Goal: Task Accomplishment & Management: Use online tool/utility

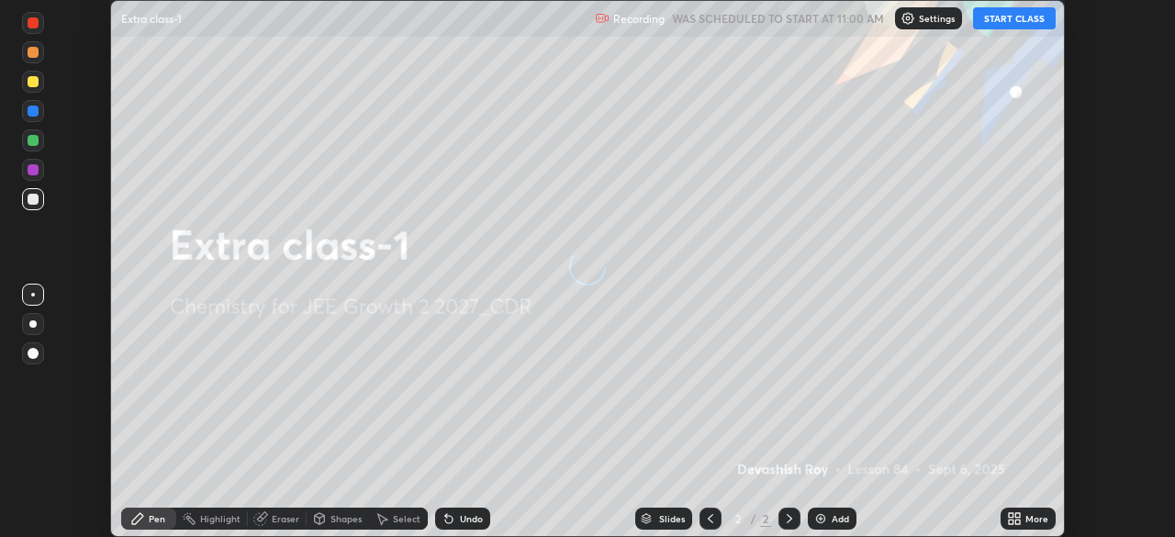
scroll to position [537, 1175]
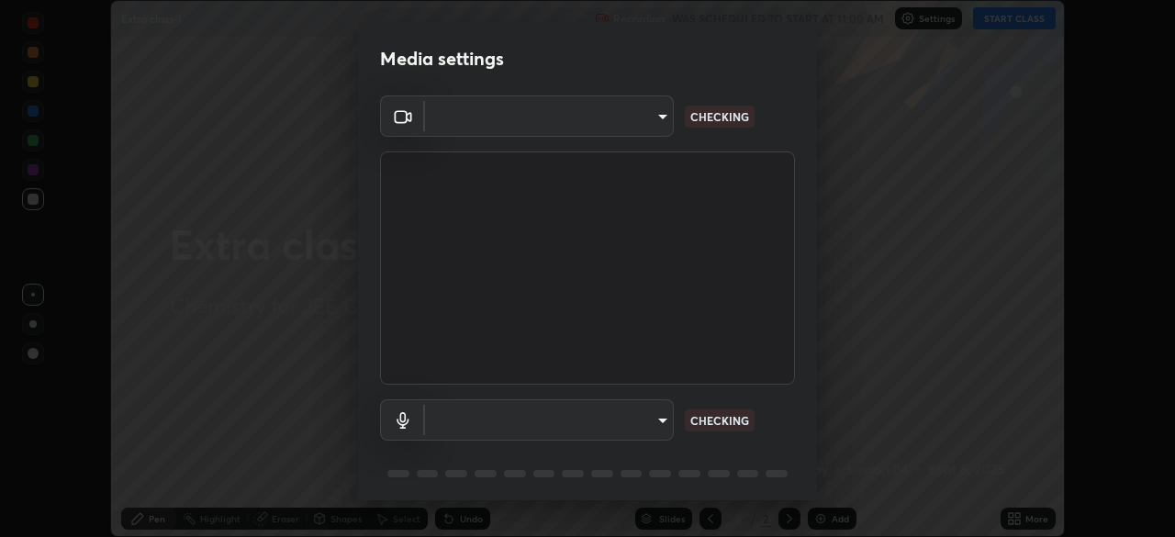
type input "f7d245abf0684c24fcfca86869c925f05e5e90ab47e824b3f573f0e27bb25b40"
click at [647, 429] on body "Erase all Extra class-1 Recording WAS SCHEDULED TO START AT 11:00 AM Settings S…" at bounding box center [587, 268] width 1175 height 537
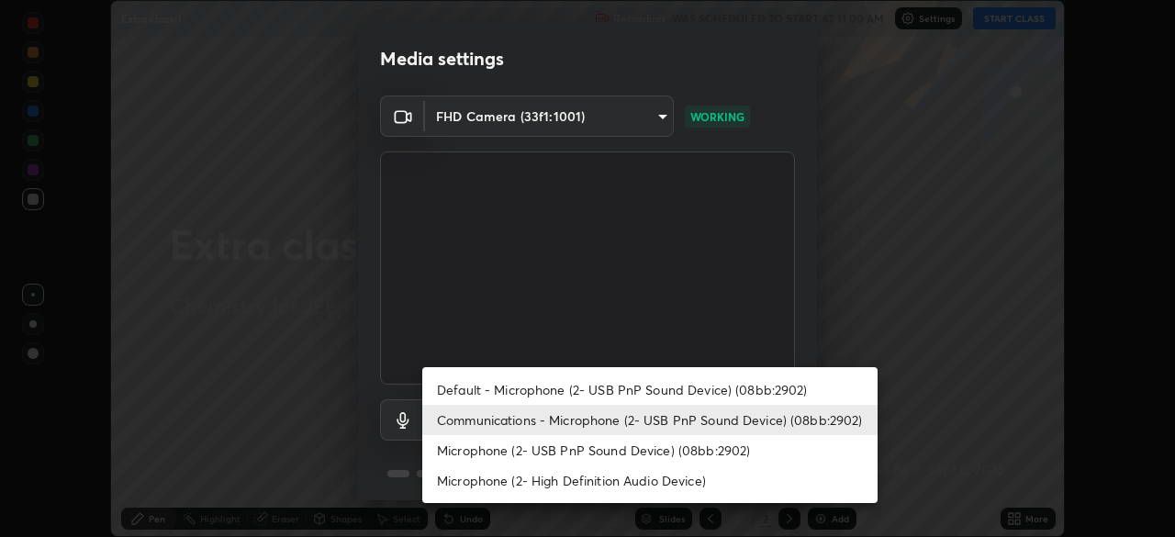
click at [658, 441] on li "Microphone (2- USB PnP Sound Device) (08bb:2902)" at bounding box center [649, 450] width 455 height 30
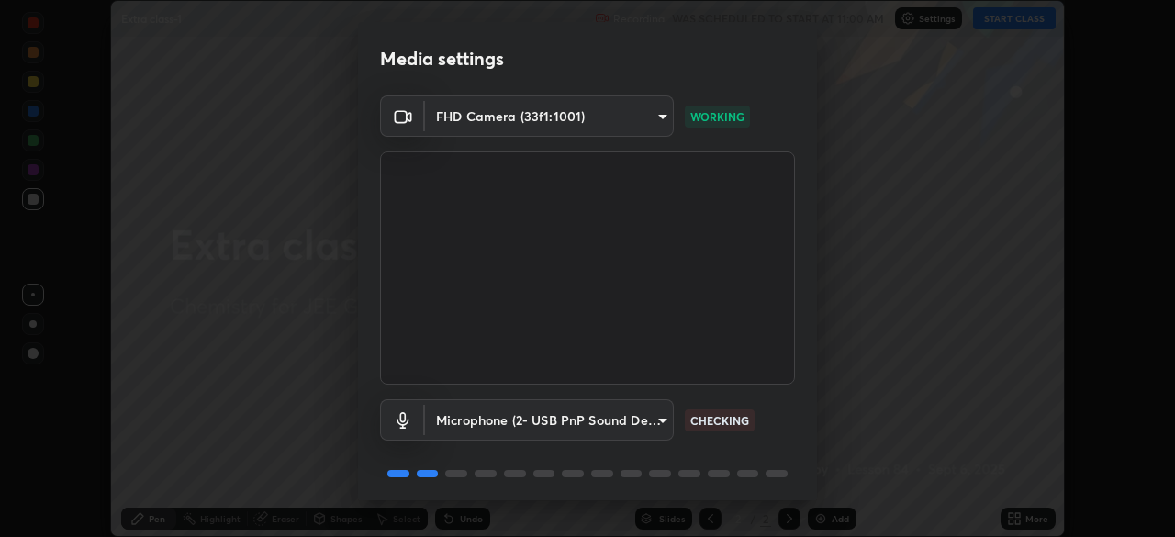
click at [651, 426] on body "Erase all Extra class-1 Recording WAS SCHEDULED TO START AT 11:00 AM Settings S…" at bounding box center [587, 268] width 1175 height 537
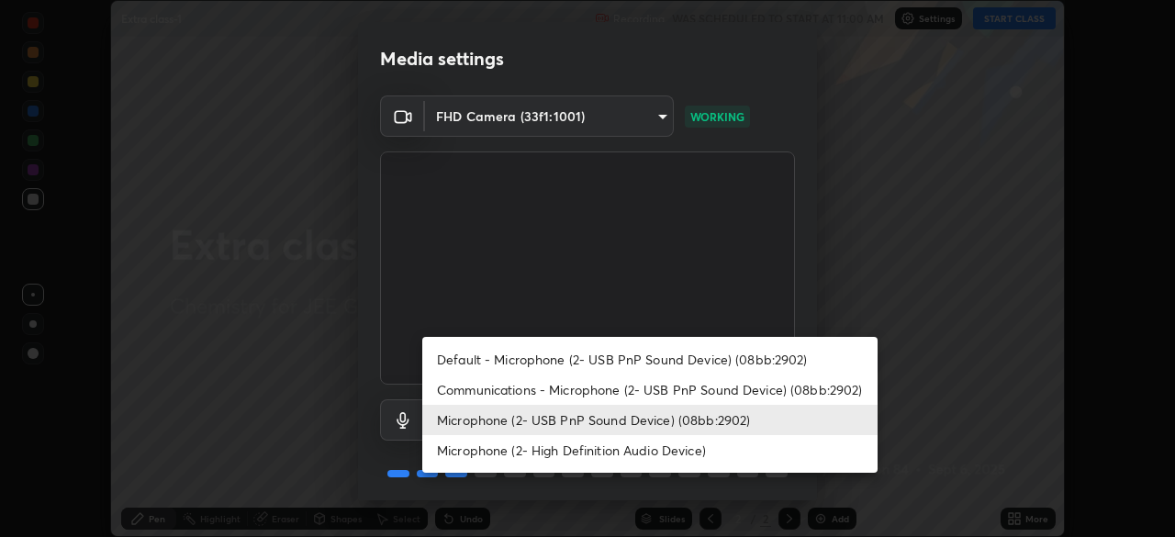
click at [670, 388] on li "Communications - Microphone (2- USB PnP Sound Device) (08bb:2902)" at bounding box center [649, 390] width 455 height 30
type input "communications"
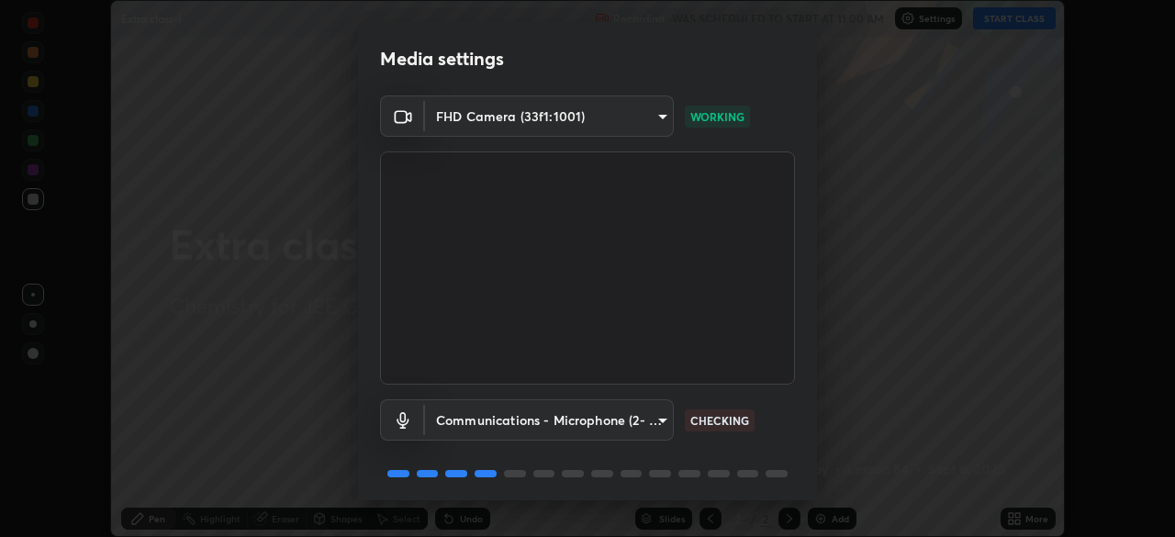
scroll to position [65, 0]
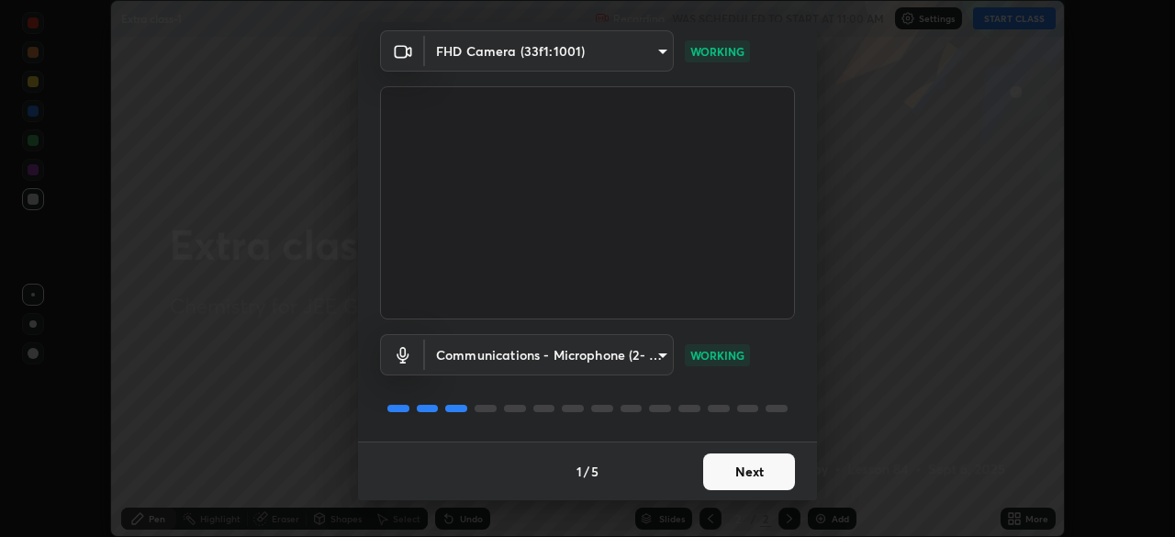
click at [740, 465] on button "Next" at bounding box center [749, 472] width 92 height 37
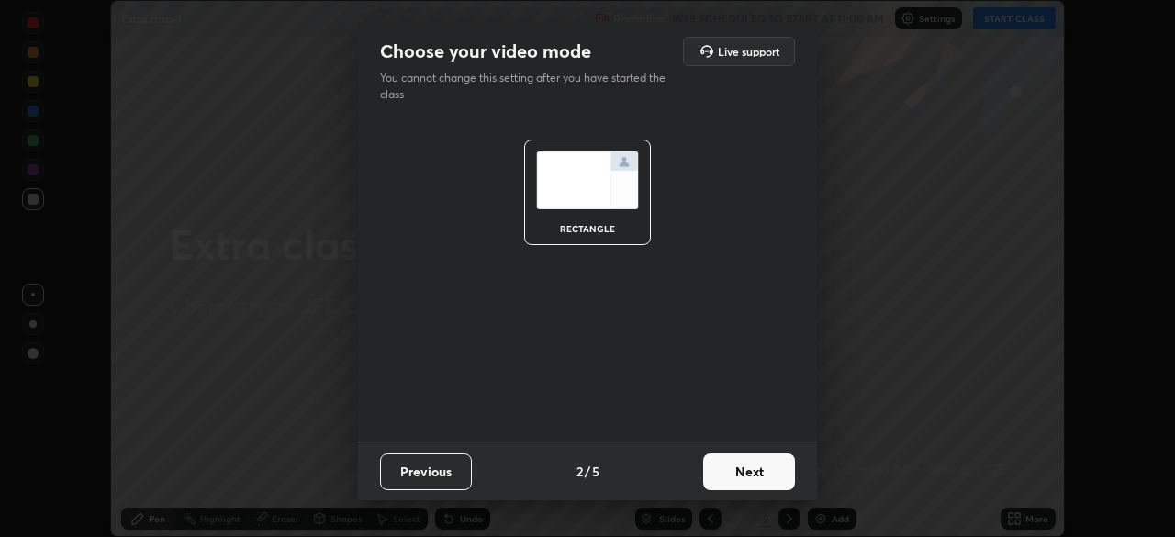
scroll to position [0, 0]
click at [736, 466] on button "Next" at bounding box center [749, 472] width 92 height 37
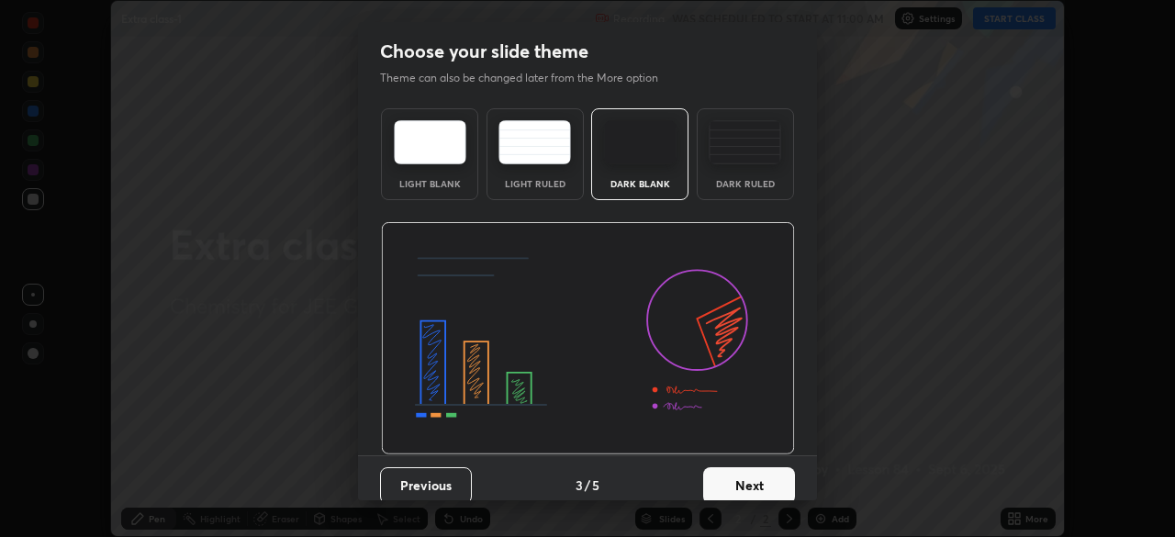
click at [736, 472] on button "Next" at bounding box center [749, 485] width 92 height 37
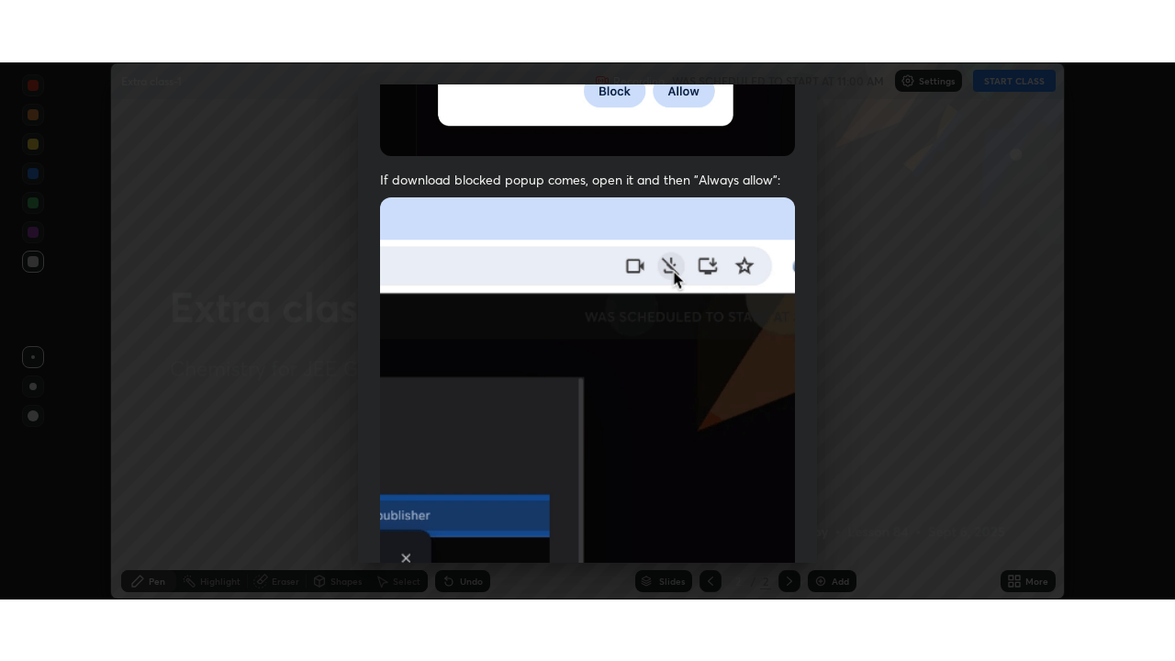
scroll to position [440, 0]
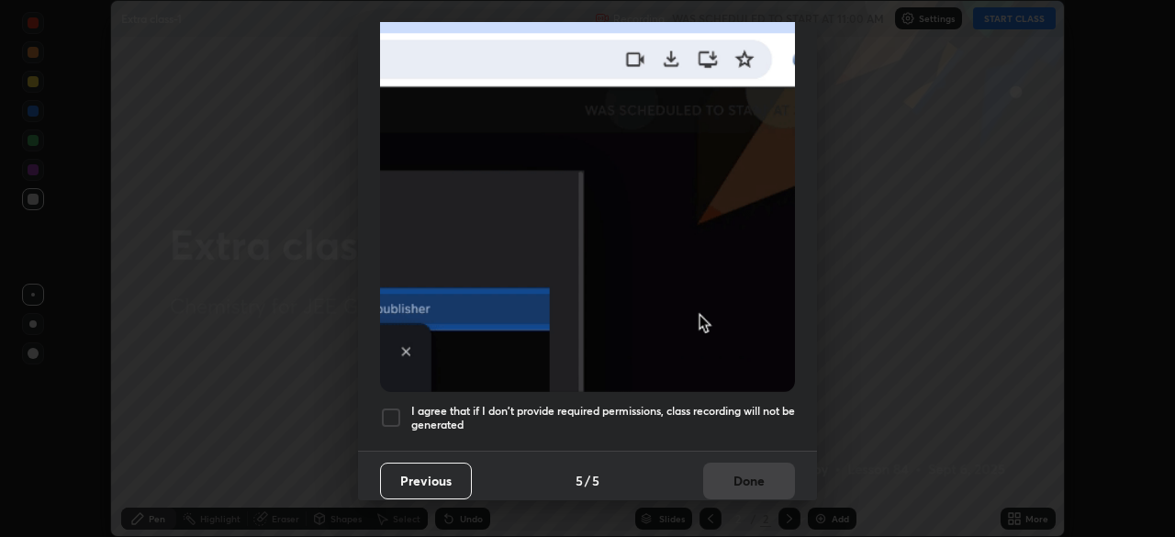
click at [399, 407] on div at bounding box center [391, 418] width 22 height 22
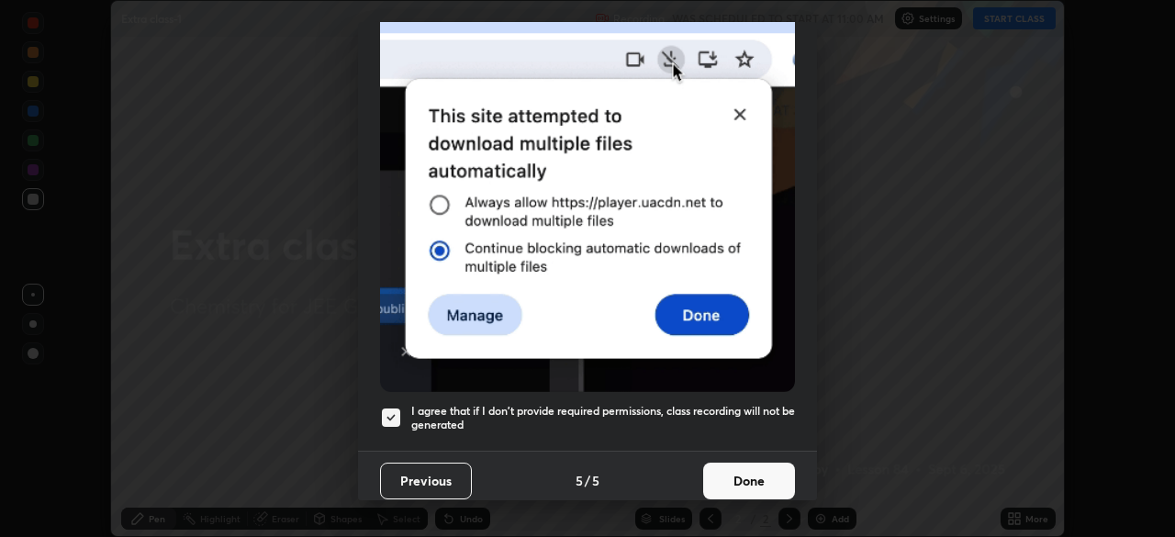
click at [779, 473] on button "Done" at bounding box center [749, 481] width 92 height 37
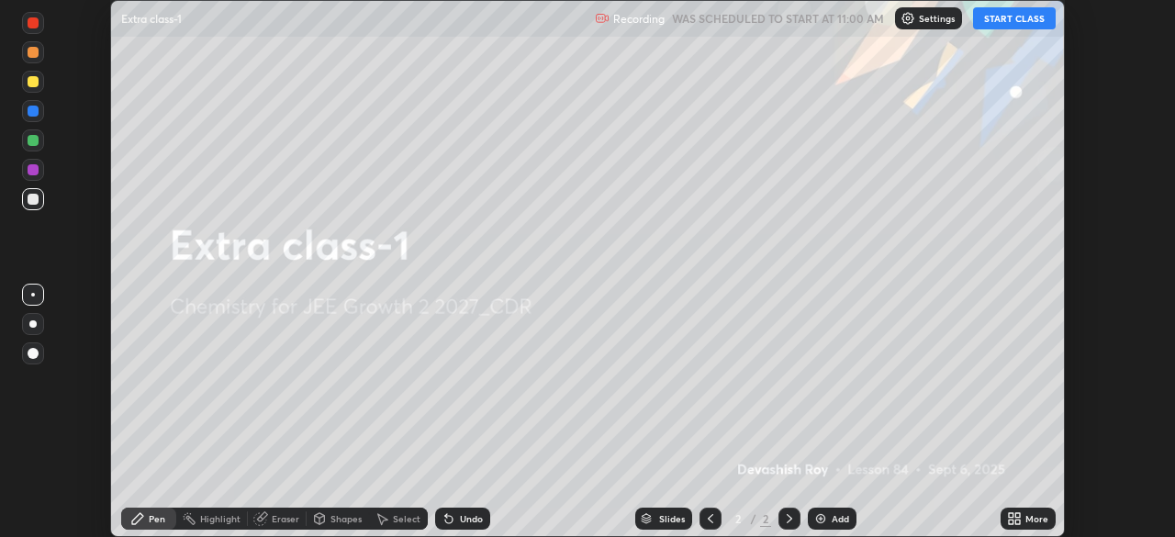
click at [1016, 20] on button "START CLASS" at bounding box center [1014, 18] width 83 height 22
click at [1025, 519] on div "More" at bounding box center [1028, 519] width 55 height 22
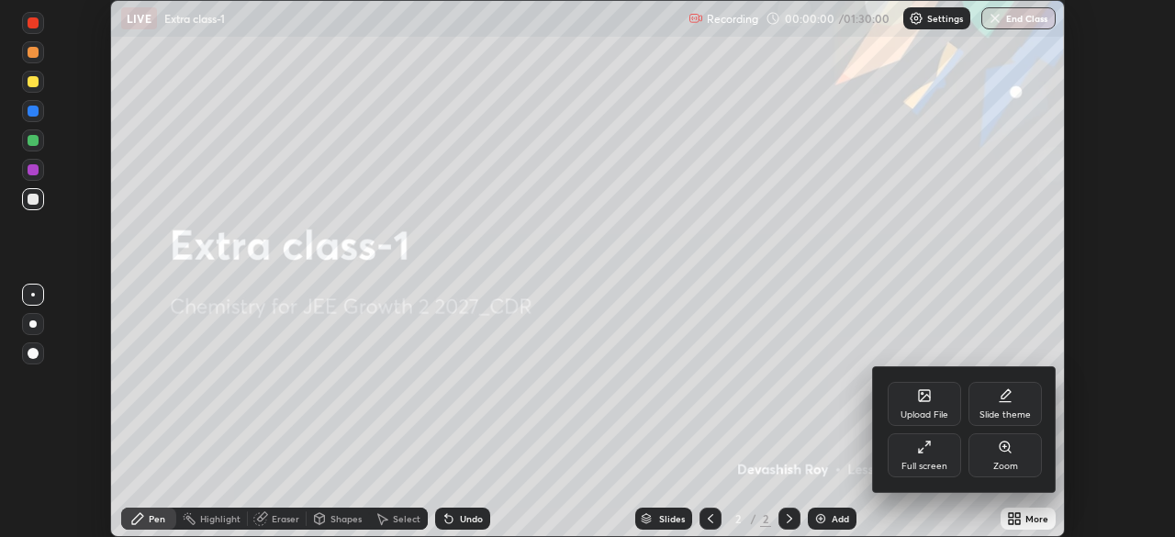
click at [938, 455] on div "Full screen" at bounding box center [924, 455] width 73 height 44
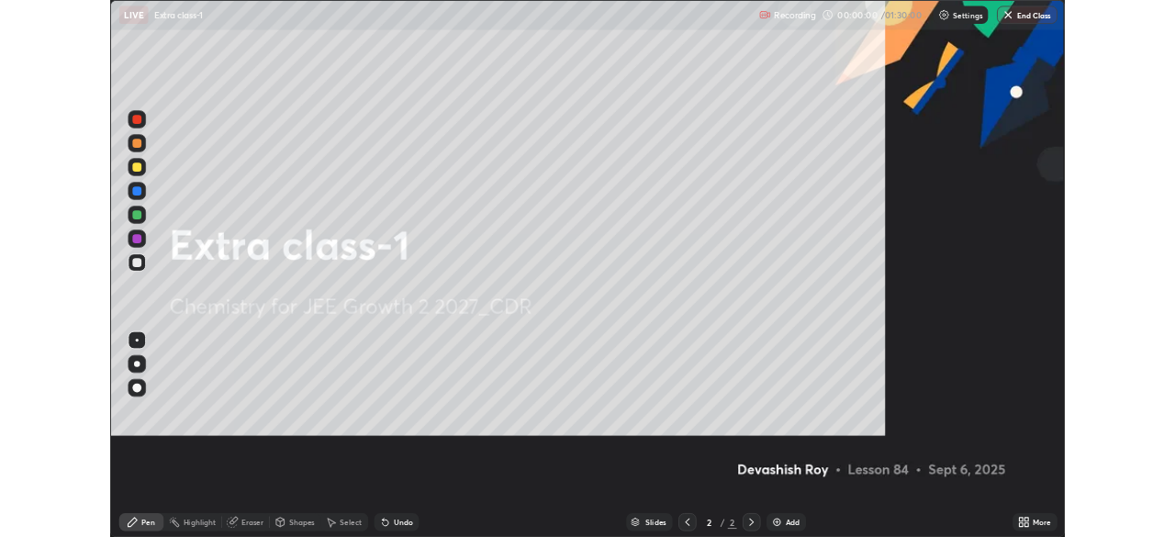
scroll to position [661, 1175]
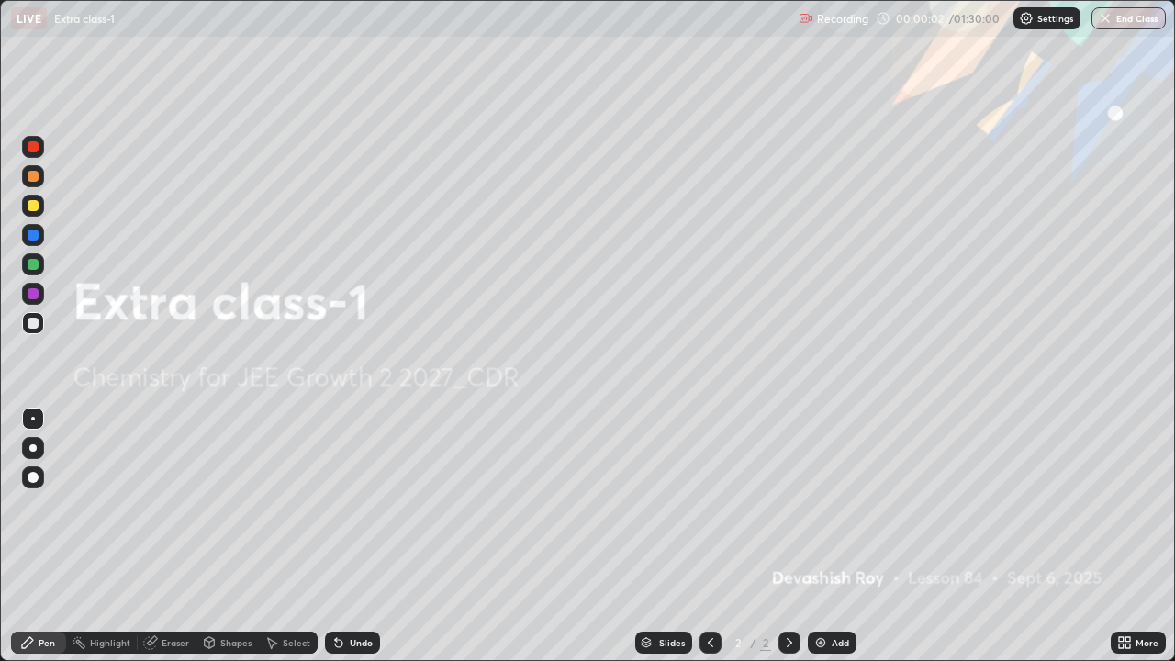
click at [840, 536] on div "Add" at bounding box center [832, 643] width 49 height 22
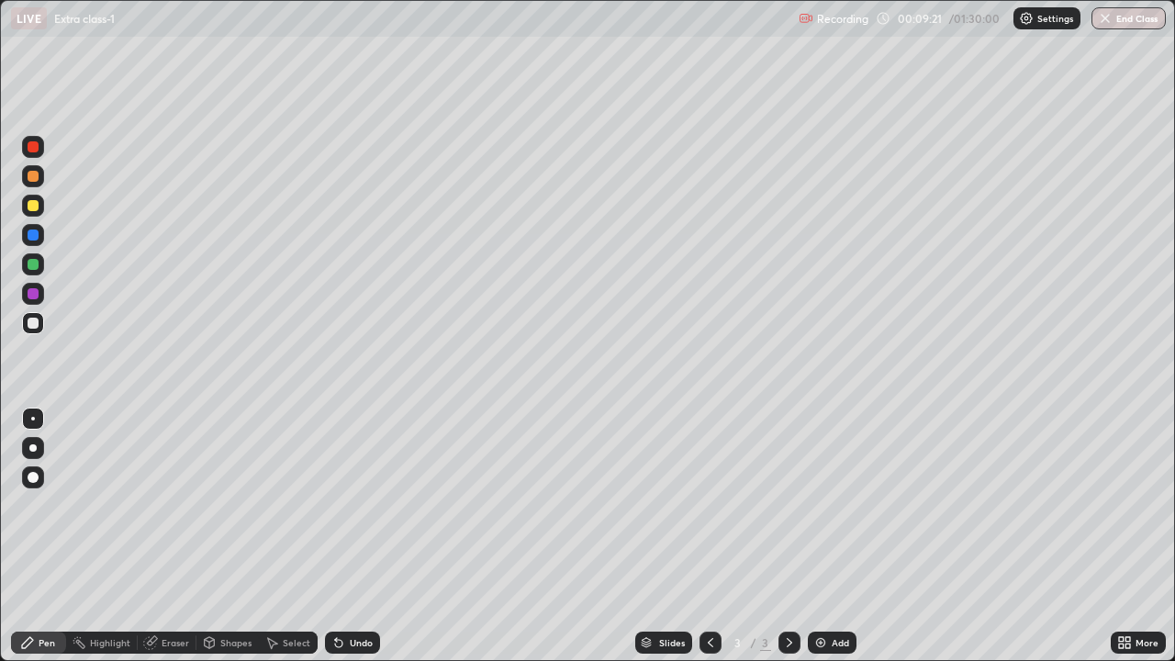
click at [343, 536] on div "Undo" at bounding box center [352, 643] width 55 height 22
click at [343, 536] on icon at bounding box center [338, 642] width 15 height 15
click at [350, 536] on div "Undo" at bounding box center [361, 642] width 23 height 9
click at [344, 536] on div "Undo" at bounding box center [352, 643] width 55 height 22
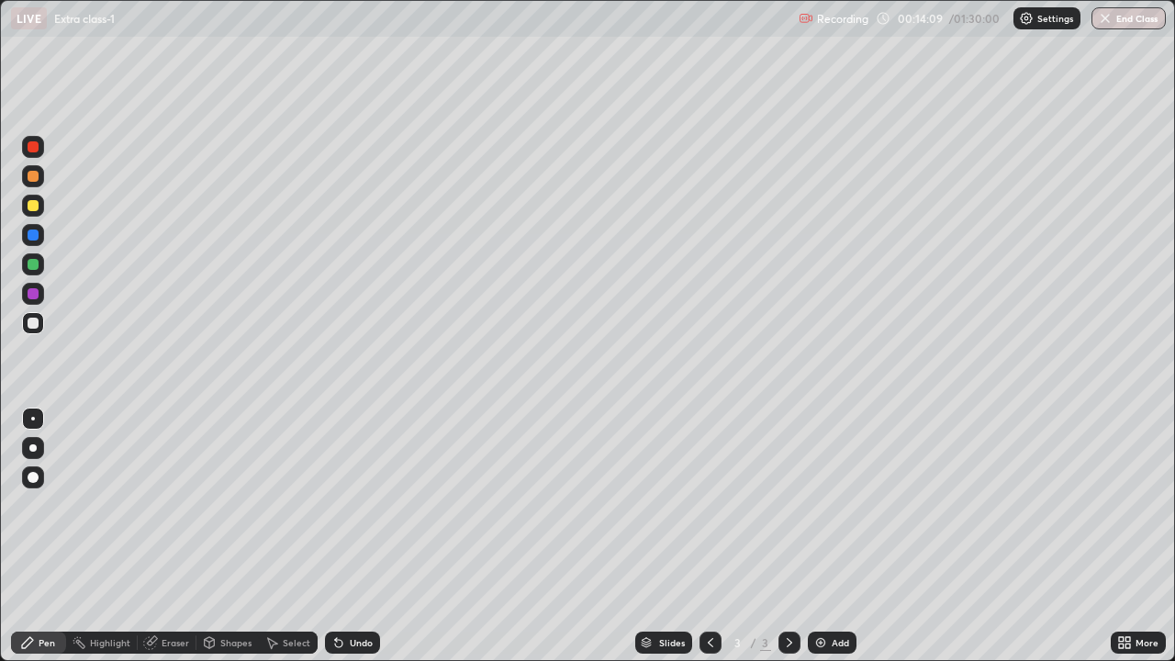
click at [344, 536] on div "Undo" at bounding box center [352, 643] width 55 height 22
click at [335, 536] on icon at bounding box center [336, 639] width 2 height 2
click at [335, 536] on icon at bounding box center [338, 643] width 7 height 7
click at [355, 536] on div "Undo" at bounding box center [361, 642] width 23 height 9
click at [350, 536] on div "Undo" at bounding box center [361, 642] width 23 height 9
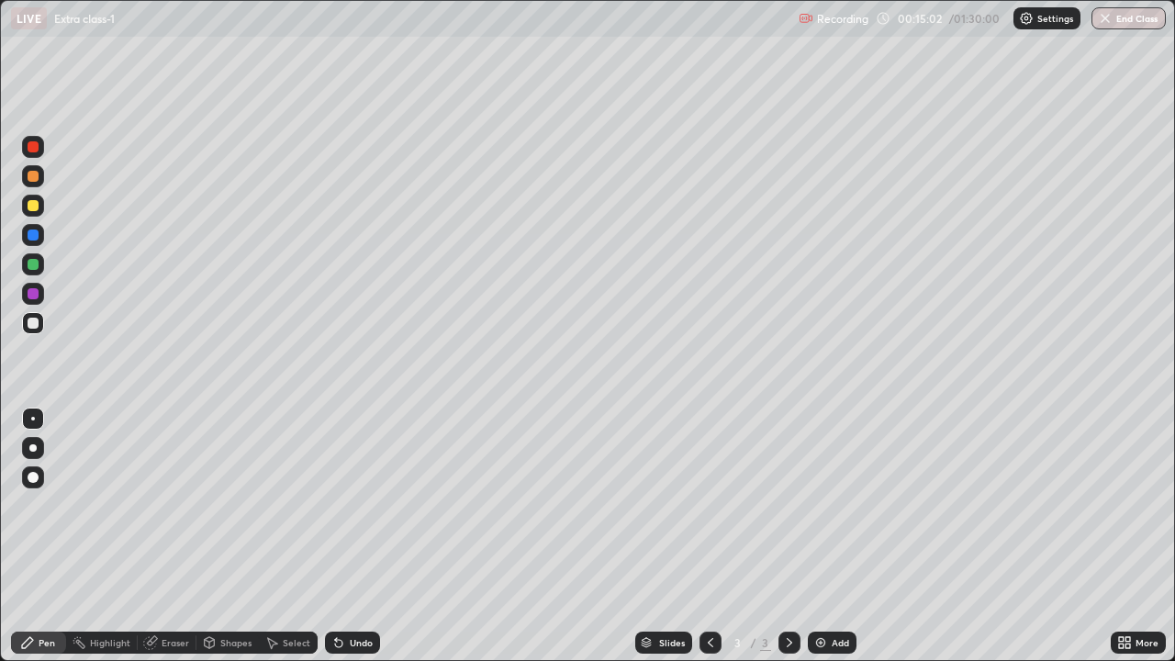
click at [35, 208] on div at bounding box center [33, 205] width 11 height 11
click at [33, 324] on div at bounding box center [33, 323] width 11 height 11
click at [351, 536] on div "Undo" at bounding box center [361, 642] width 23 height 9
click at [352, 536] on div "Undo" at bounding box center [361, 642] width 23 height 9
click at [170, 536] on div "Eraser" at bounding box center [176, 642] width 28 height 9
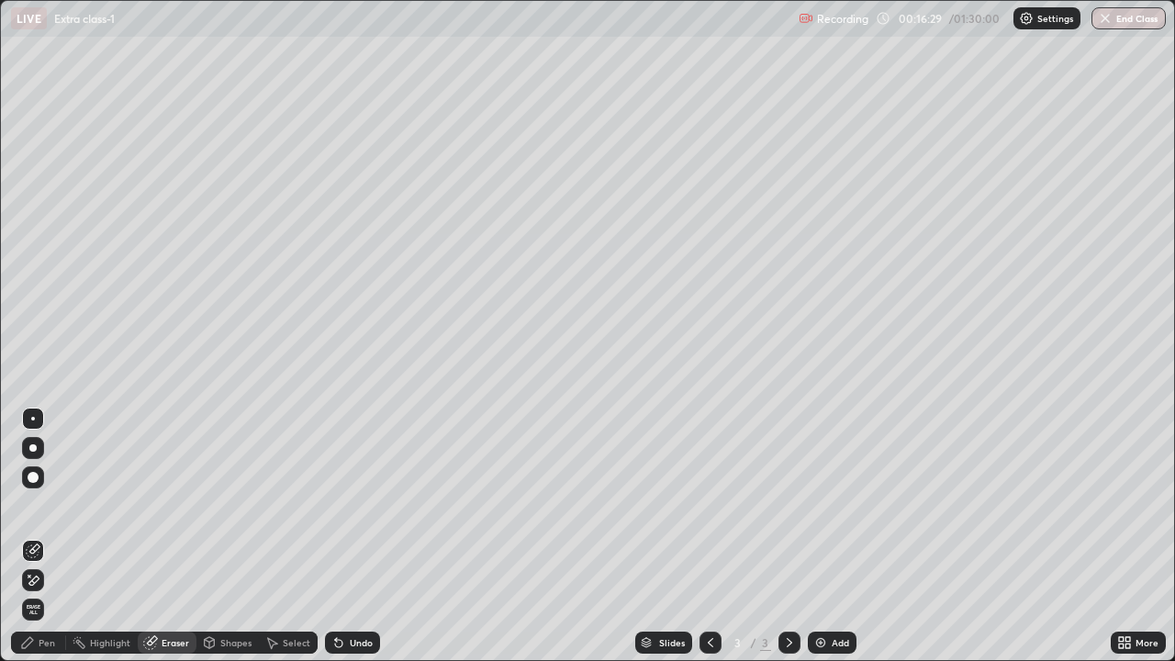
click at [43, 536] on div "Pen" at bounding box center [47, 642] width 17 height 9
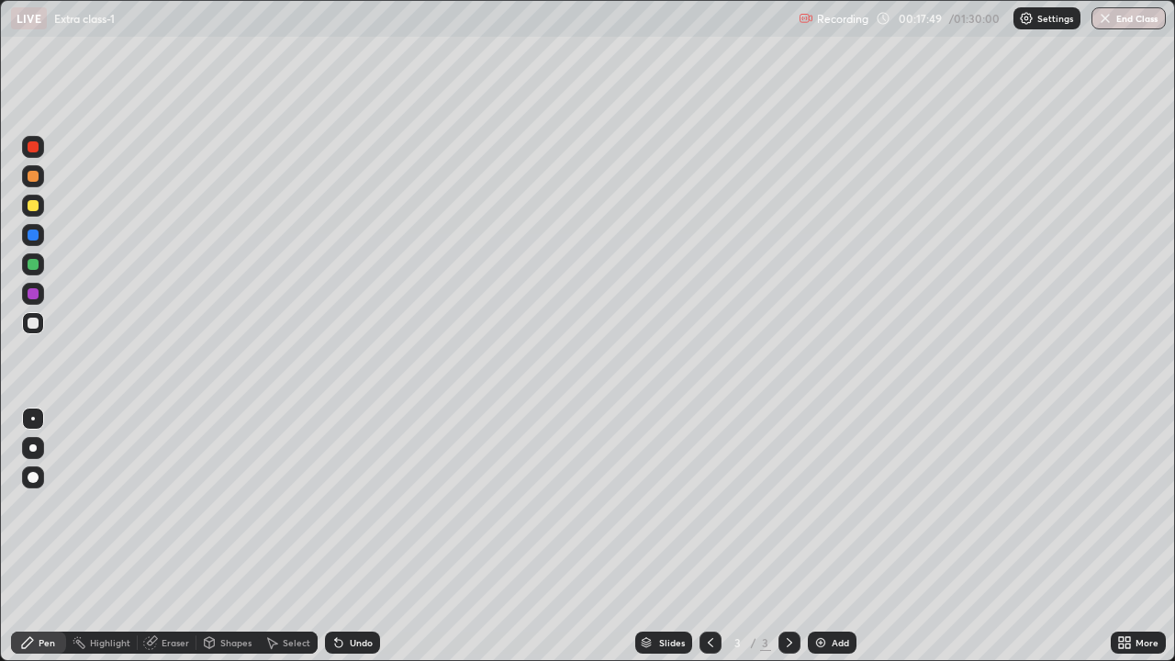
click at [230, 536] on div "Shapes" at bounding box center [228, 643] width 62 height 22
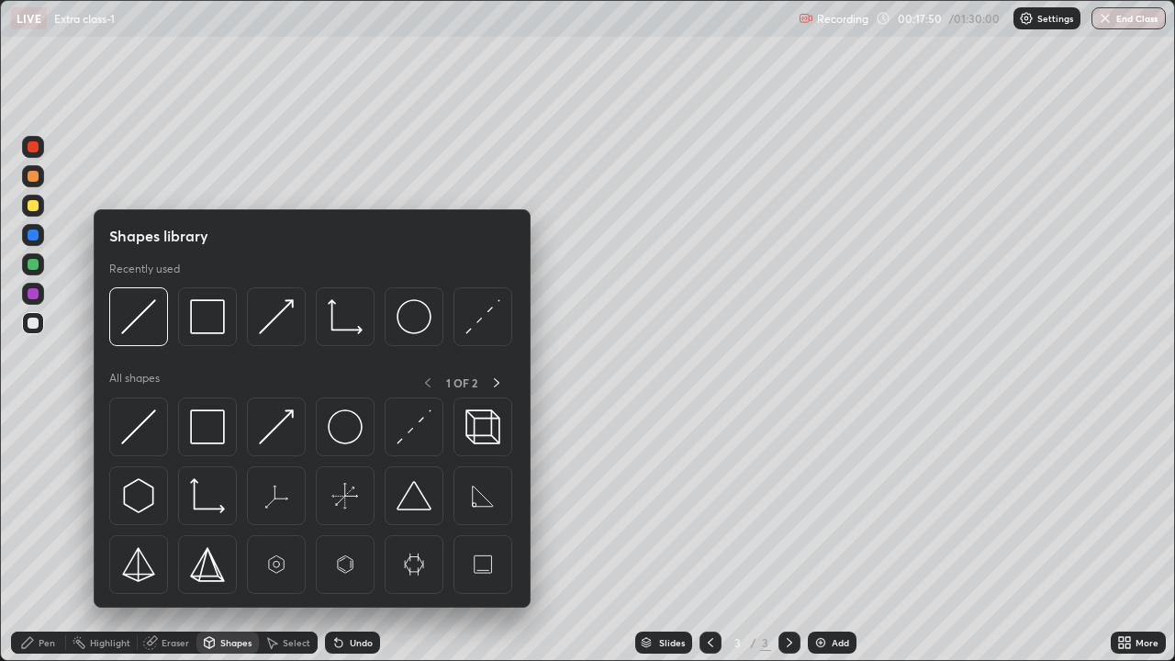
click at [140, 437] on img at bounding box center [138, 427] width 35 height 35
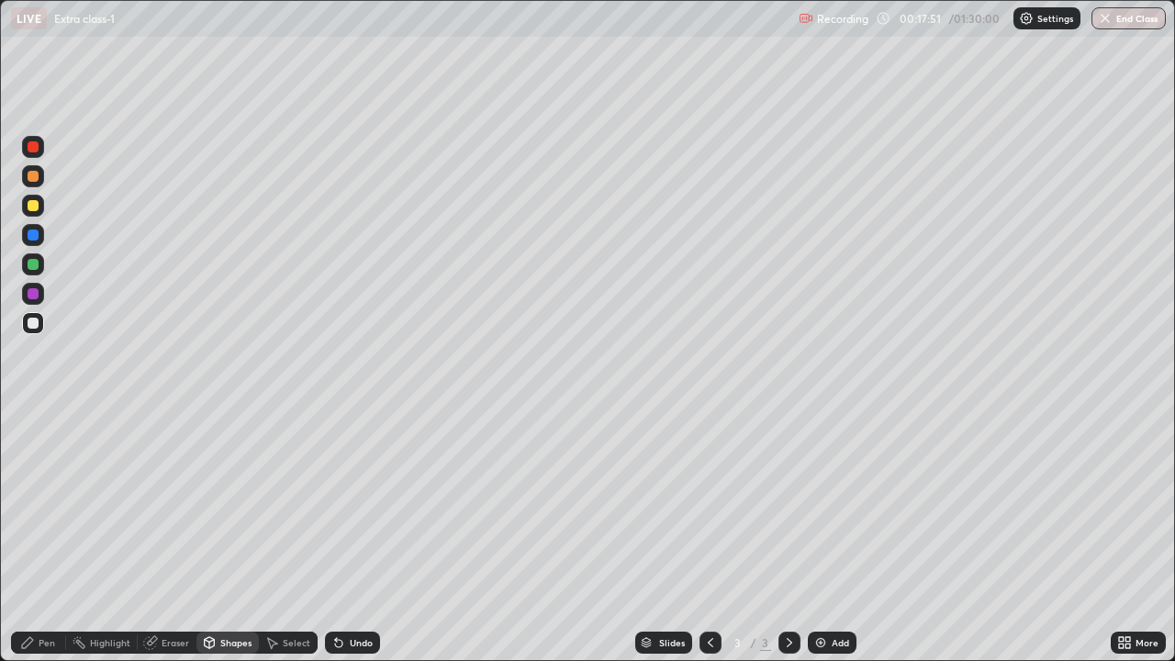
click at [32, 295] on div at bounding box center [33, 293] width 11 height 11
click at [39, 536] on div "Pen" at bounding box center [47, 642] width 17 height 9
click at [40, 332] on div at bounding box center [33, 323] width 22 height 22
click at [354, 536] on div "Undo" at bounding box center [352, 643] width 55 height 22
click at [345, 536] on div "Undo" at bounding box center [352, 643] width 55 height 22
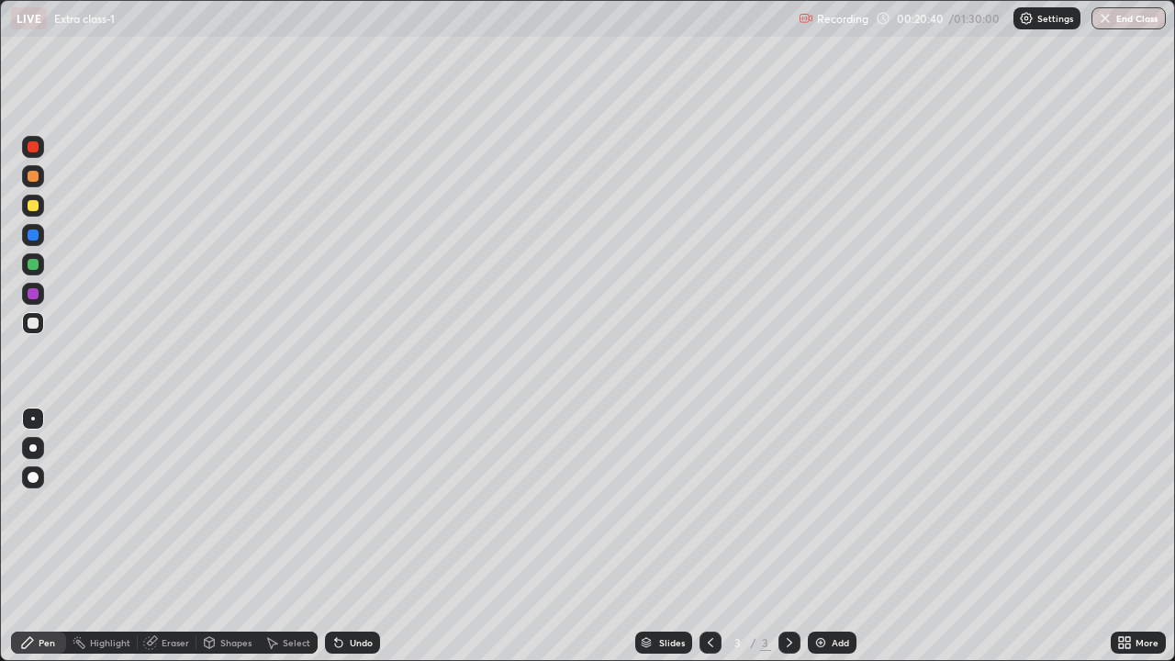
click at [363, 536] on div "Undo" at bounding box center [361, 642] width 23 height 9
click at [364, 536] on div "Undo" at bounding box center [352, 643] width 55 height 22
click at [365, 536] on div "Undo" at bounding box center [352, 643] width 55 height 22
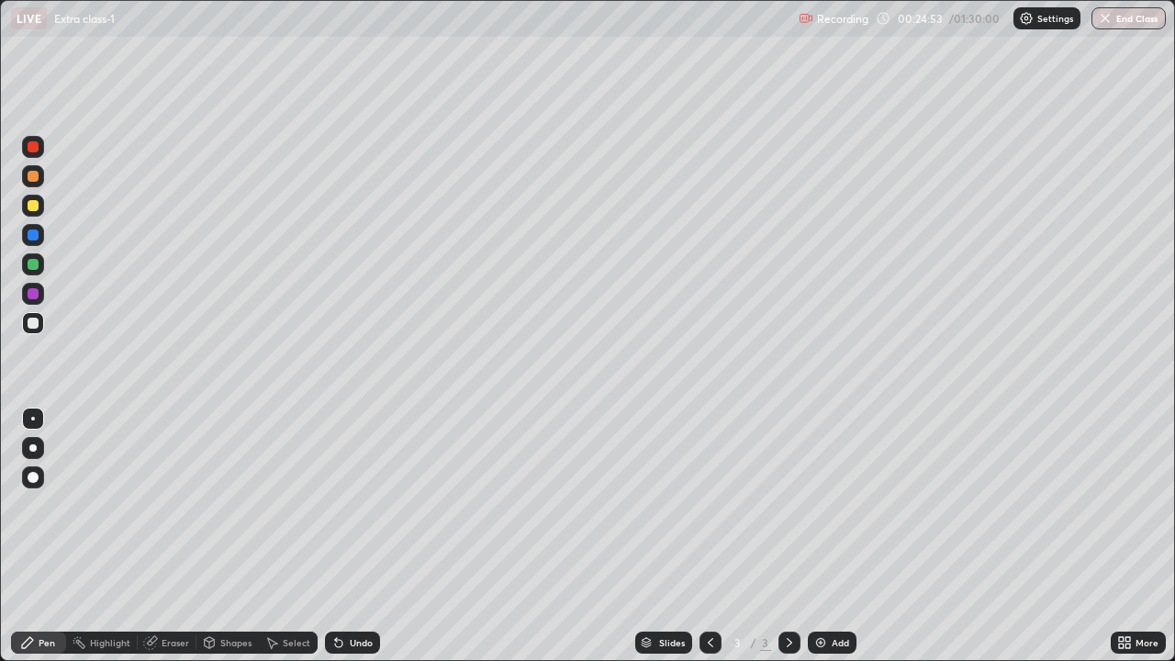
click at [828, 536] on div "Add" at bounding box center [832, 643] width 49 height 22
click at [32, 209] on div at bounding box center [33, 205] width 11 height 11
click at [335, 536] on icon at bounding box center [336, 639] width 2 height 2
click at [39, 321] on div at bounding box center [33, 323] width 22 height 22
click at [233, 536] on div "Shapes" at bounding box center [235, 642] width 31 height 9
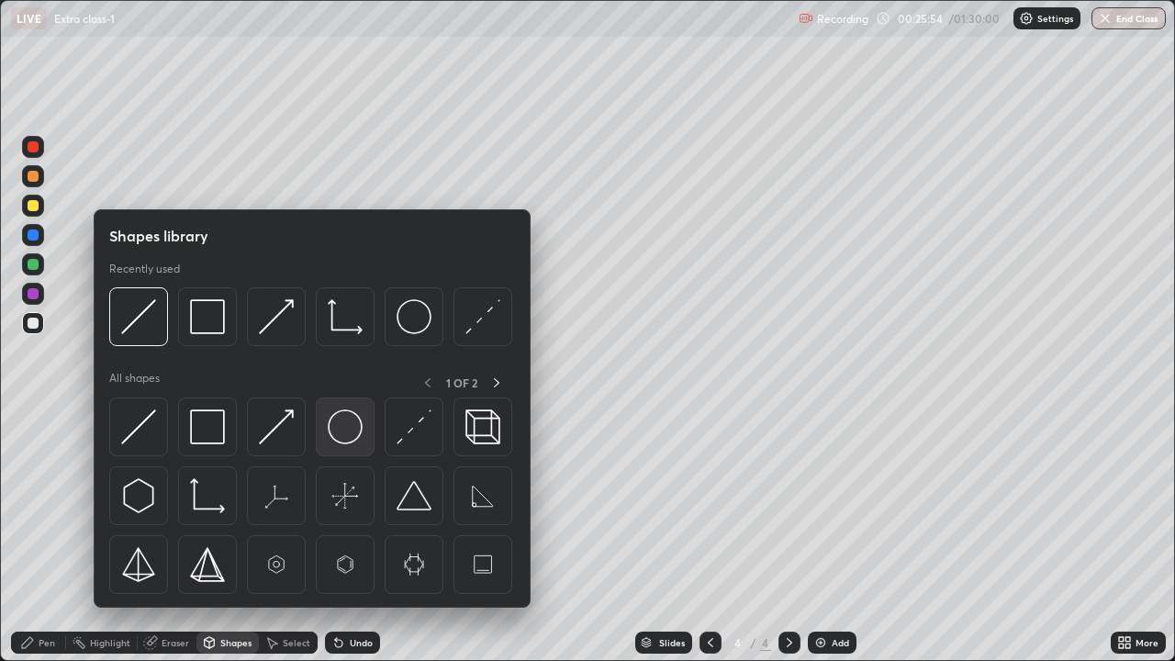
click at [329, 431] on img at bounding box center [345, 427] width 35 height 35
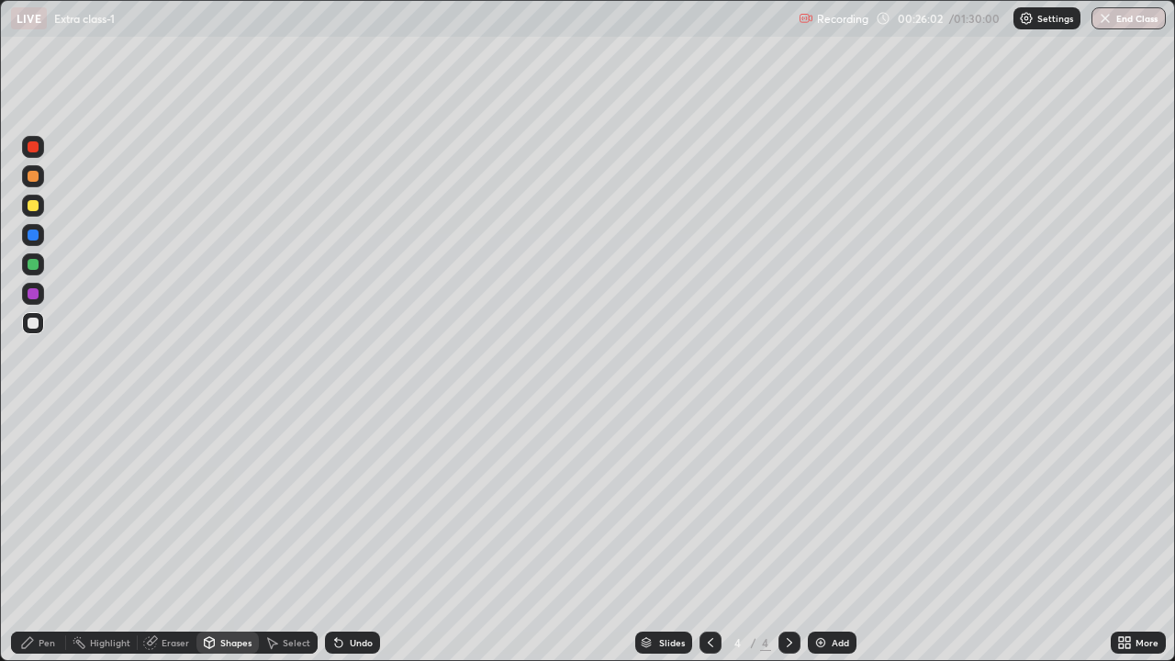
click at [350, 536] on div "Undo" at bounding box center [352, 643] width 55 height 22
click at [220, 536] on div "Shapes" at bounding box center [235, 642] width 31 height 9
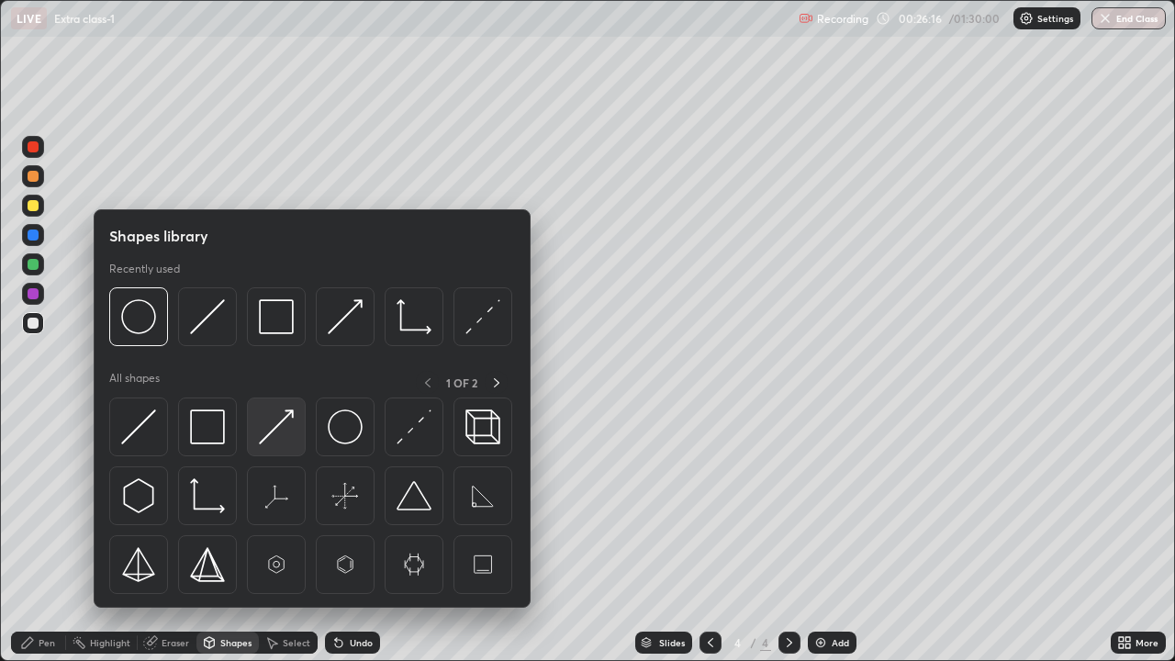
click at [270, 440] on img at bounding box center [276, 427] width 35 height 35
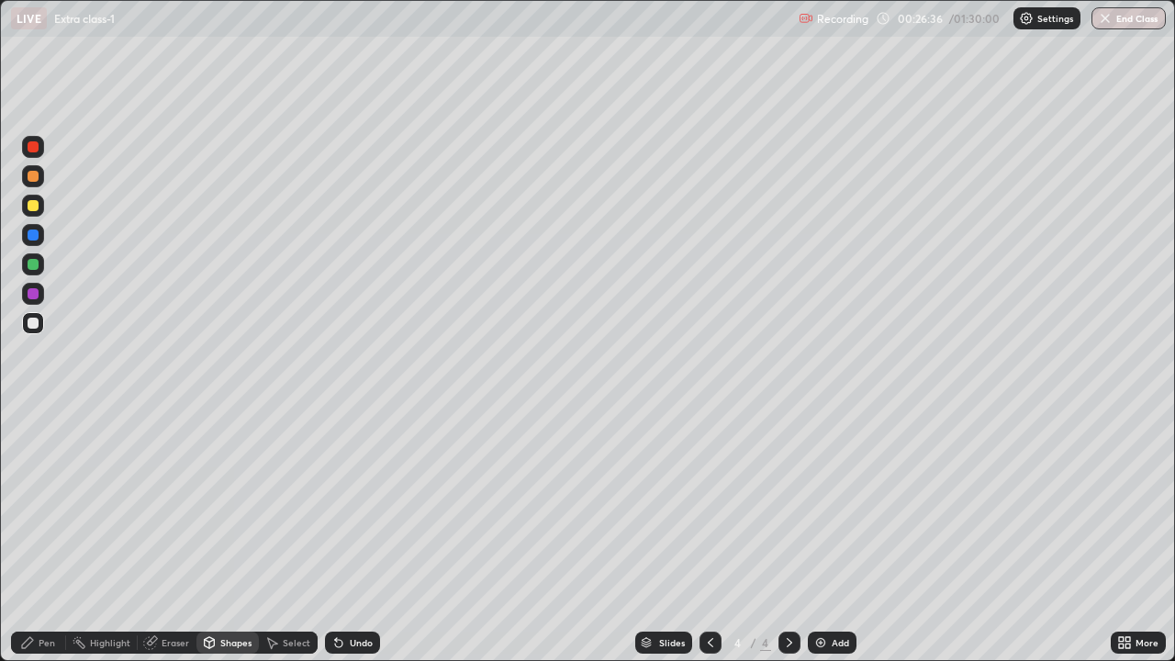
click at [38, 536] on div "Pen" at bounding box center [38, 643] width 55 height 22
click at [359, 536] on div "Undo" at bounding box center [361, 642] width 23 height 9
click at [358, 536] on div "Undo" at bounding box center [352, 643] width 55 height 22
click at [230, 536] on div "Shapes" at bounding box center [228, 643] width 62 height 22
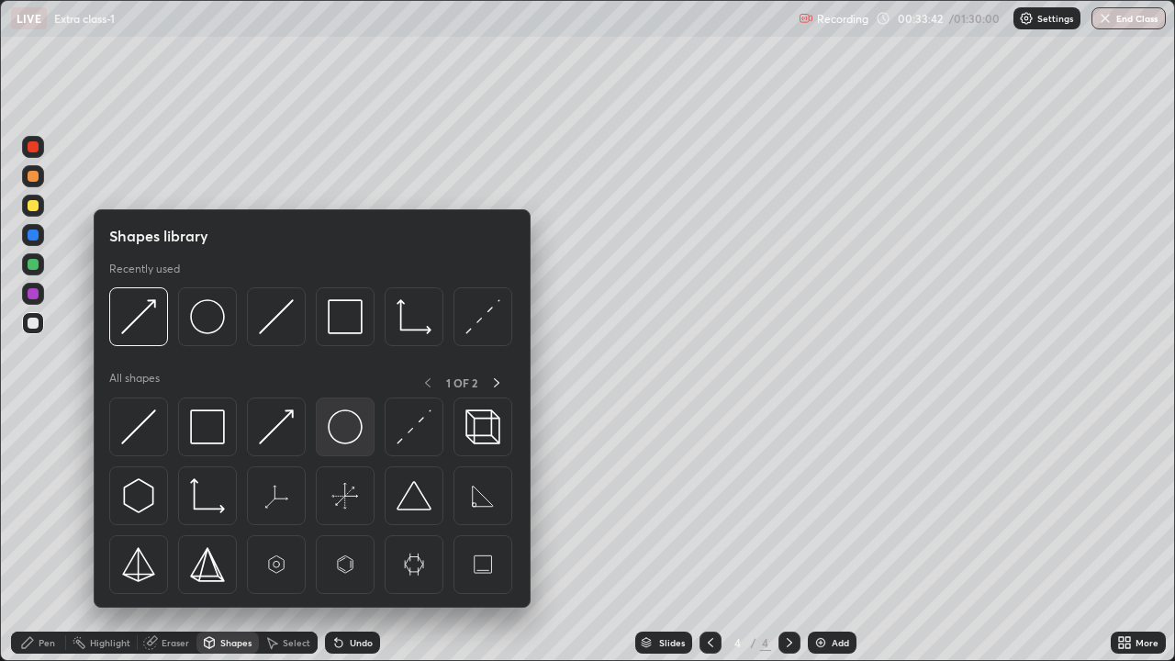
click at [344, 439] on img at bounding box center [345, 427] width 35 height 35
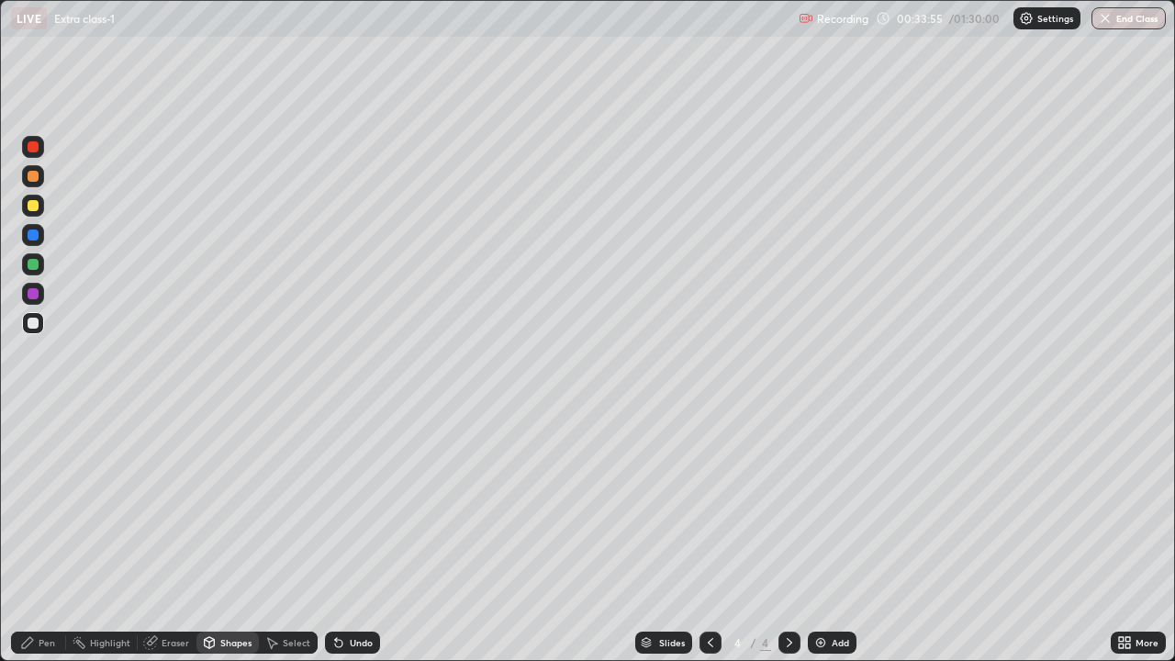
click at [228, 536] on div "Shapes" at bounding box center [228, 643] width 62 height 22
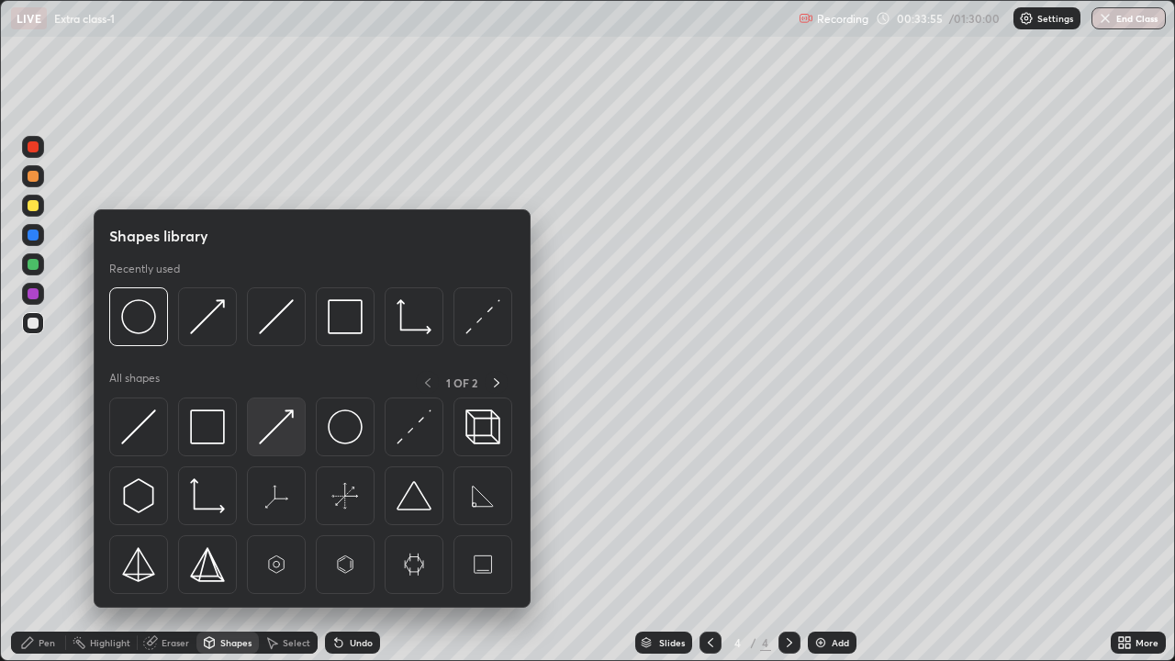
click at [282, 431] on img at bounding box center [276, 427] width 35 height 35
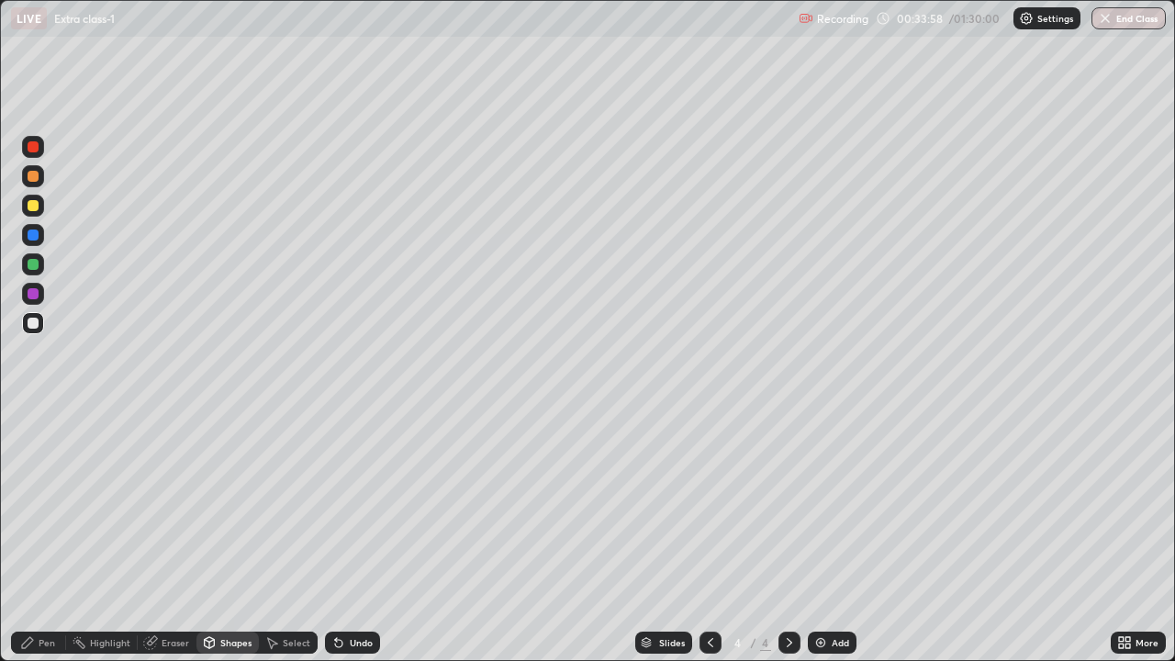
click at [39, 536] on div "Pen" at bounding box center [47, 642] width 17 height 9
click at [225, 536] on div "Shapes" at bounding box center [235, 642] width 31 height 9
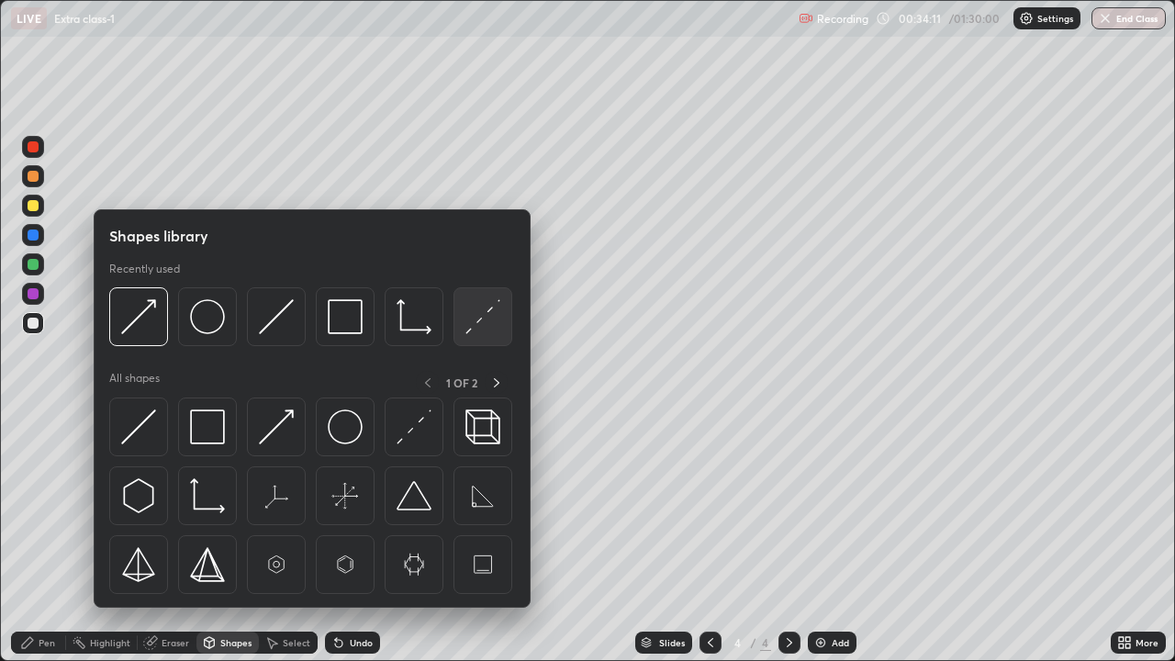
click at [466, 336] on div at bounding box center [483, 316] width 59 height 59
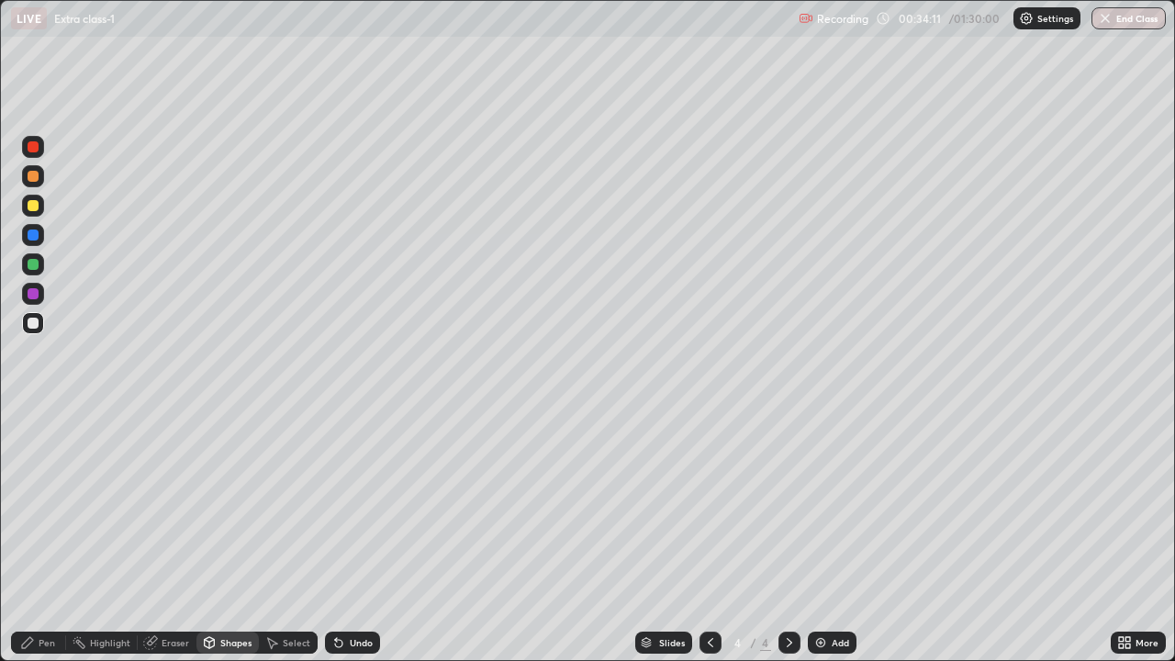
click at [43, 300] on div at bounding box center [33, 294] width 22 height 22
click at [354, 536] on div "Undo" at bounding box center [352, 643] width 55 height 22
click at [351, 536] on div "Undo" at bounding box center [352, 643] width 55 height 22
click at [346, 536] on div "Undo" at bounding box center [352, 643] width 55 height 22
click at [36, 326] on div at bounding box center [33, 323] width 11 height 11
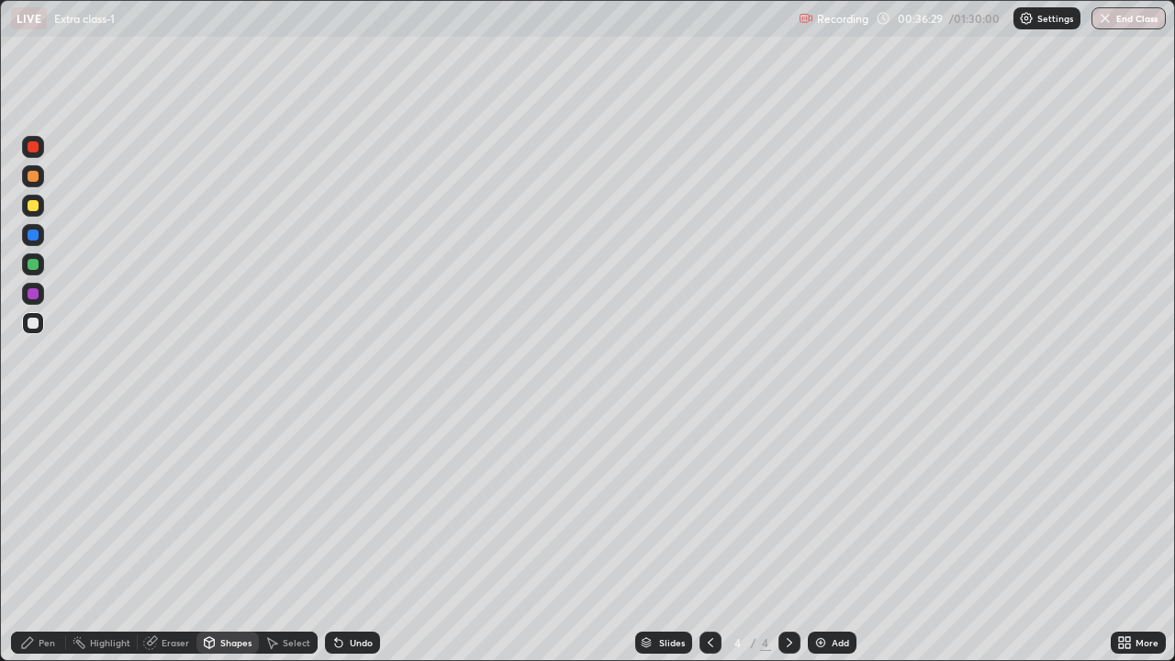
click at [15, 536] on div "Pen" at bounding box center [38, 643] width 55 height 22
click at [833, 536] on div "Add" at bounding box center [840, 642] width 17 height 9
click at [231, 536] on div "Shapes" at bounding box center [228, 643] width 62 height 22
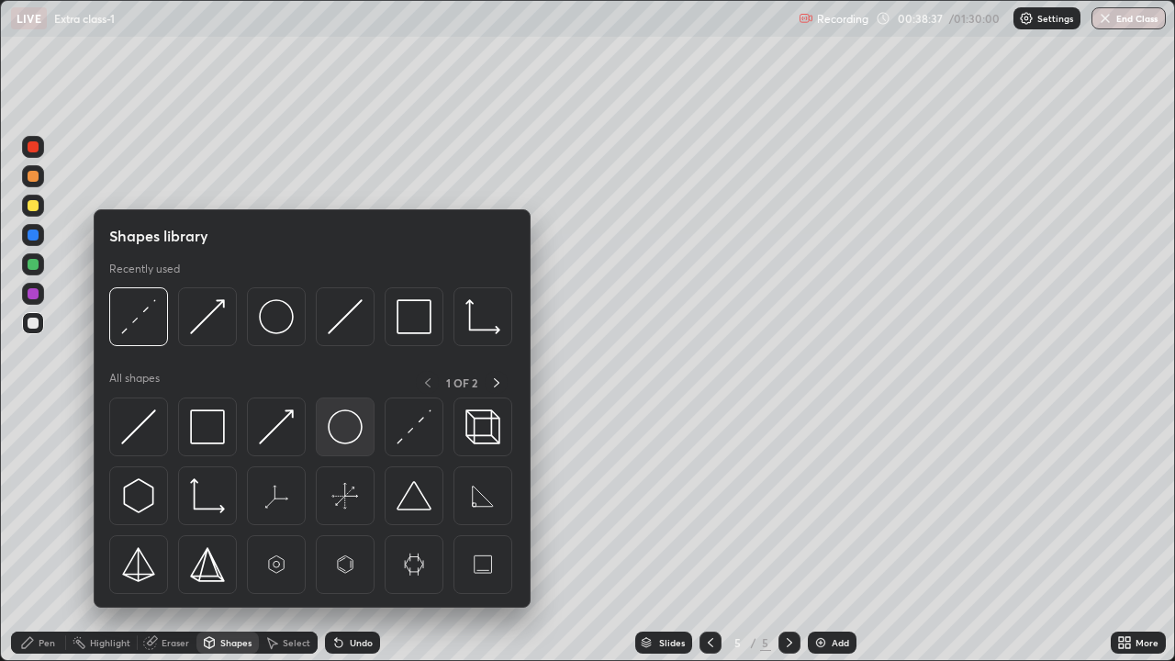
click at [337, 438] on img at bounding box center [345, 427] width 35 height 35
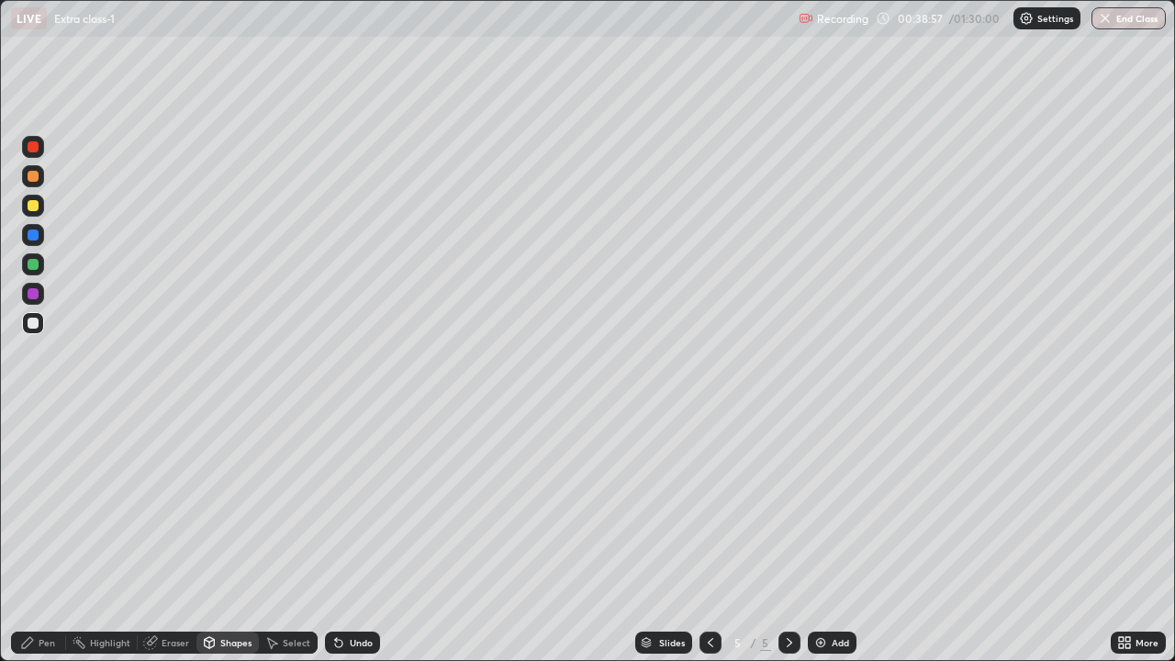
click at [220, 536] on div "Shapes" at bounding box center [235, 642] width 31 height 9
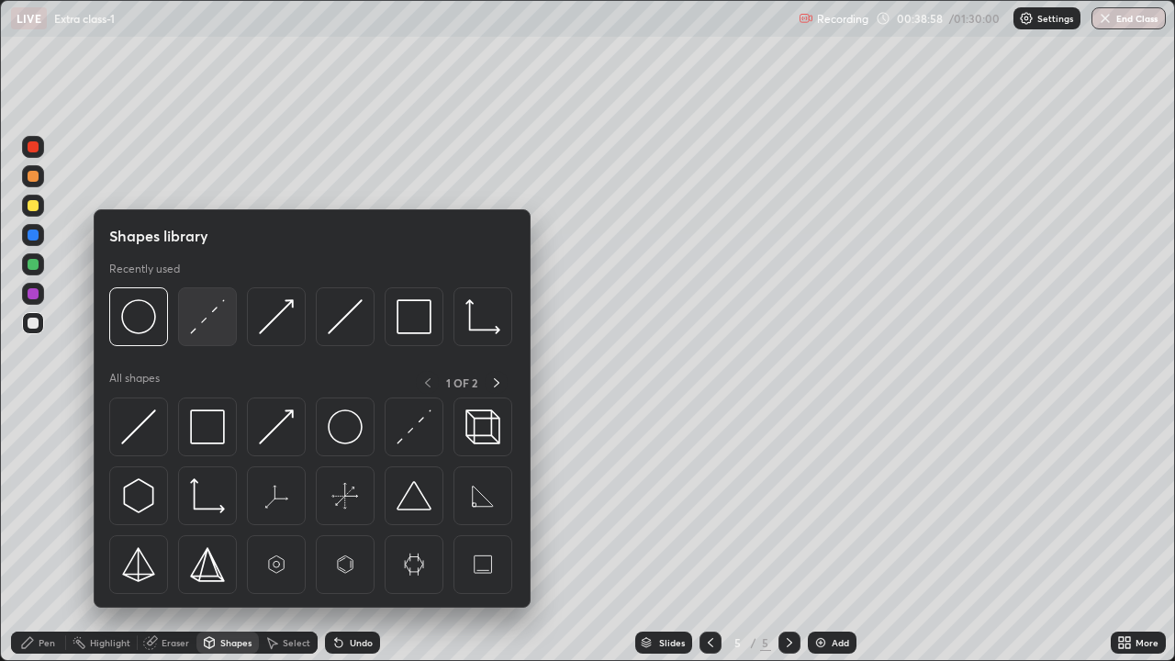
click at [209, 332] on img at bounding box center [207, 316] width 35 height 35
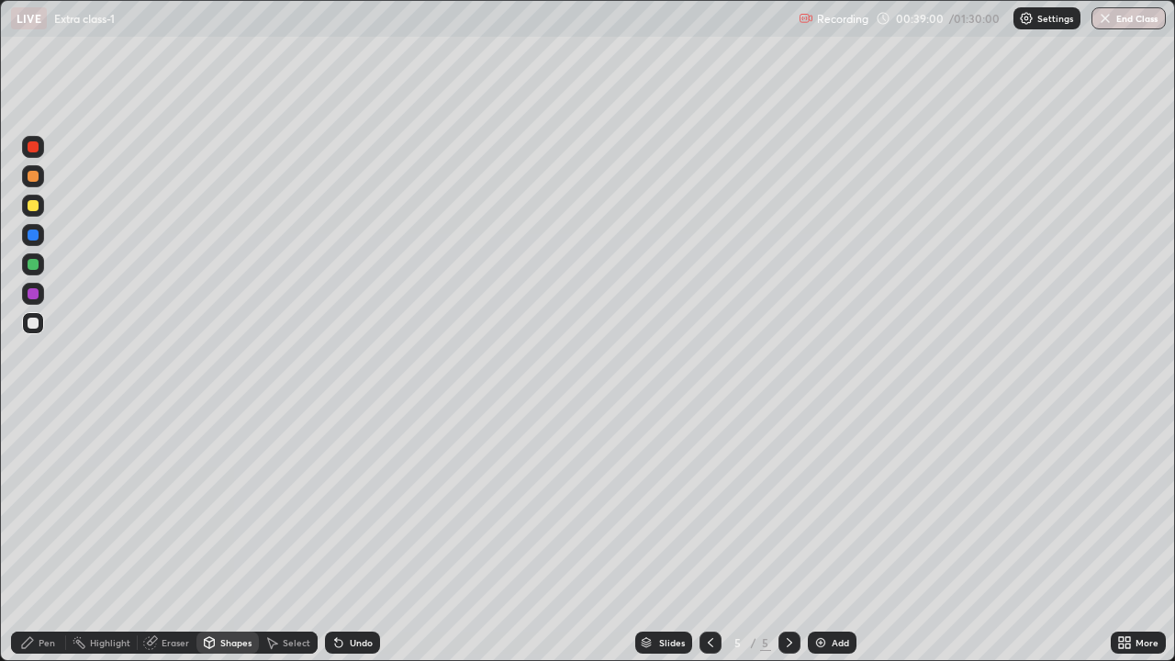
click at [38, 536] on div "Pen" at bounding box center [38, 643] width 55 height 22
click at [342, 536] on div "Undo" at bounding box center [352, 643] width 55 height 22
click at [346, 536] on div "Undo" at bounding box center [352, 643] width 55 height 22
click at [342, 536] on icon at bounding box center [338, 642] width 15 height 15
click at [283, 536] on div "Select" at bounding box center [297, 642] width 28 height 9
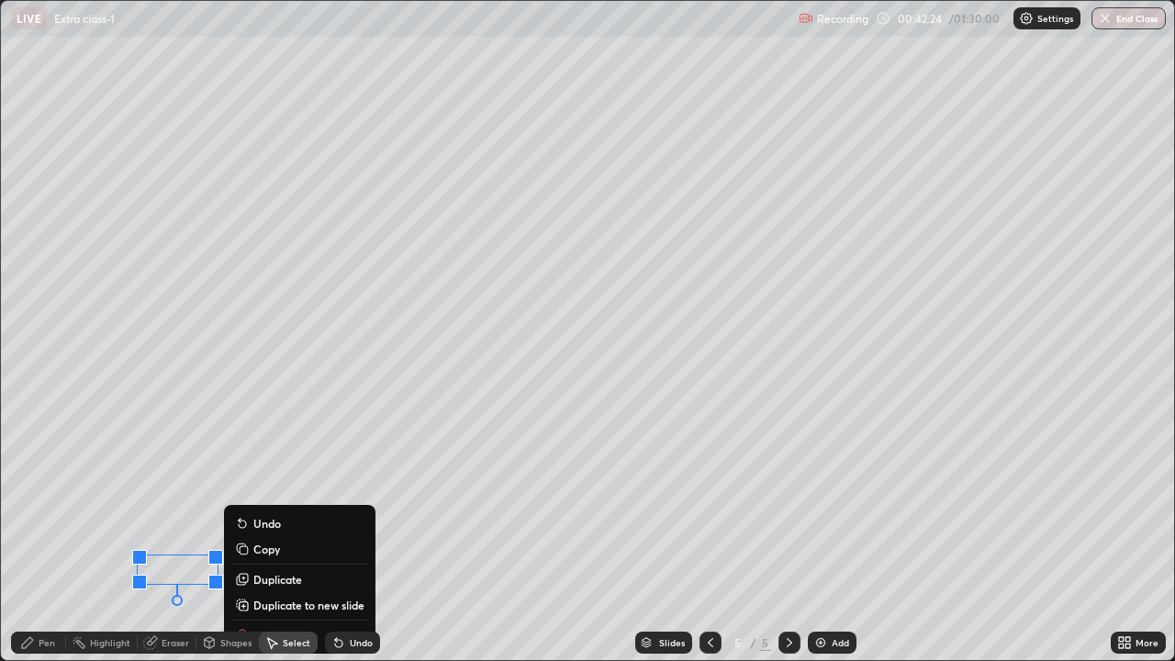
click at [41, 536] on div "Erase all" at bounding box center [33, 331] width 44 height 588
click at [35, 536] on div "Pen" at bounding box center [38, 643] width 55 height 22
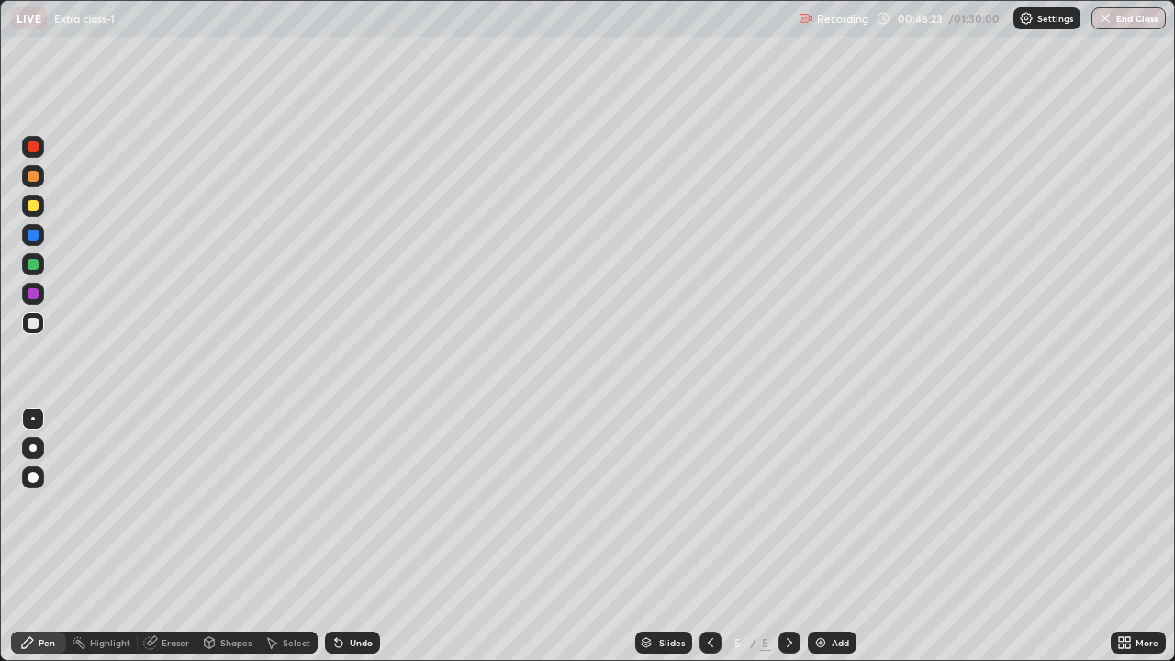
click at [220, 536] on div "Shapes" at bounding box center [235, 642] width 31 height 9
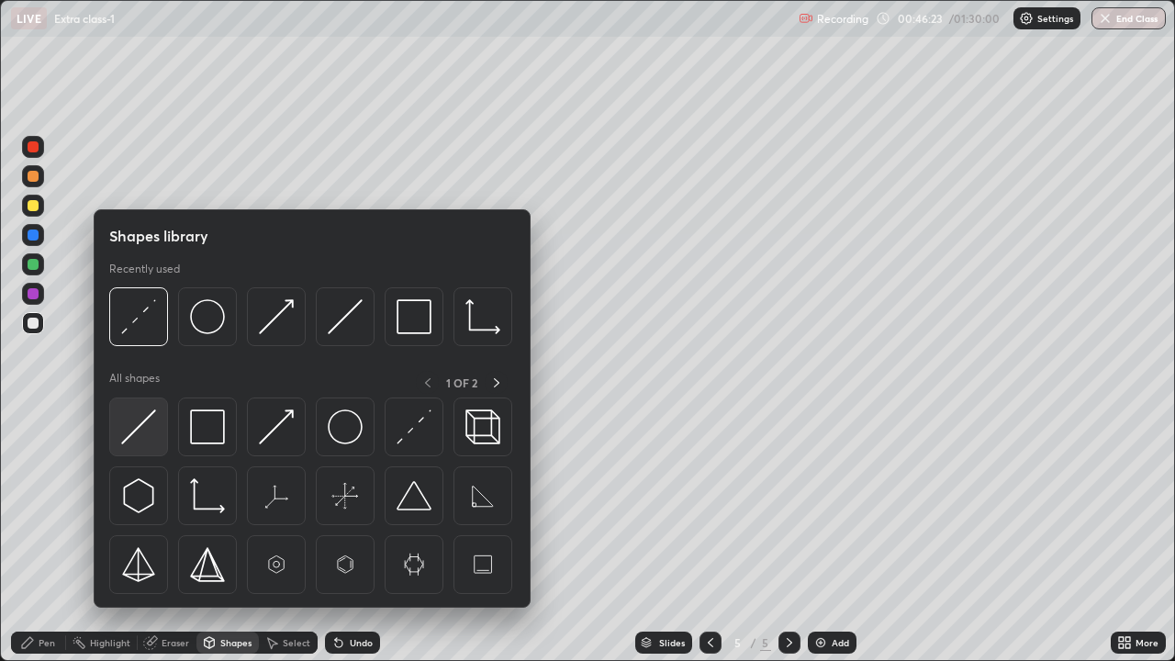
click at [140, 429] on img at bounding box center [138, 427] width 35 height 35
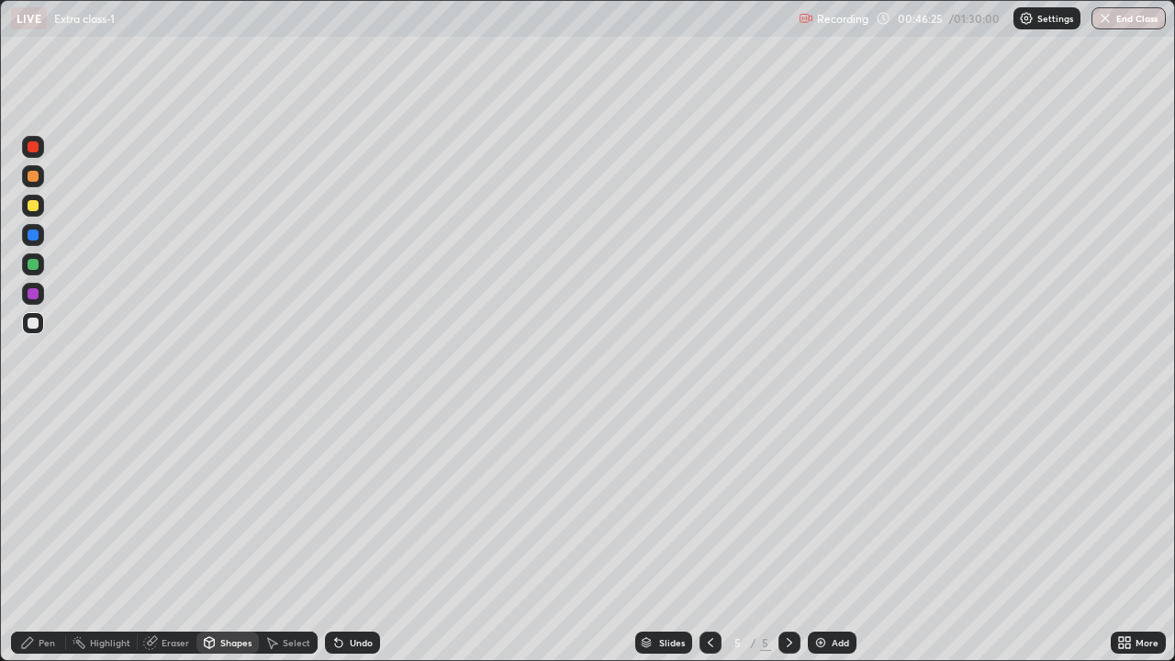
click at [45, 536] on div "Pen" at bounding box center [38, 643] width 55 height 22
click at [35, 298] on div at bounding box center [33, 293] width 11 height 11
click at [34, 208] on div at bounding box center [33, 205] width 11 height 11
click at [34, 323] on div at bounding box center [33, 323] width 11 height 11
click at [164, 536] on div "Eraser" at bounding box center [176, 642] width 28 height 9
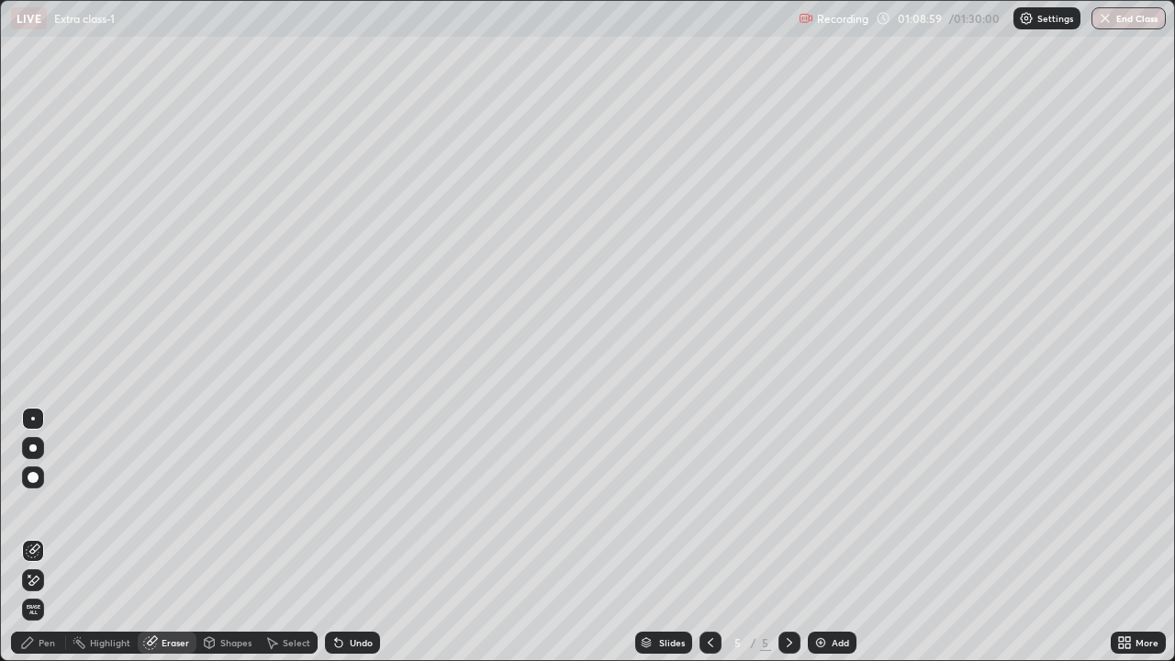
click at [48, 536] on div "Pen" at bounding box center [47, 642] width 17 height 9
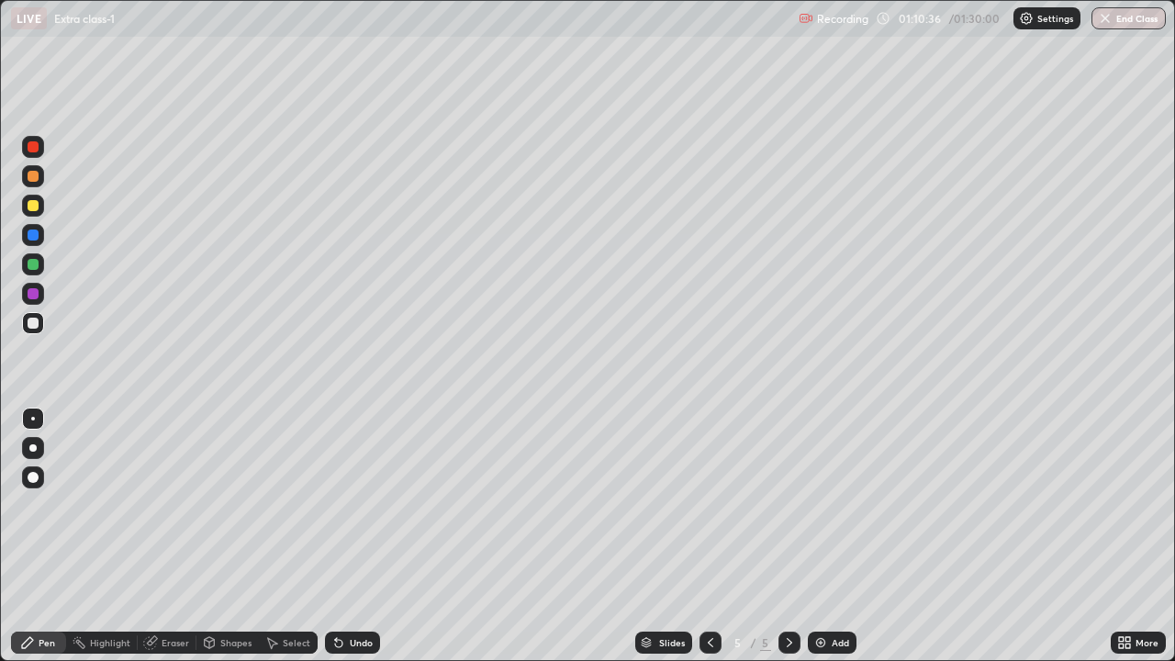
click at [832, 536] on div "Add" at bounding box center [832, 643] width 49 height 22
click at [38, 214] on div at bounding box center [33, 206] width 22 height 22
click at [35, 327] on div at bounding box center [33, 323] width 11 height 11
click at [350, 536] on div "Undo" at bounding box center [361, 642] width 23 height 9
click at [236, 536] on div "Shapes" at bounding box center [235, 642] width 31 height 9
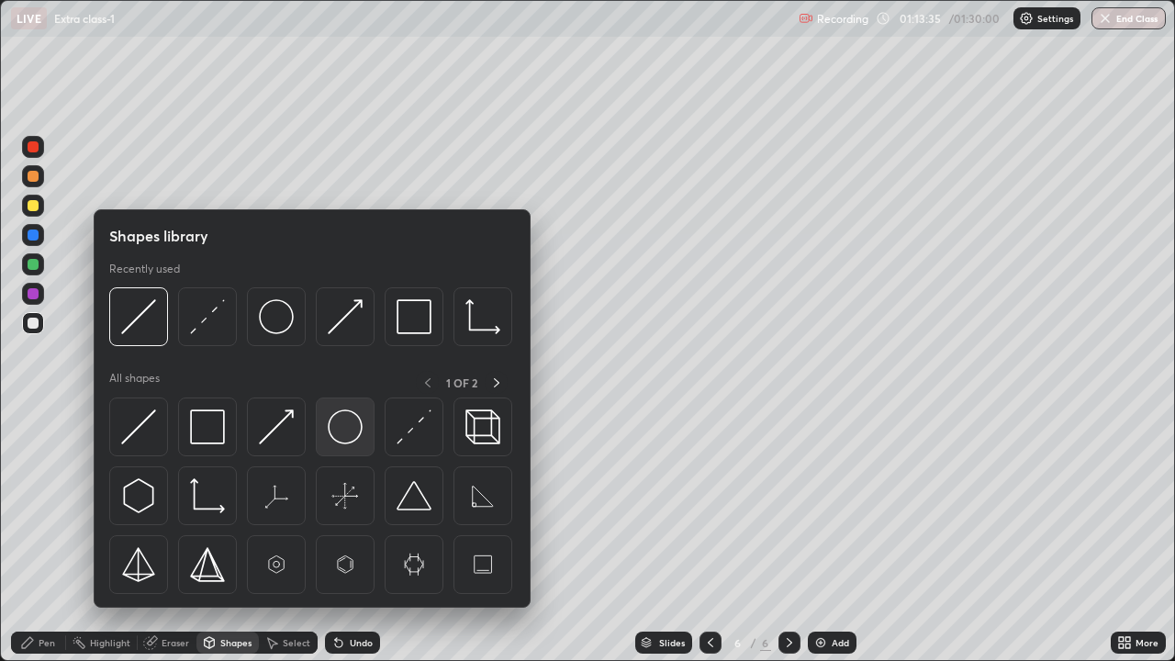
click at [335, 443] on img at bounding box center [345, 427] width 35 height 35
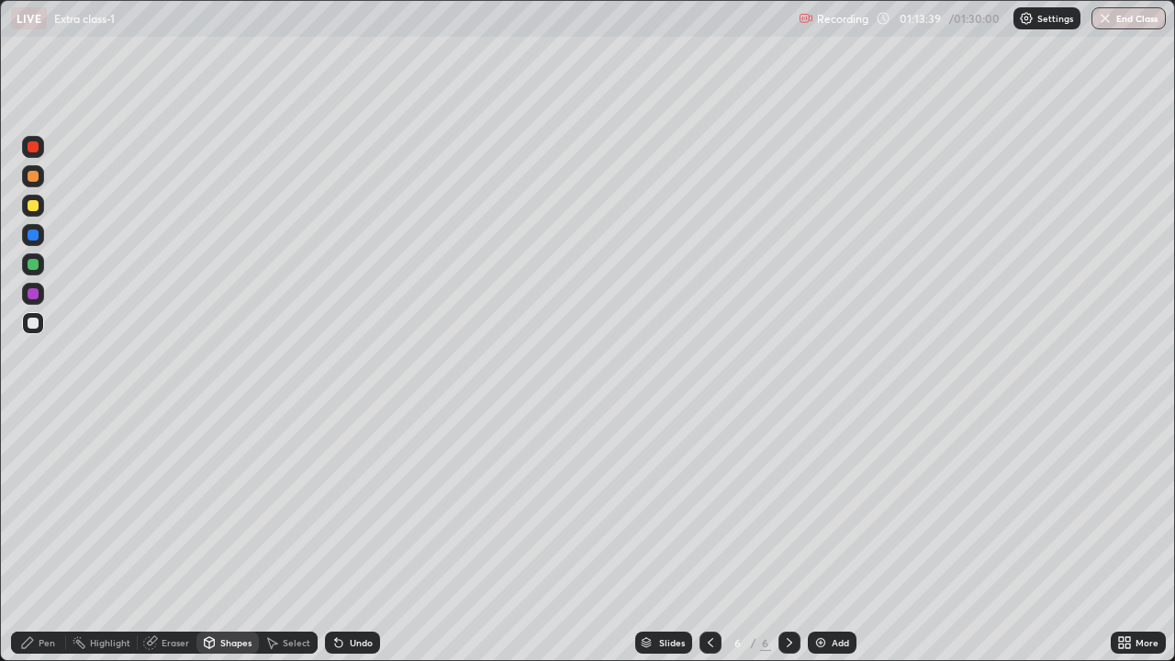
click at [351, 536] on div "Undo" at bounding box center [352, 643] width 55 height 22
click at [347, 536] on div "Undo" at bounding box center [352, 643] width 55 height 22
click at [343, 536] on icon at bounding box center [338, 642] width 15 height 15
click at [233, 536] on div "Shapes" at bounding box center [235, 642] width 31 height 9
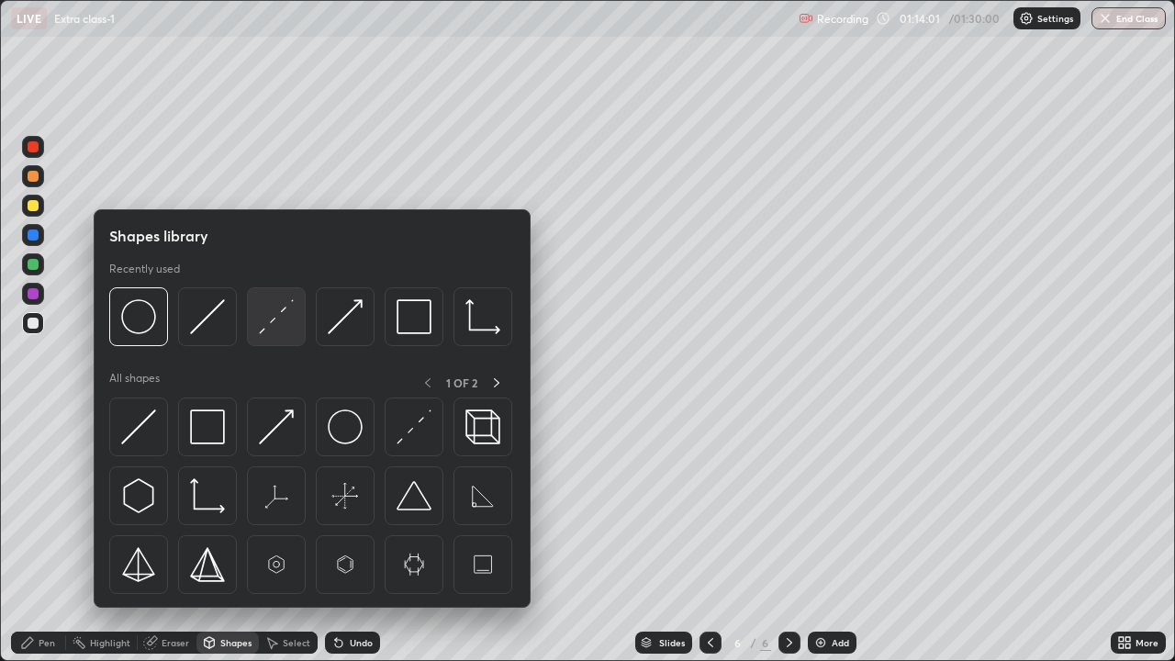
click at [276, 329] on img at bounding box center [276, 316] width 35 height 35
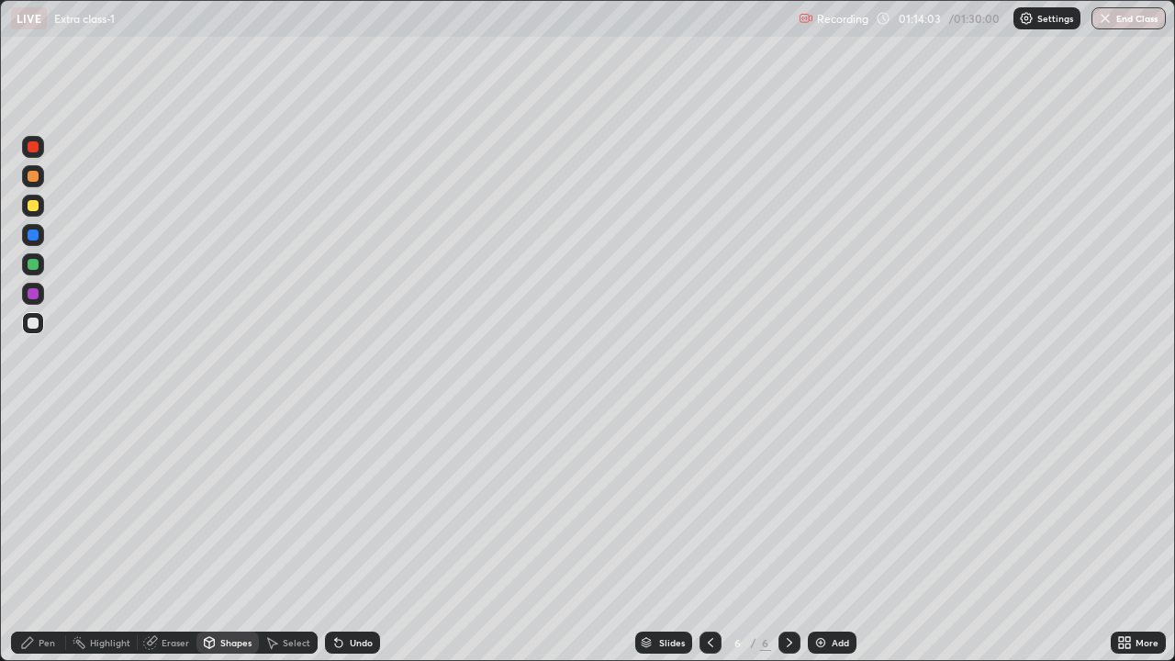
click at [229, 536] on div "Shapes" at bounding box center [235, 642] width 31 height 9
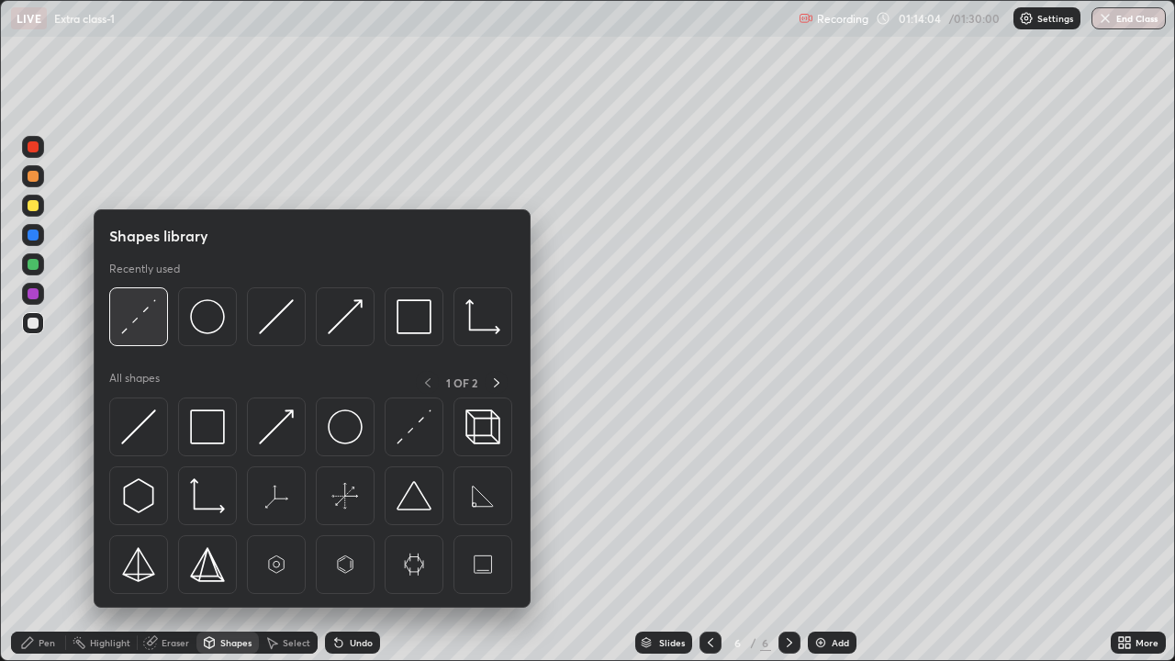
click at [143, 330] on img at bounding box center [138, 316] width 35 height 35
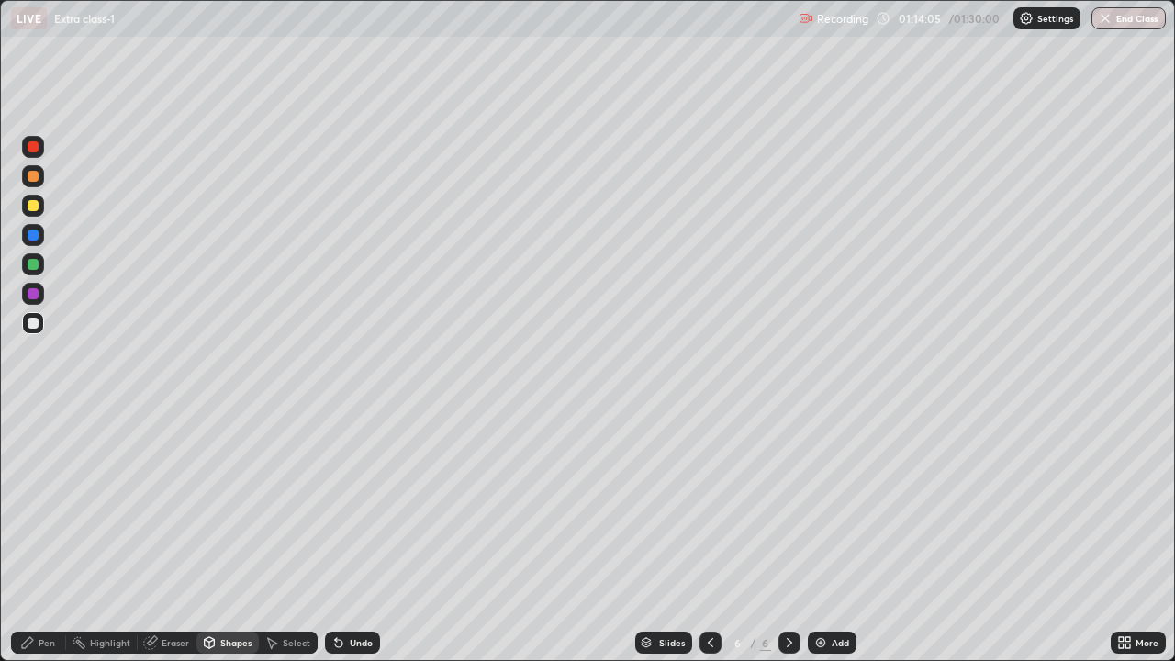
click at [25, 300] on div at bounding box center [33, 294] width 22 height 22
click at [41, 536] on div "Pen" at bounding box center [47, 642] width 17 height 9
click at [35, 324] on div at bounding box center [33, 323] width 11 height 11
click at [239, 536] on div "Shapes" at bounding box center [228, 643] width 62 height 22
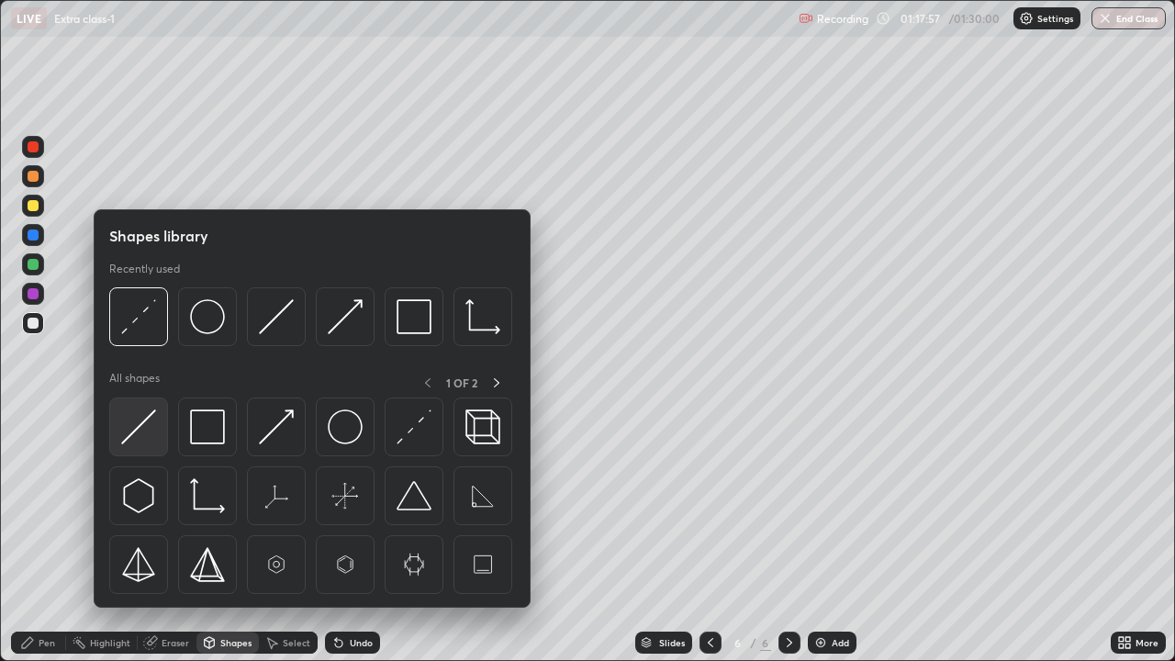
click at [144, 438] on img at bounding box center [138, 427] width 35 height 35
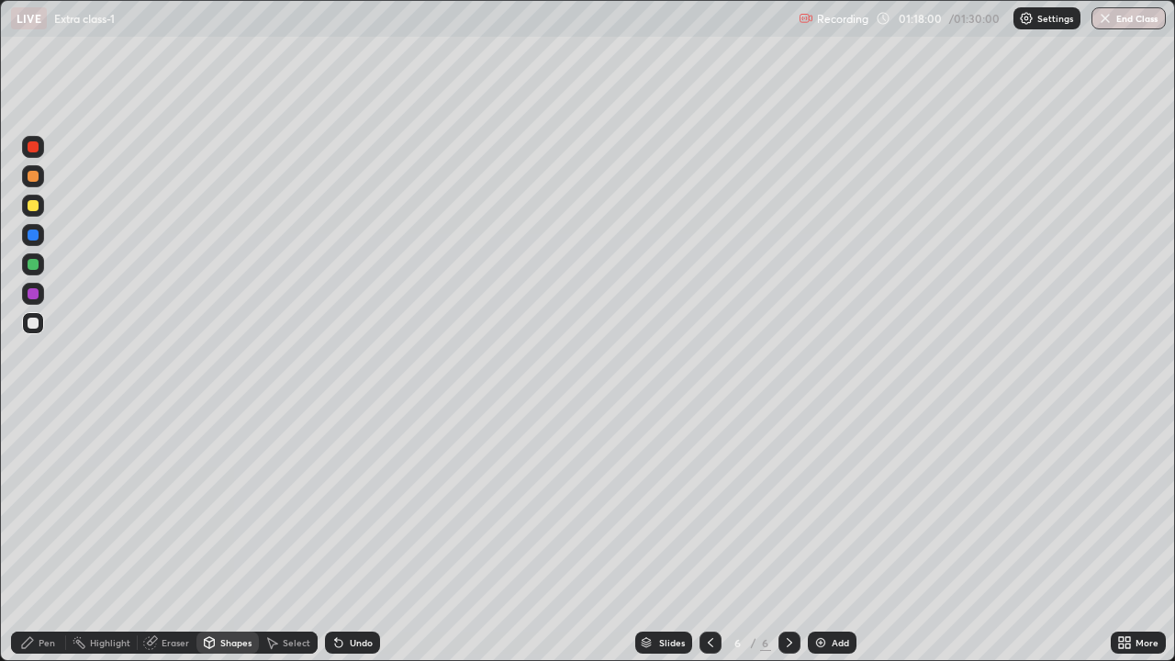
click at [39, 536] on div "Pen" at bounding box center [47, 642] width 17 height 9
click at [40, 205] on div at bounding box center [33, 206] width 22 height 22
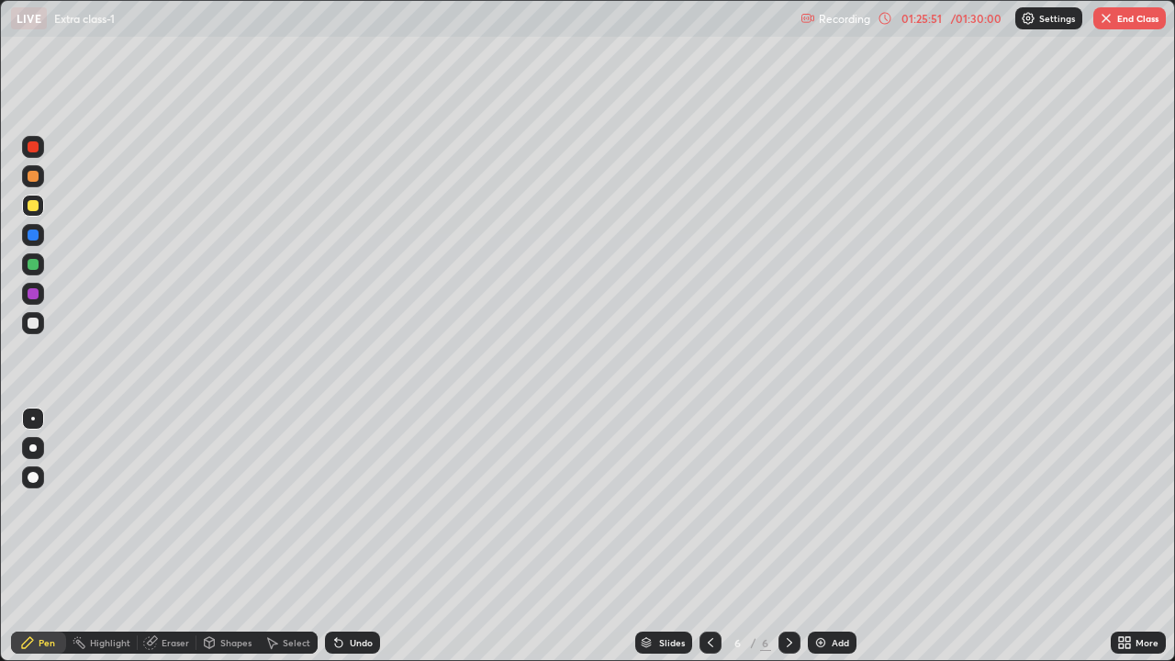
click at [354, 536] on div "Undo" at bounding box center [352, 643] width 55 height 22
click at [354, 536] on div "Undo" at bounding box center [361, 642] width 23 height 9
click at [352, 536] on div "Undo" at bounding box center [361, 642] width 23 height 9
click at [351, 536] on div "Undo" at bounding box center [361, 642] width 23 height 9
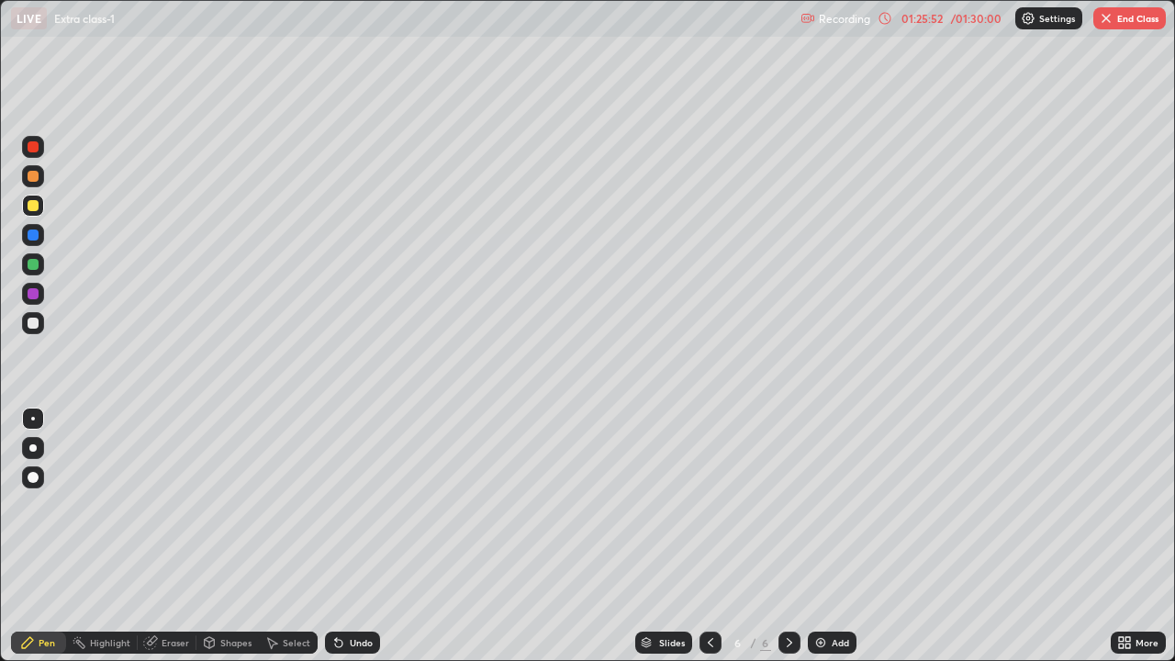
click at [351, 536] on div "Undo" at bounding box center [361, 642] width 23 height 9
click at [345, 536] on div "Undo" at bounding box center [352, 643] width 55 height 22
click at [342, 536] on icon at bounding box center [338, 642] width 15 height 15
click at [43, 322] on div at bounding box center [33, 323] width 22 height 22
click at [230, 536] on div "Shapes" at bounding box center [235, 642] width 31 height 9
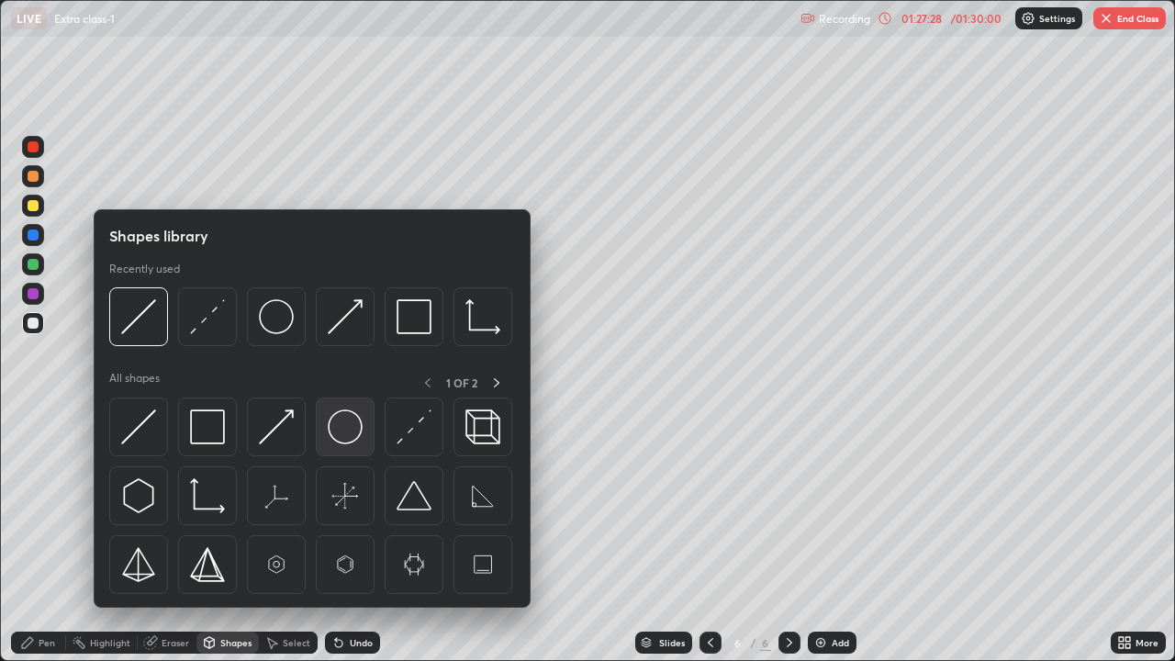
click at [343, 440] on img at bounding box center [345, 427] width 35 height 35
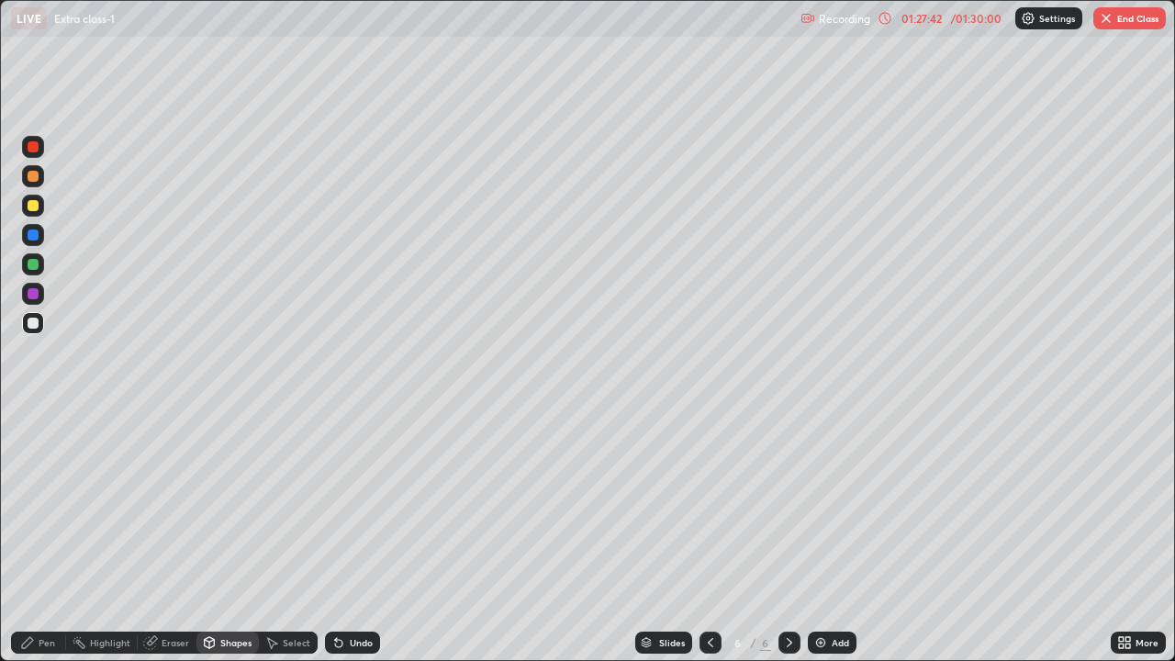
click at [233, 536] on div "Shapes" at bounding box center [235, 642] width 31 height 9
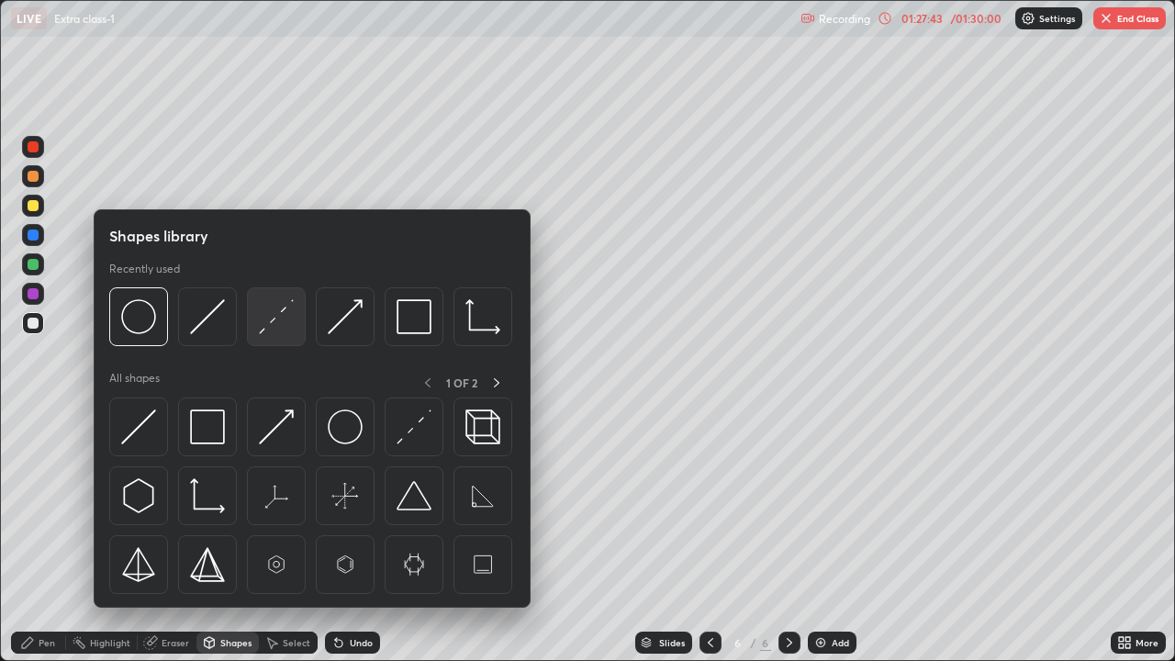
click at [268, 330] on img at bounding box center [276, 316] width 35 height 35
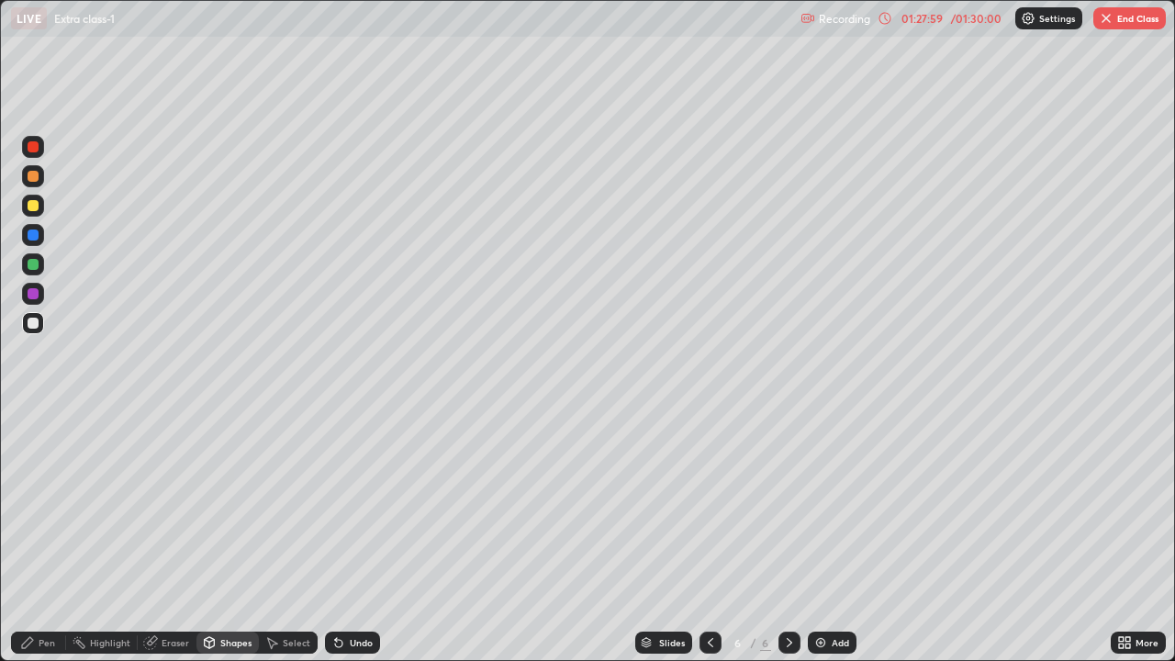
click at [33, 298] on div at bounding box center [33, 293] width 11 height 11
click at [46, 536] on div "Pen" at bounding box center [38, 643] width 55 height 22
click at [825, 536] on div "Add" at bounding box center [832, 643] width 49 height 22
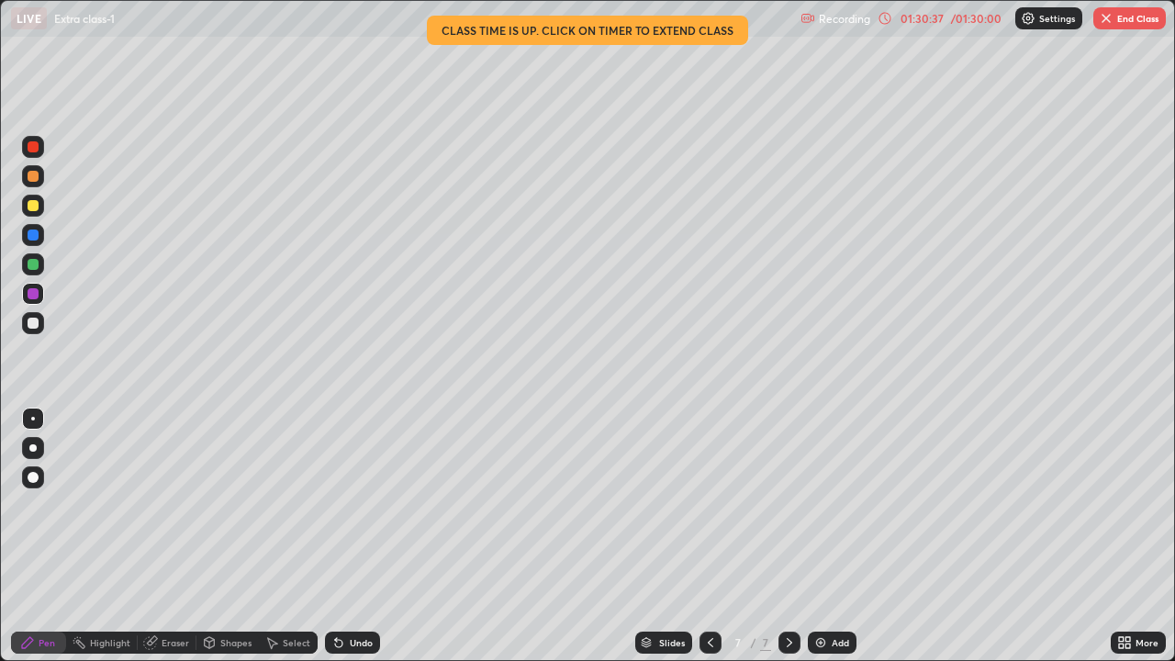
click at [1116, 15] on button "End Class" at bounding box center [1130, 18] width 73 height 22
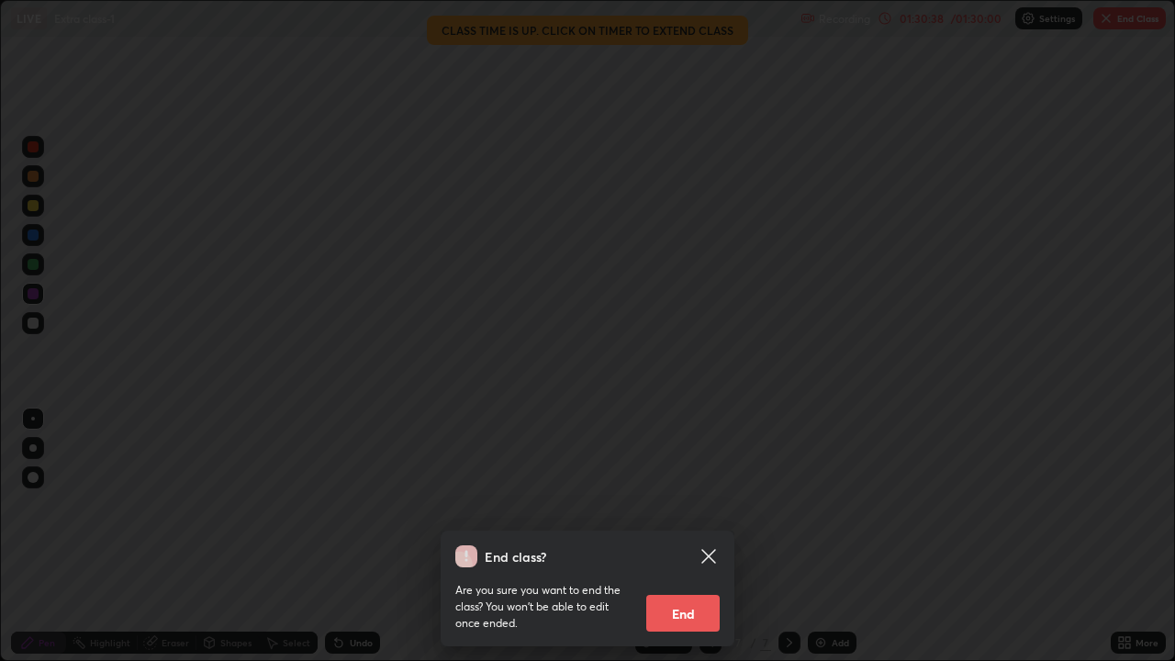
click at [704, 536] on button "End" at bounding box center [682, 613] width 73 height 37
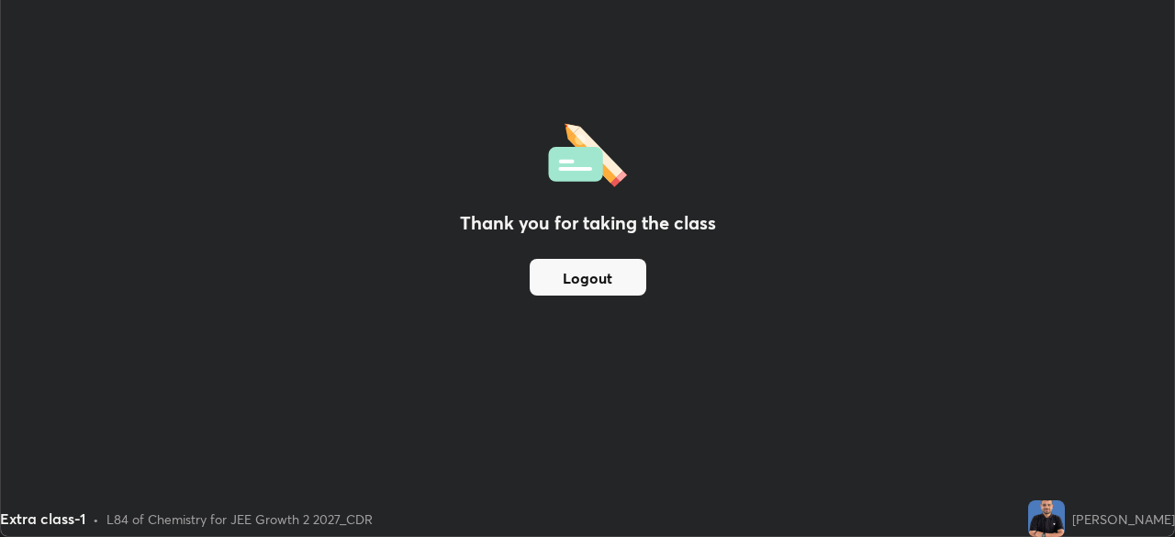
scroll to position [91286, 90648]
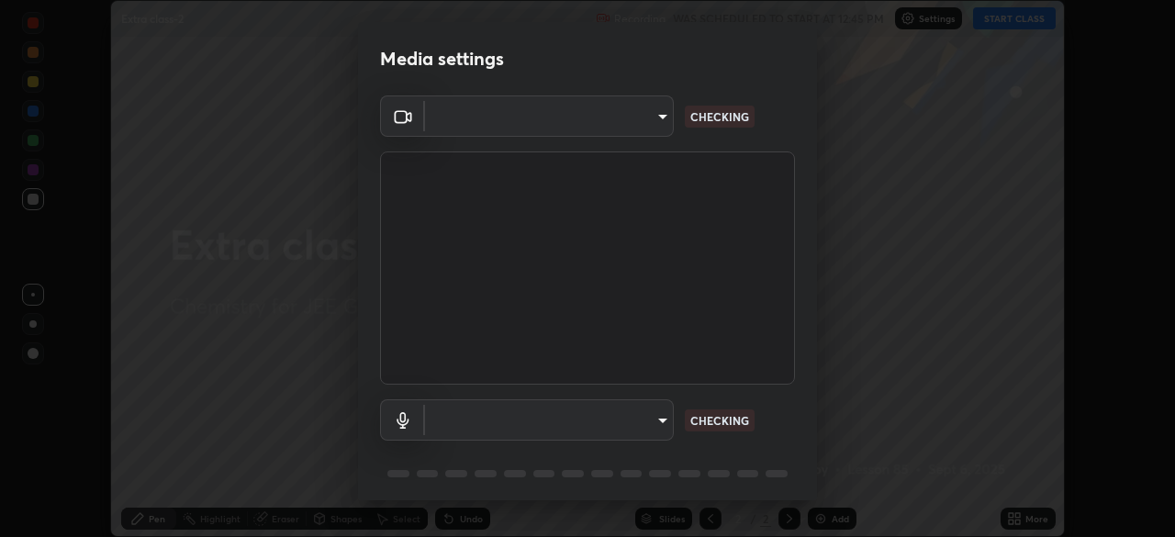
scroll to position [537, 1175]
type input "f7d245abf0684c24fcfca86869c925f05e5e90ab47e824b3f573f0e27bb25b40"
click at [647, 429] on body "Erase all Extra class-2 Recording WAS SCHEDULED TO START AT 12:45 PM Settings S…" at bounding box center [587, 268] width 1175 height 537
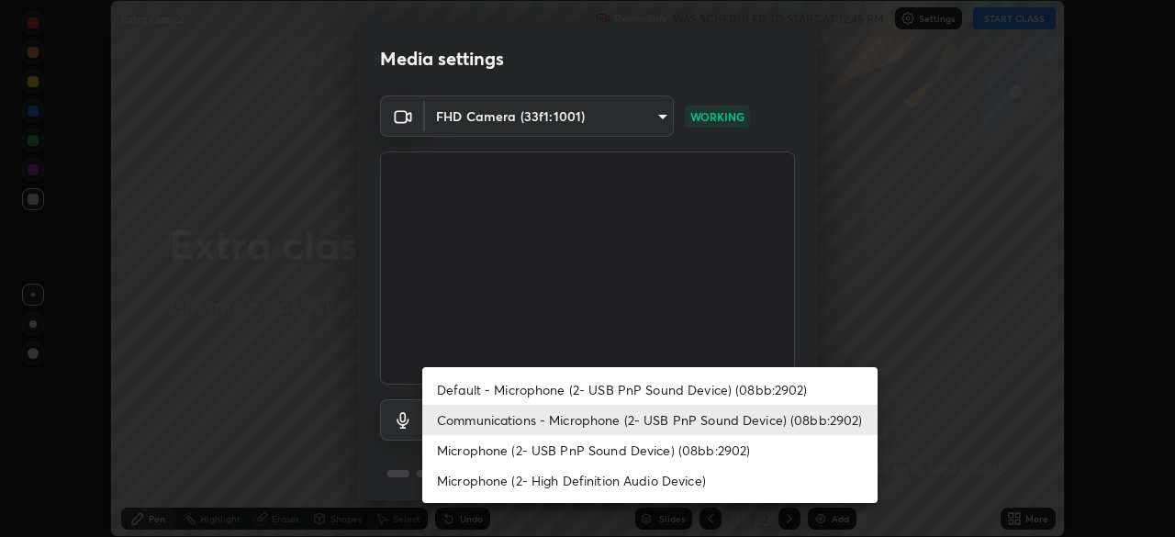
click at [639, 451] on li "Microphone (2- USB PnP Sound Device) (08bb:2902)" at bounding box center [649, 450] width 455 height 30
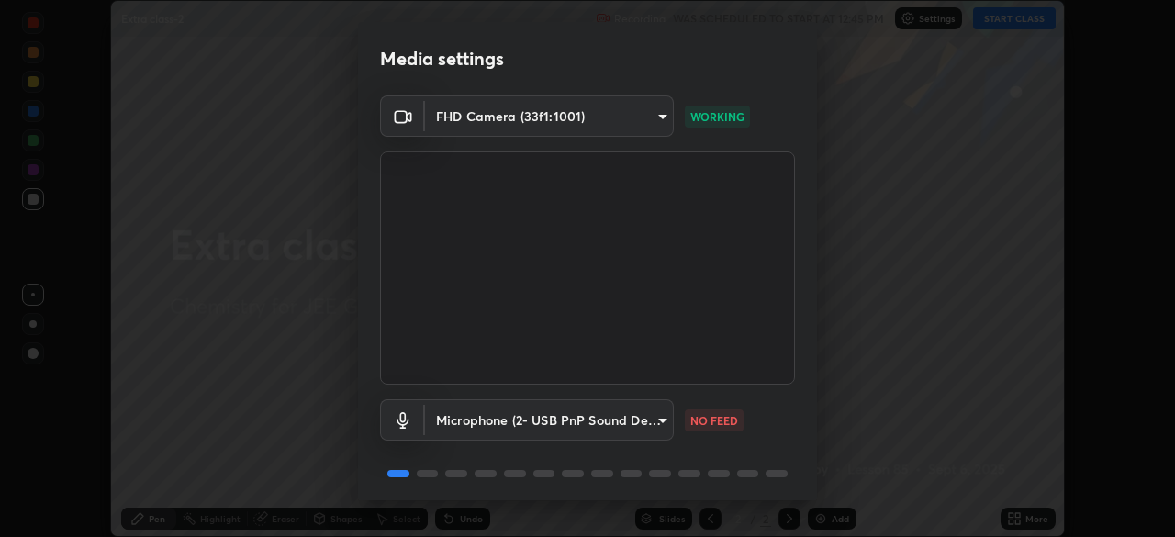
click at [650, 426] on body "Erase all Extra class-2 Recording WAS SCHEDULED TO START AT 12:45 PM Settings S…" at bounding box center [587, 268] width 1175 height 537
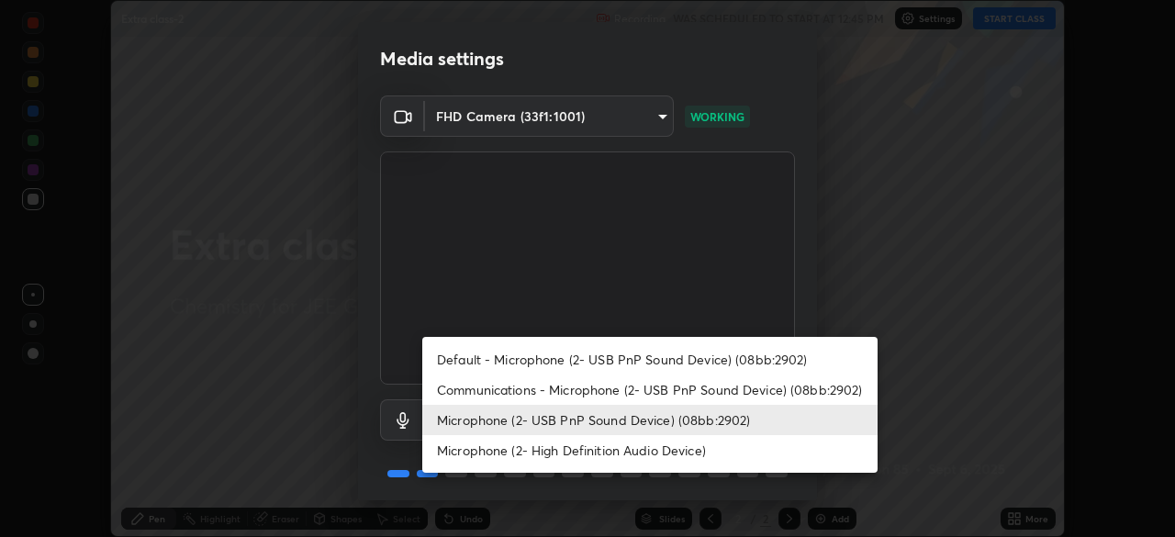
click at [652, 386] on li "Communications - Microphone (2- USB PnP Sound Device) (08bb:2902)" at bounding box center [649, 390] width 455 height 30
type input "communications"
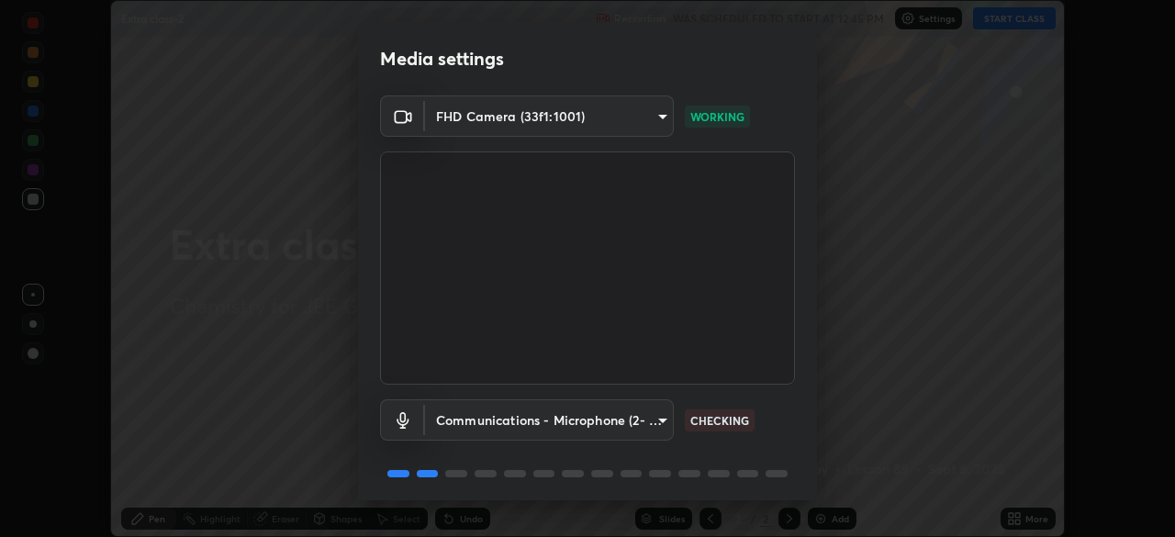
scroll to position [65, 0]
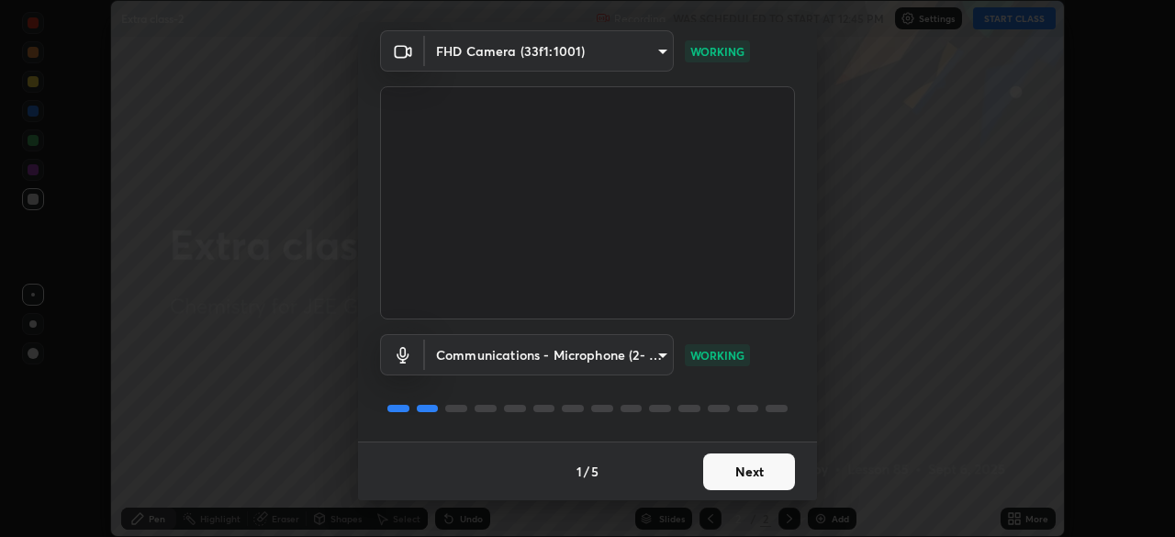
click at [746, 480] on button "Next" at bounding box center [749, 472] width 92 height 37
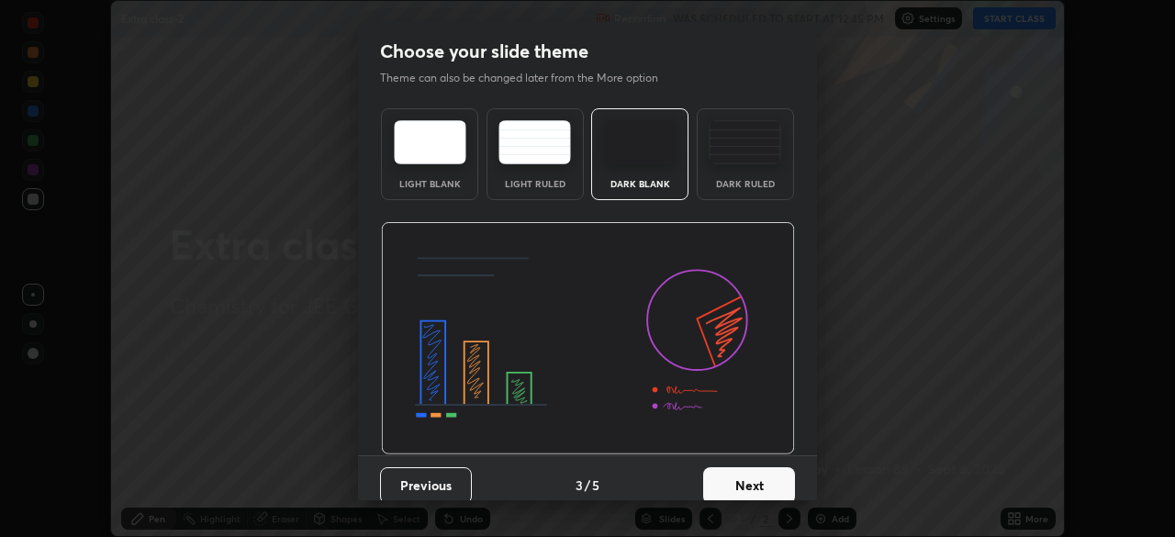
click at [747, 480] on button "Next" at bounding box center [749, 485] width 92 height 37
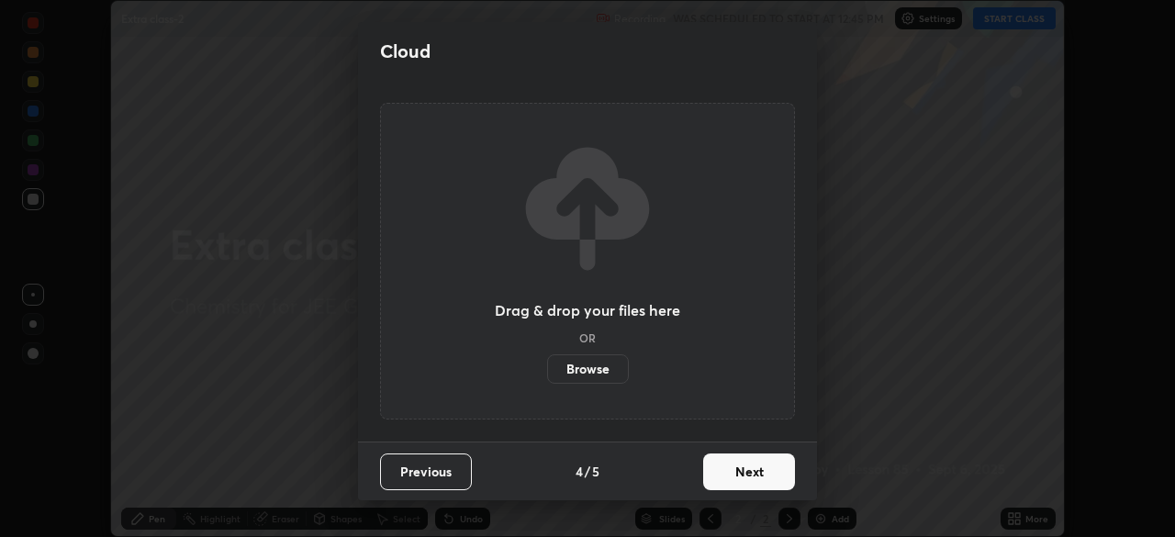
click at [747, 479] on button "Next" at bounding box center [749, 472] width 92 height 37
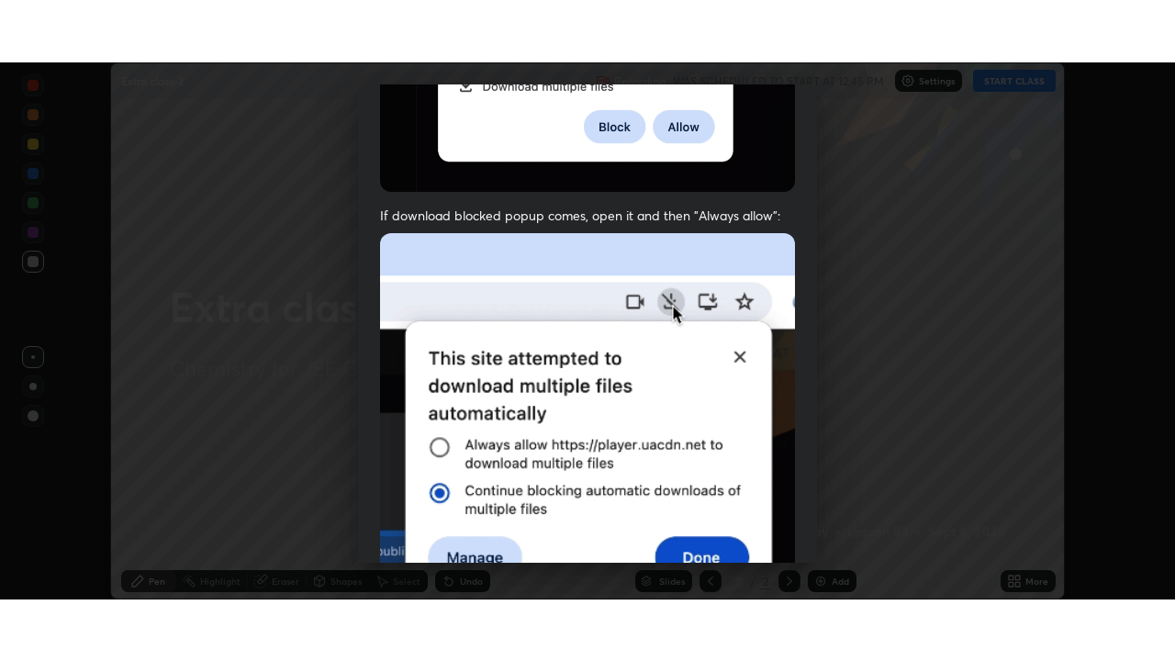
scroll to position [440, 0]
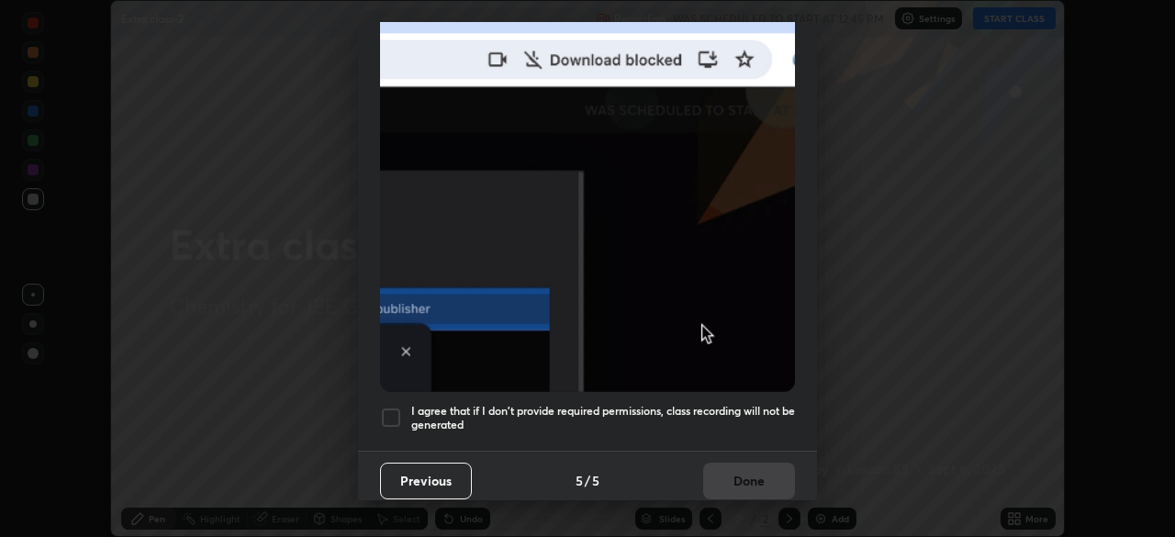
click at [401, 415] on div at bounding box center [391, 418] width 22 height 22
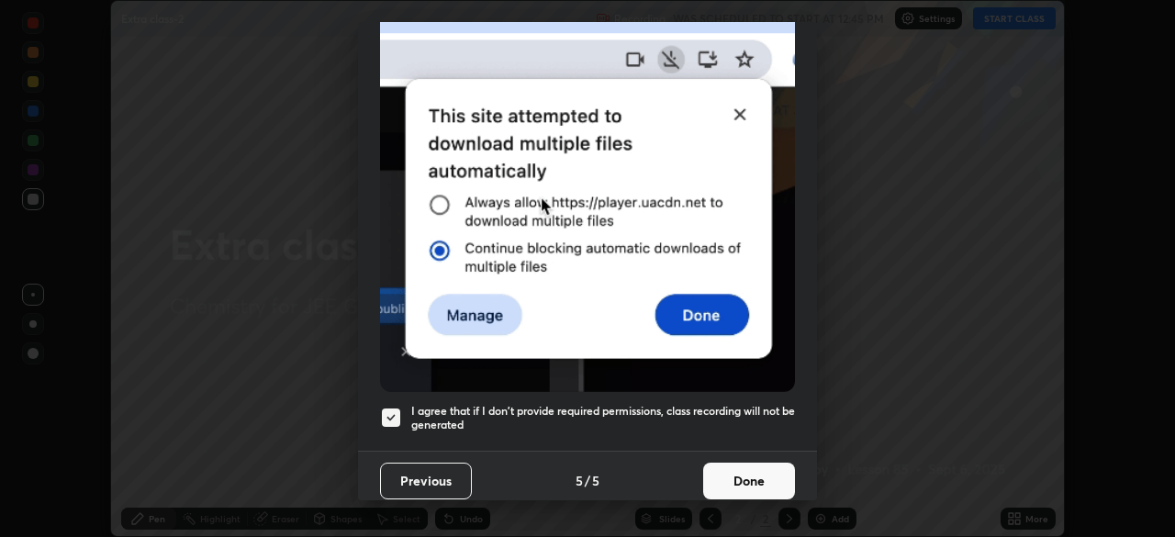
click at [763, 474] on button "Done" at bounding box center [749, 481] width 92 height 37
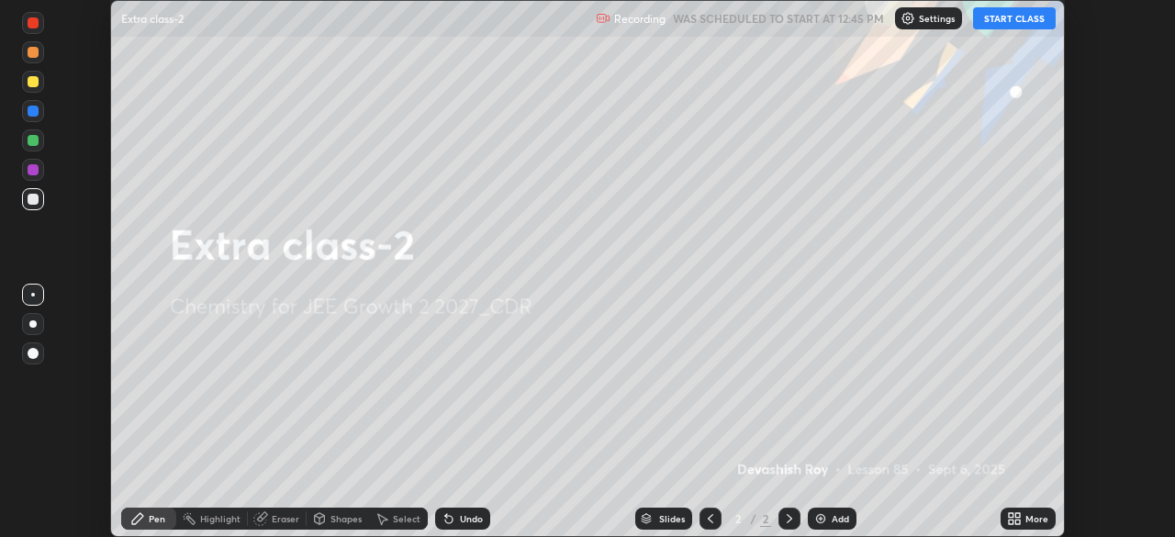
click at [1016, 25] on button "START CLASS" at bounding box center [1014, 18] width 83 height 22
click at [1017, 522] on icon at bounding box center [1018, 522] width 5 height 5
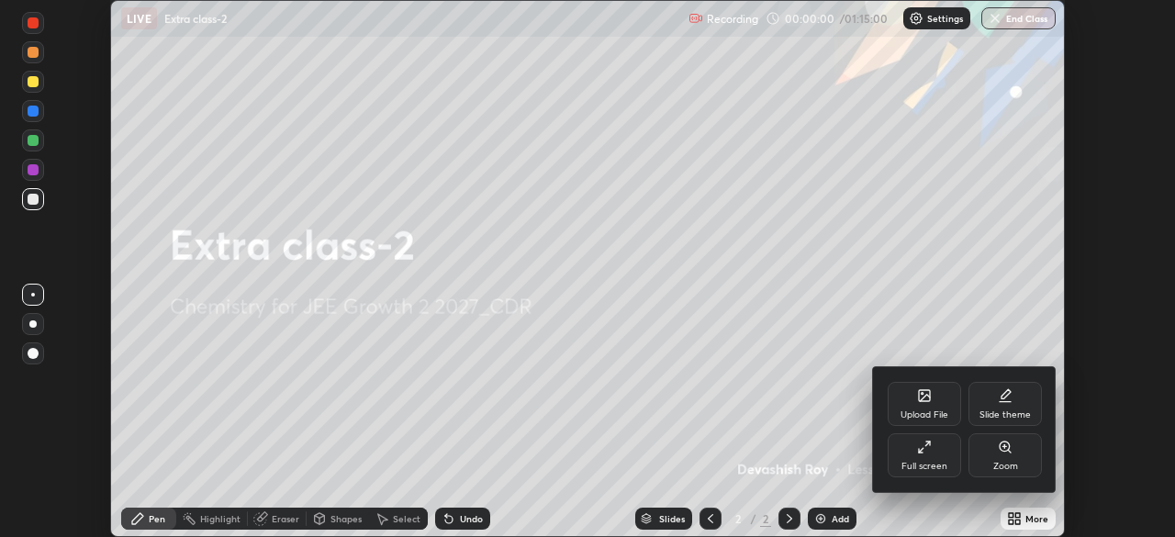
click at [927, 449] on icon at bounding box center [924, 447] width 15 height 15
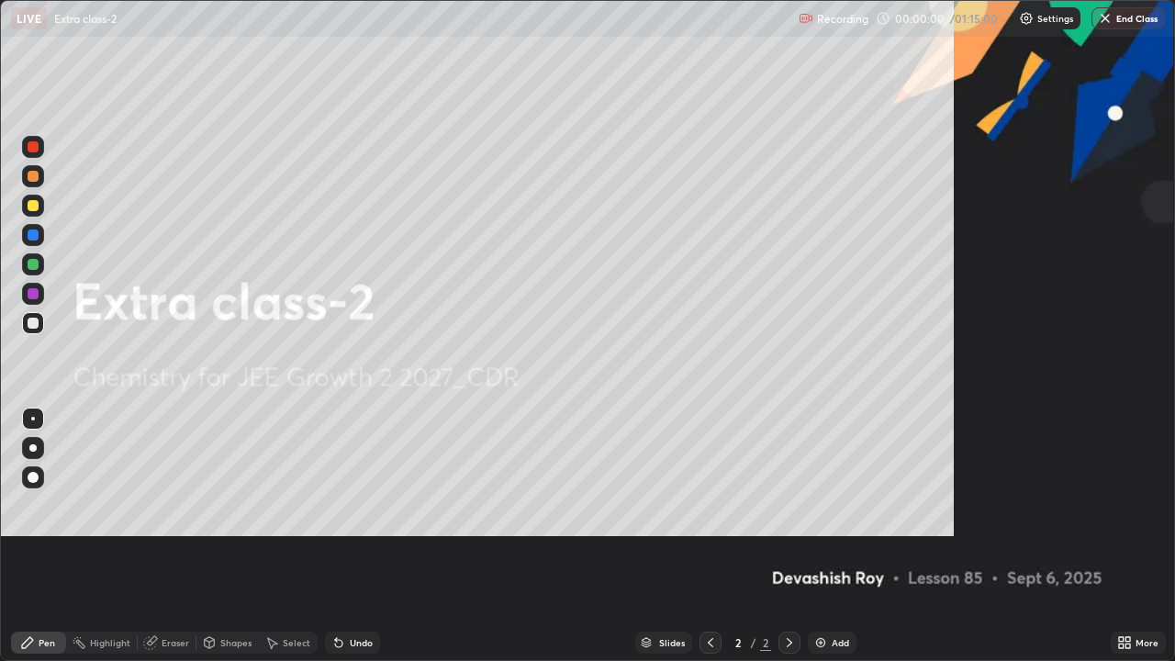
scroll to position [661, 1175]
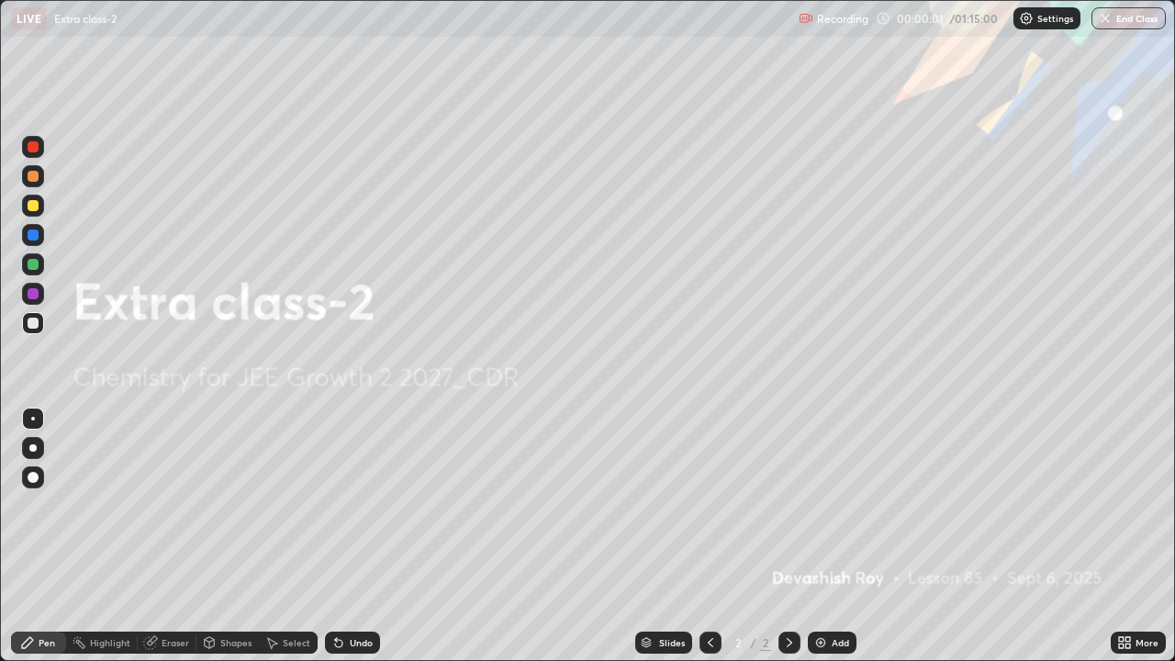
click at [827, 536] on div "Add" at bounding box center [832, 643] width 49 height 22
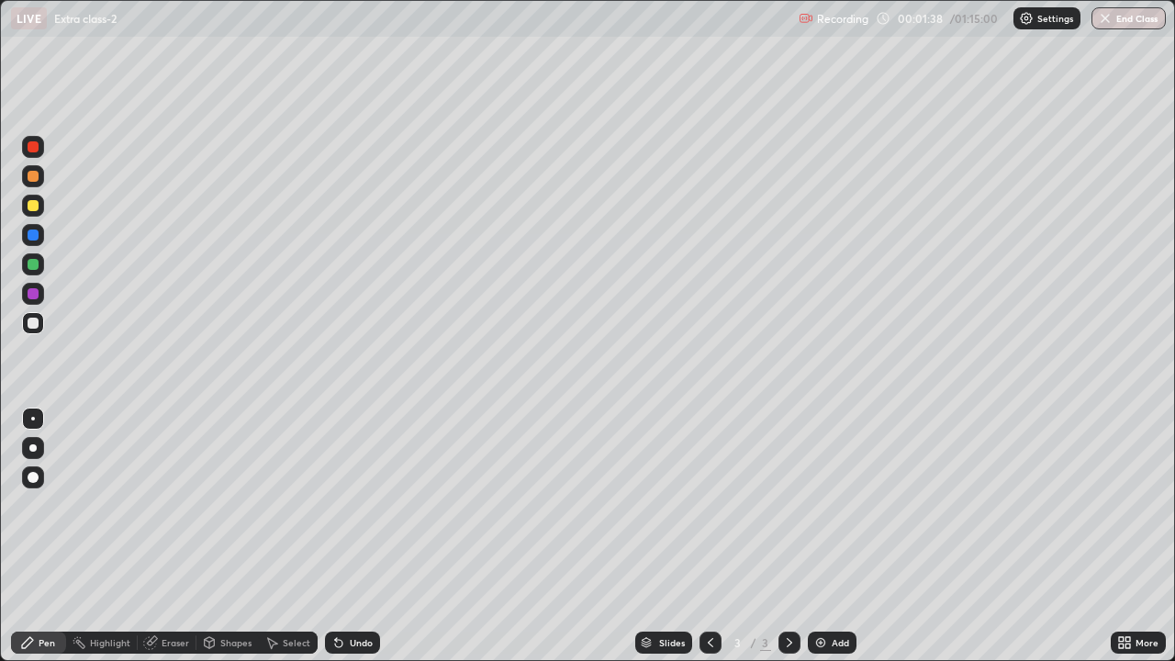
click at [37, 293] on div at bounding box center [33, 293] width 11 height 11
click at [36, 210] on div at bounding box center [33, 205] width 11 height 11
click at [37, 327] on div at bounding box center [33, 323] width 11 height 11
click at [33, 324] on div at bounding box center [33, 323] width 11 height 11
click at [36, 210] on div at bounding box center [33, 205] width 11 height 11
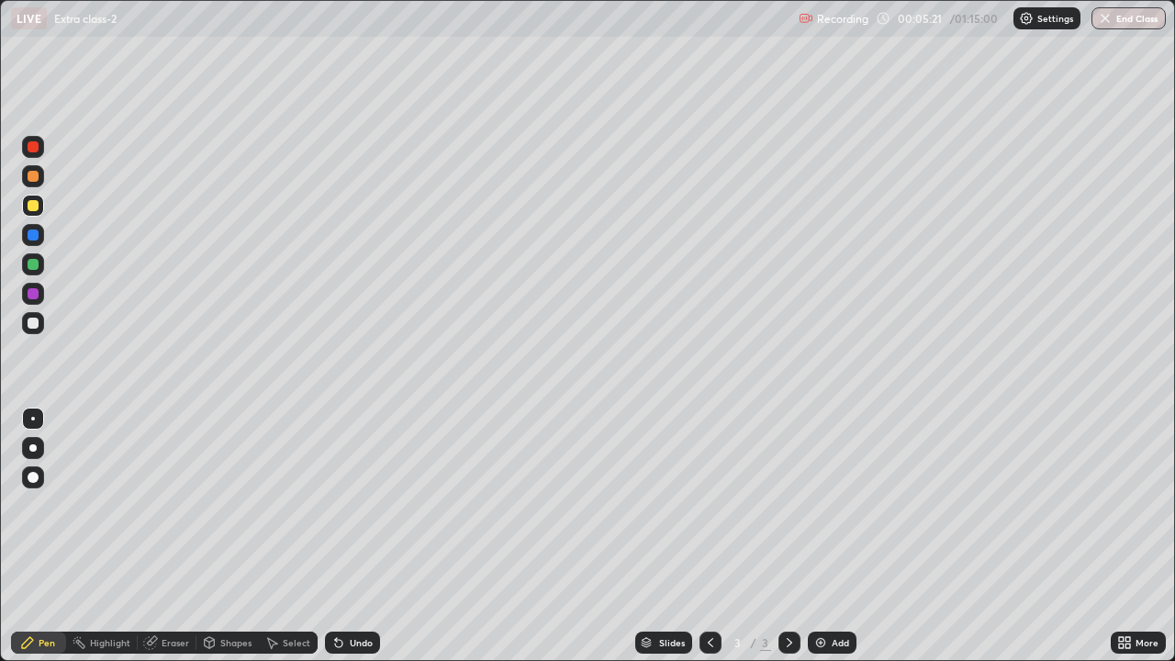
click at [35, 324] on div at bounding box center [33, 323] width 11 height 11
click at [352, 536] on div "Undo" at bounding box center [361, 642] width 23 height 9
click at [360, 536] on div "Undo" at bounding box center [361, 642] width 23 height 9
click at [228, 536] on div "Shapes" at bounding box center [235, 642] width 31 height 9
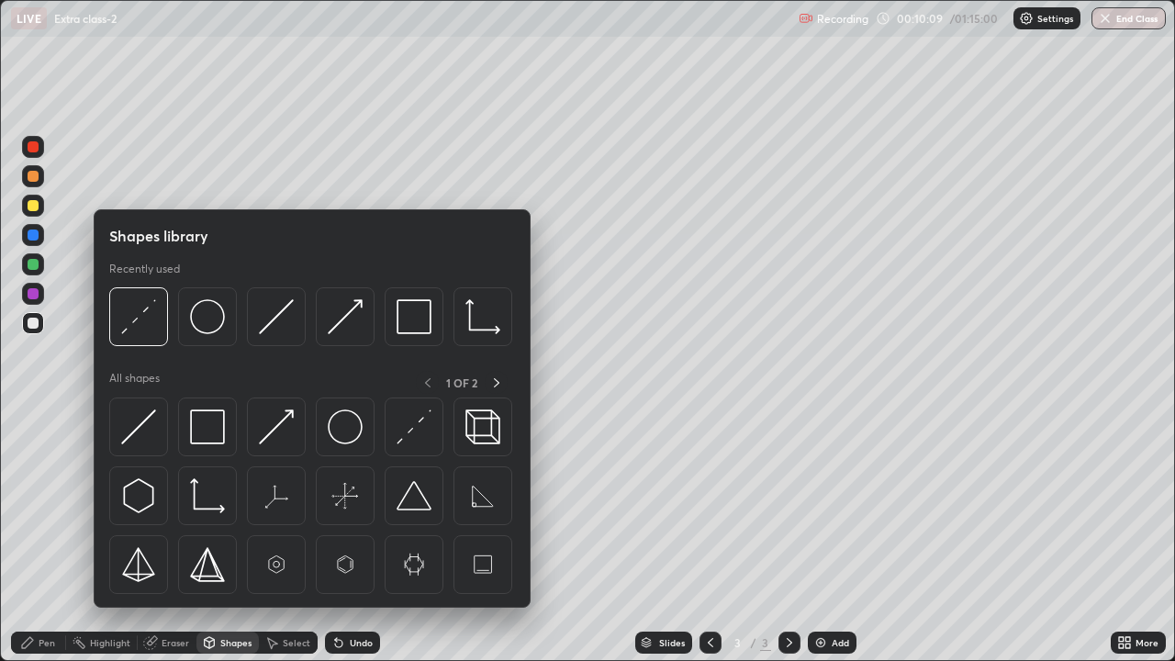
click at [150, 431] on img at bounding box center [138, 427] width 35 height 35
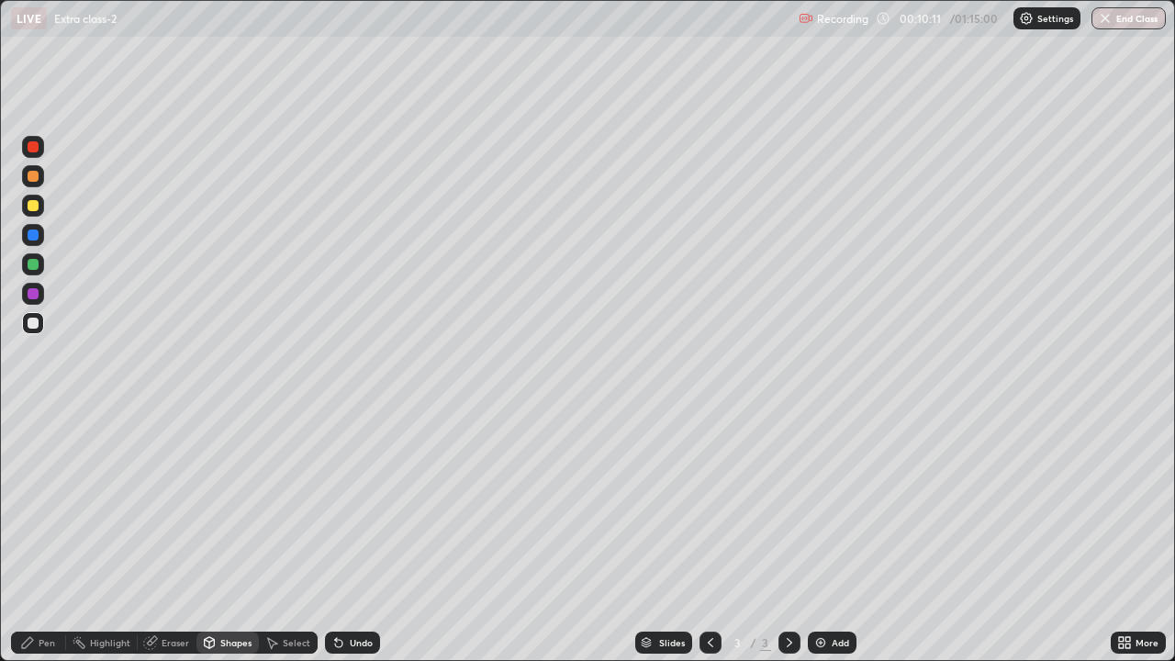
click at [48, 536] on div "Pen" at bounding box center [47, 642] width 17 height 9
click at [357, 536] on div "Undo" at bounding box center [352, 643] width 55 height 22
click at [364, 536] on div "Undo" at bounding box center [352, 643] width 55 height 22
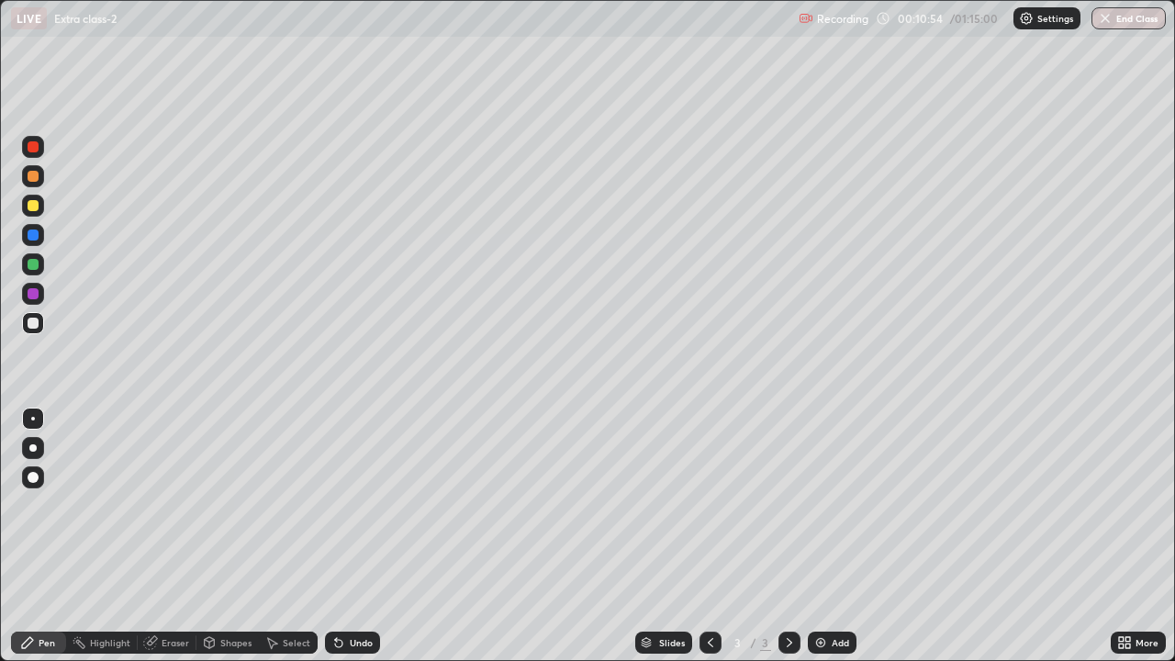
click at [365, 536] on div "Undo" at bounding box center [352, 643] width 55 height 22
click at [364, 536] on div "Undo" at bounding box center [352, 643] width 55 height 22
click at [360, 536] on div "Undo" at bounding box center [352, 643] width 55 height 22
click at [365, 536] on div "Undo" at bounding box center [352, 643] width 55 height 22
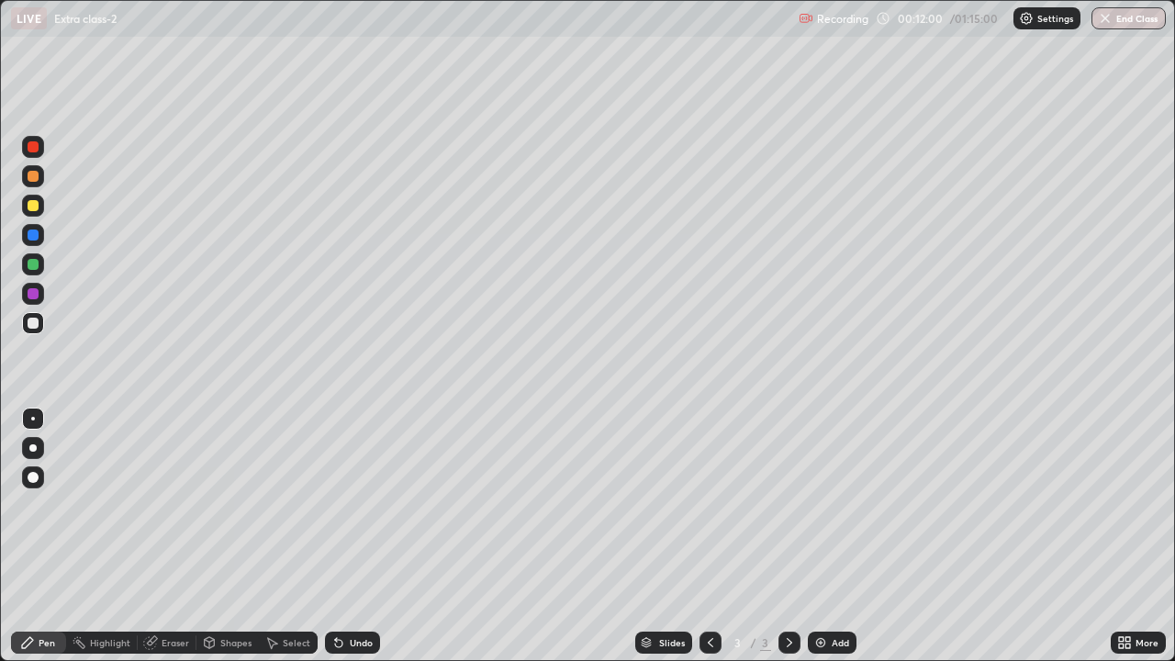
click at [362, 536] on div "Undo" at bounding box center [352, 643] width 55 height 22
click at [842, 536] on div "Add" at bounding box center [832, 643] width 49 height 22
click at [40, 299] on div at bounding box center [33, 294] width 22 height 22
click at [39, 323] on div at bounding box center [33, 323] width 22 height 22
click at [351, 536] on div "Undo" at bounding box center [352, 643] width 55 height 22
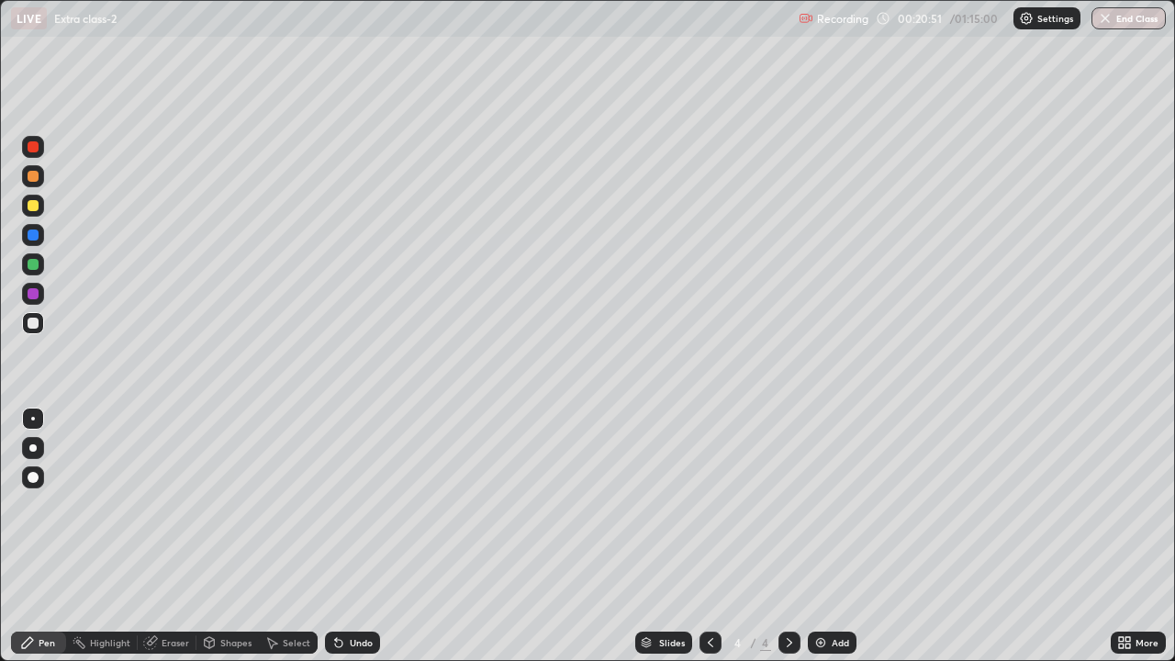
click at [231, 536] on div "Shapes" at bounding box center [235, 642] width 31 height 9
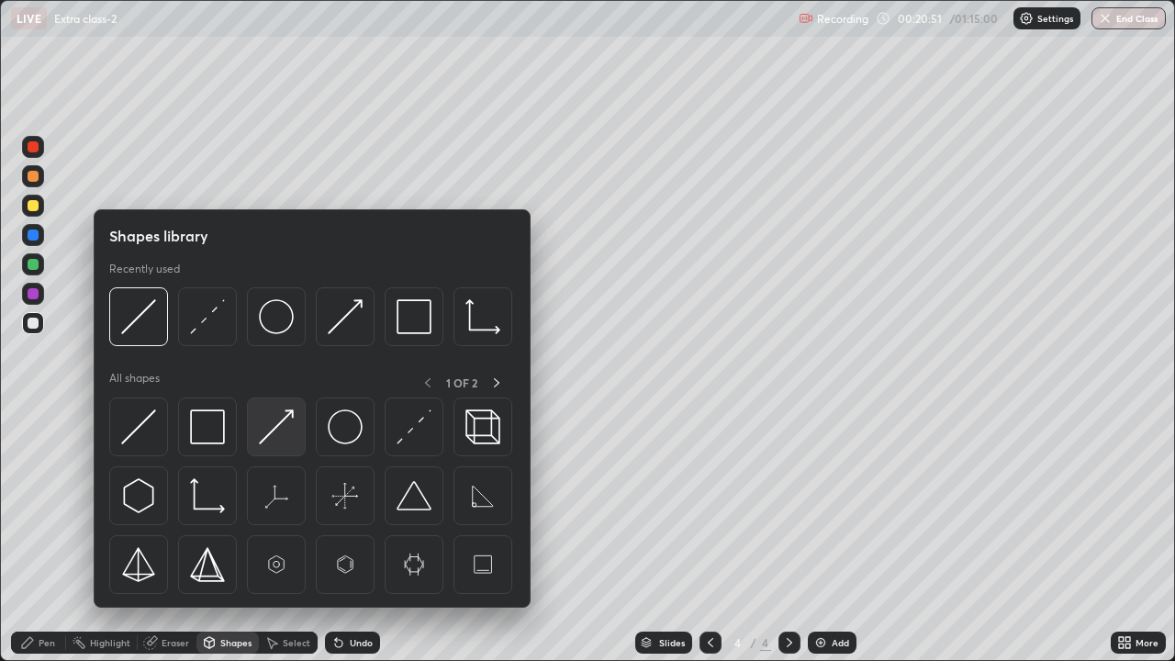
click at [280, 430] on img at bounding box center [276, 427] width 35 height 35
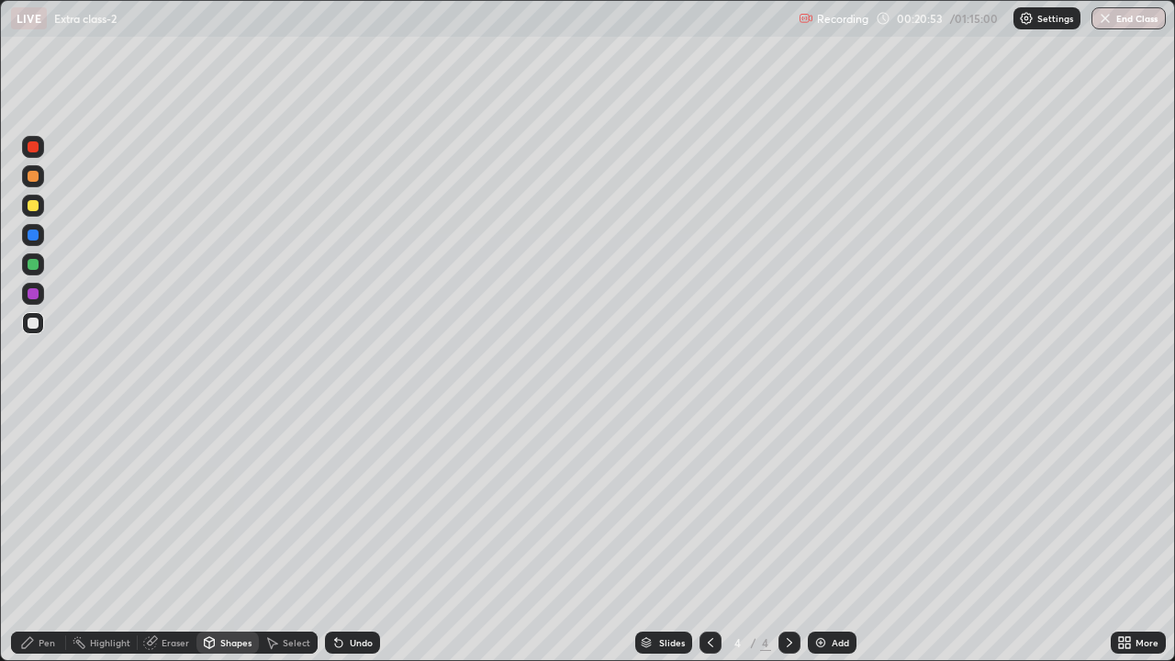
click at [41, 536] on div "Pen" at bounding box center [38, 643] width 55 height 22
click at [220, 536] on div "Shapes" at bounding box center [235, 642] width 31 height 9
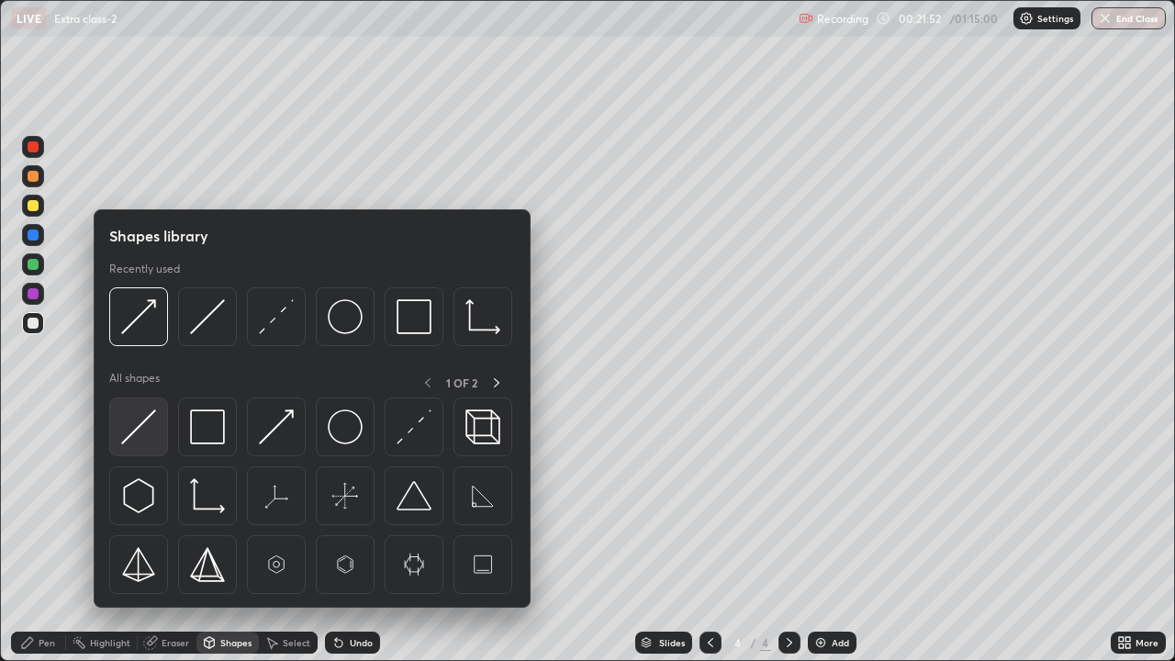
click at [142, 426] on img at bounding box center [138, 427] width 35 height 35
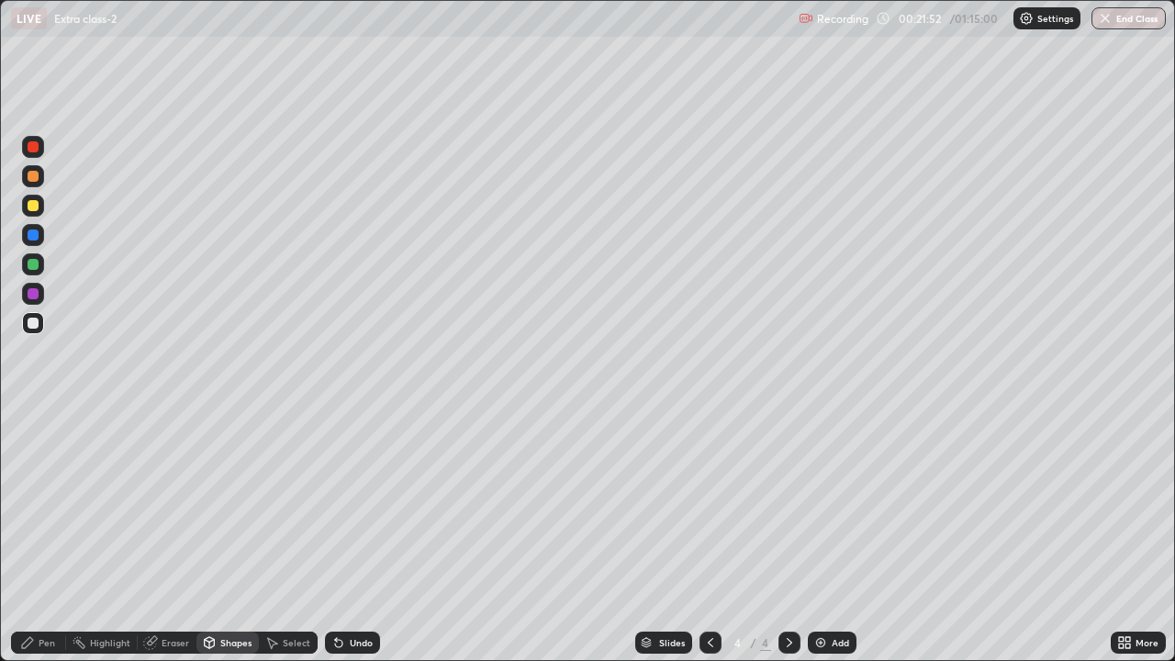
click at [33, 298] on div at bounding box center [33, 293] width 11 height 11
click at [33, 536] on icon at bounding box center [27, 642] width 15 height 15
click at [33, 325] on div at bounding box center [33, 323] width 11 height 11
click at [351, 536] on div "Undo" at bounding box center [352, 643] width 55 height 22
click at [350, 536] on div "Undo" at bounding box center [352, 643] width 55 height 22
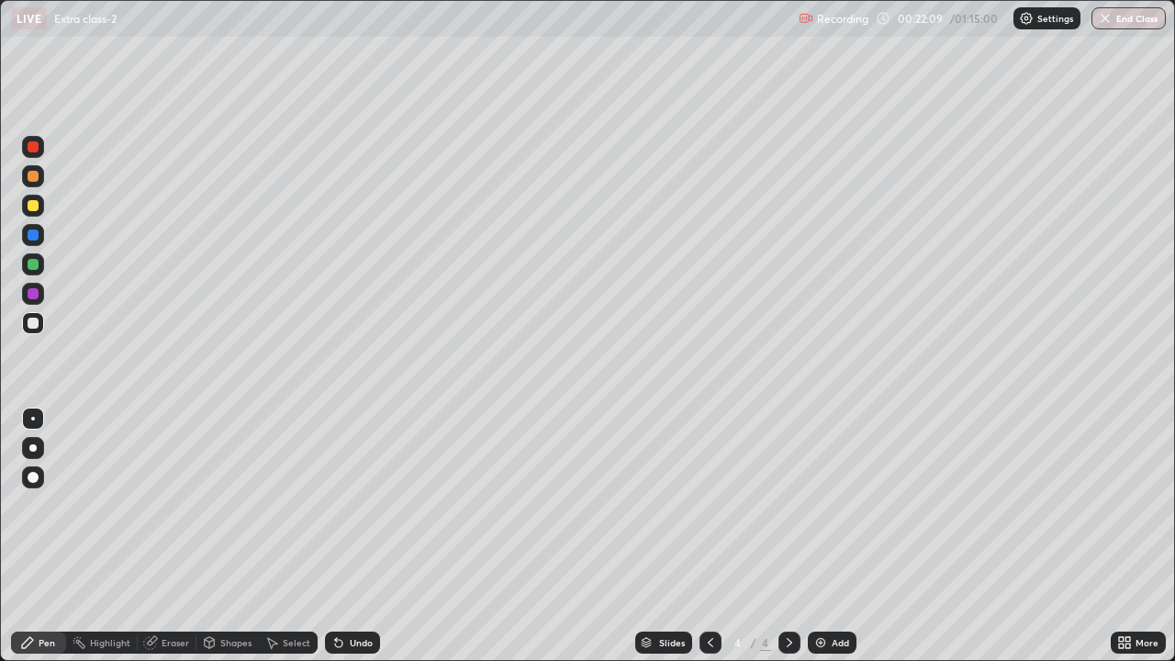
click at [350, 536] on div "Undo" at bounding box center [352, 643] width 55 height 22
click at [349, 536] on div "Undo" at bounding box center [352, 643] width 55 height 22
click at [229, 536] on div "Shapes" at bounding box center [235, 642] width 31 height 9
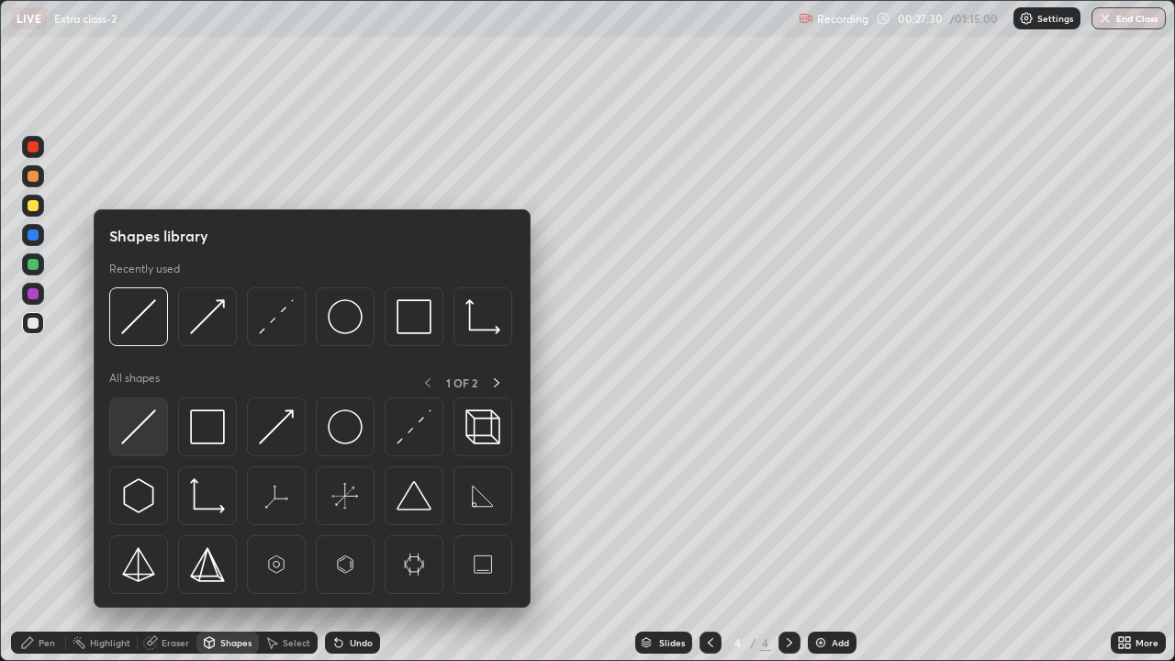
click at [138, 445] on div at bounding box center [138, 427] width 59 height 59
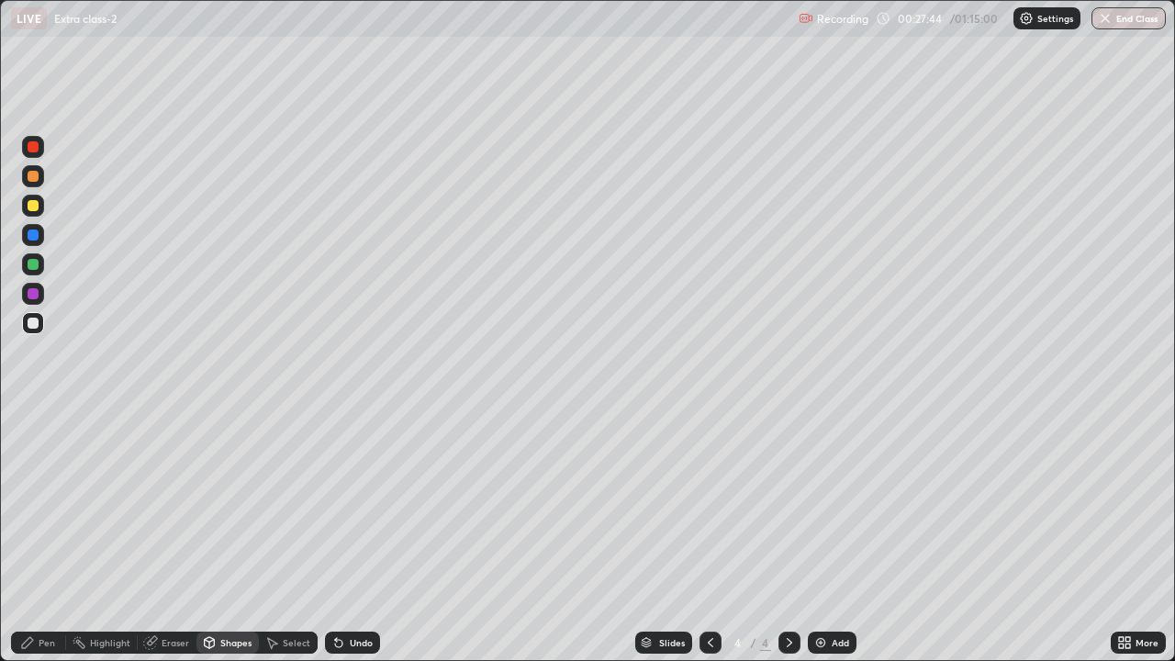
click at [365, 536] on div "Undo" at bounding box center [361, 642] width 23 height 9
click at [362, 536] on div "Undo" at bounding box center [352, 643] width 55 height 22
click at [363, 536] on div "Undo" at bounding box center [361, 642] width 23 height 9
click at [375, 536] on div "Undo" at bounding box center [352, 643] width 55 height 22
click at [54, 536] on div "Pen" at bounding box center [47, 642] width 17 height 9
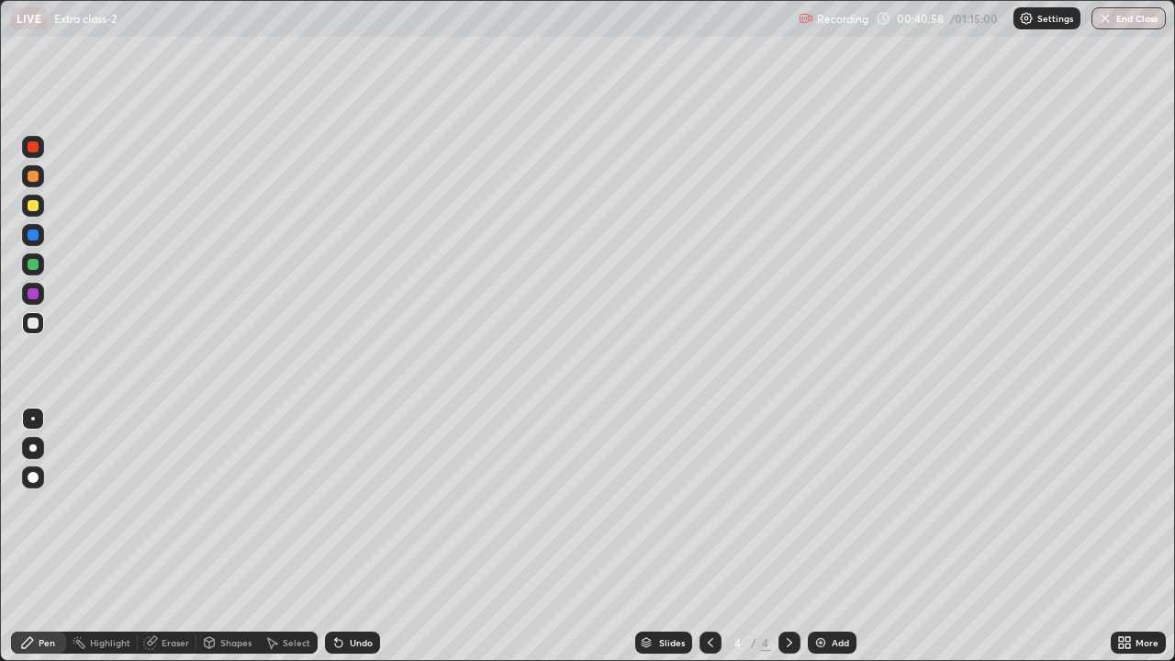
click at [828, 536] on div "Add" at bounding box center [832, 643] width 49 height 22
click at [227, 536] on div "Shapes" at bounding box center [228, 643] width 62 height 22
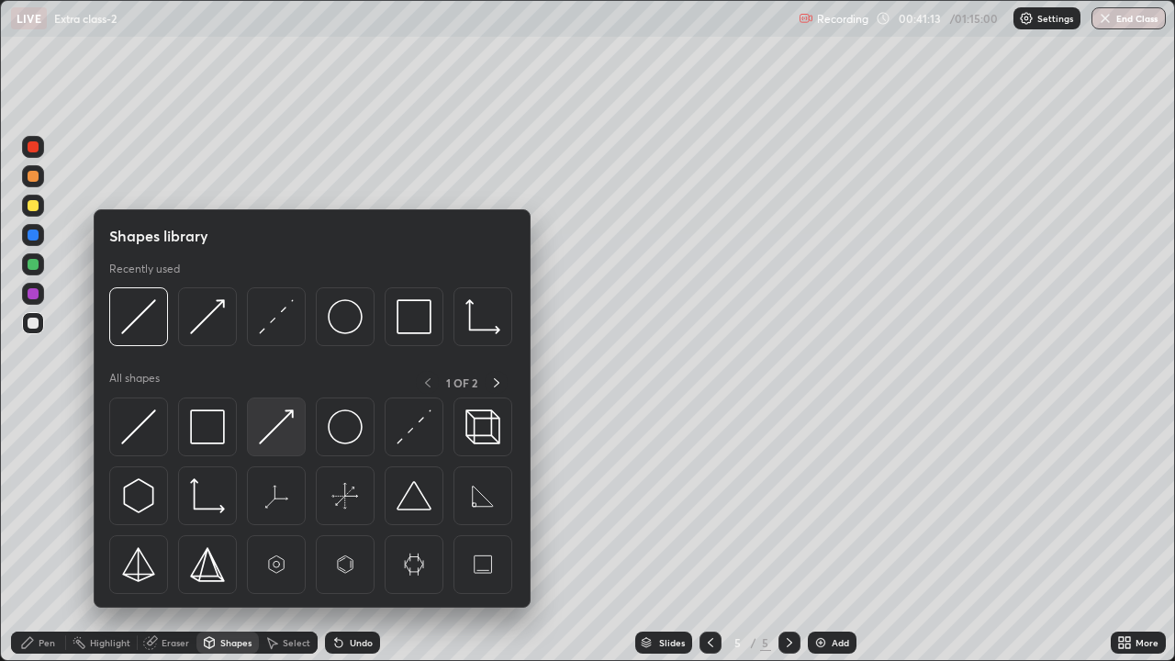
click at [286, 436] on img at bounding box center [276, 427] width 35 height 35
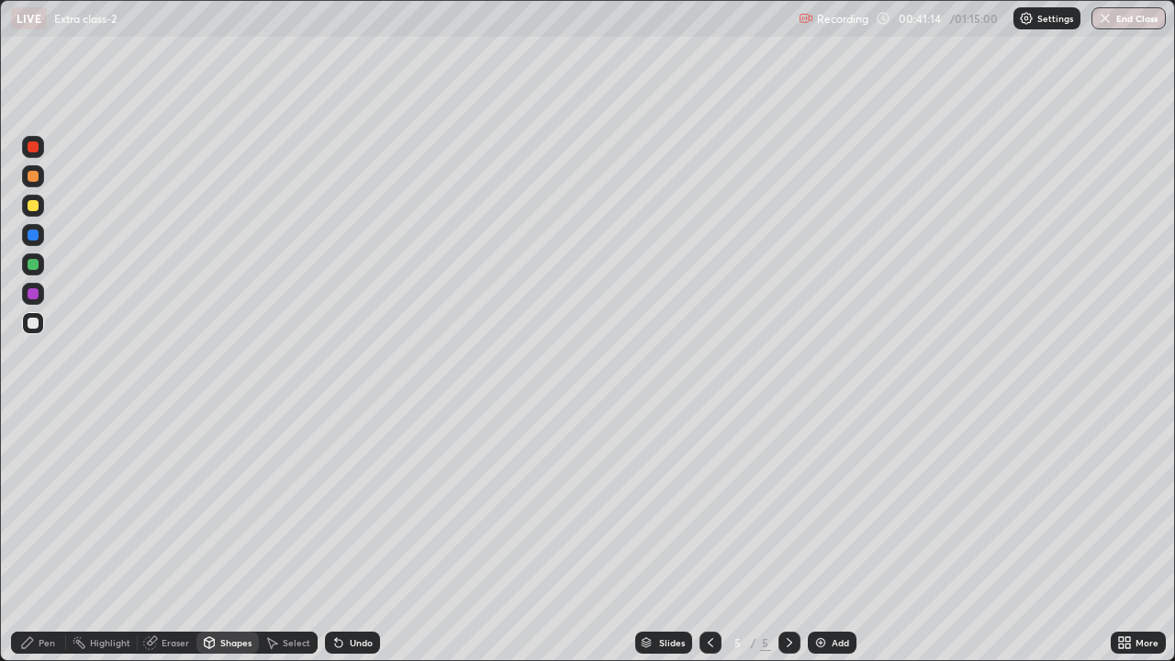
click at [36, 536] on div "Pen" at bounding box center [38, 643] width 55 height 22
click at [709, 536] on icon at bounding box center [710, 642] width 15 height 15
click at [788, 536] on icon at bounding box center [789, 642] width 15 height 15
click at [352, 536] on div "Undo" at bounding box center [352, 643] width 55 height 22
click at [355, 536] on div "Undo" at bounding box center [352, 643] width 55 height 22
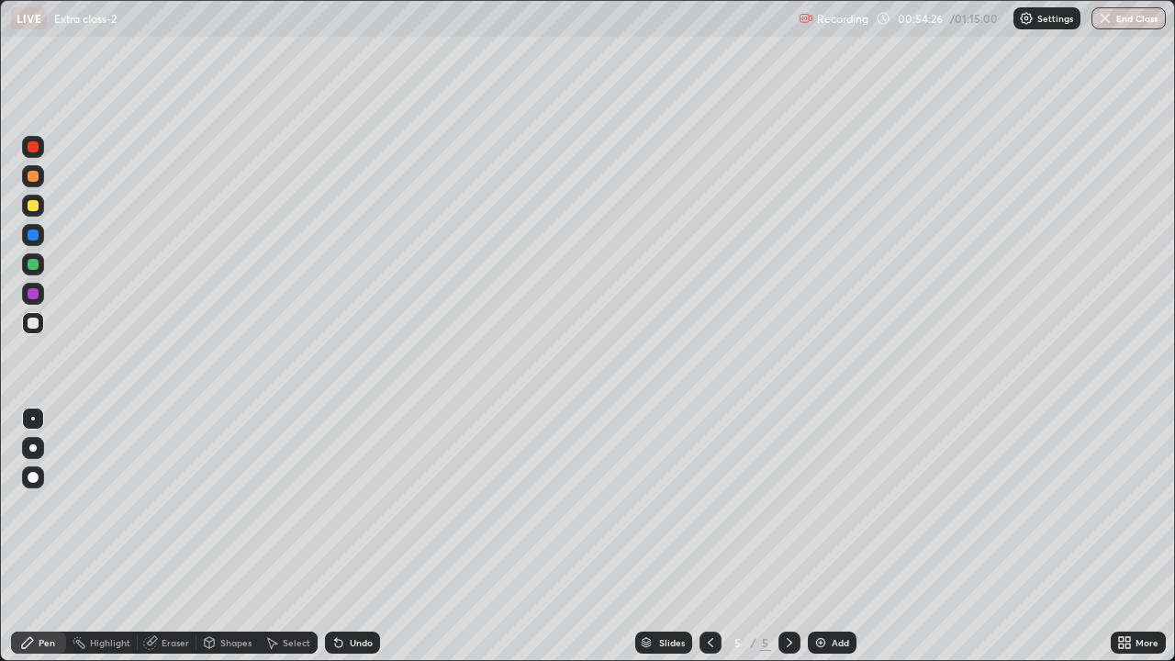
click at [353, 536] on div "Undo" at bounding box center [361, 642] width 23 height 9
click at [836, 536] on div "Add" at bounding box center [832, 643] width 49 height 22
click at [35, 213] on div at bounding box center [33, 206] width 22 height 22
click at [34, 184] on div at bounding box center [33, 176] width 22 height 22
click at [37, 322] on div at bounding box center [33, 323] width 11 height 11
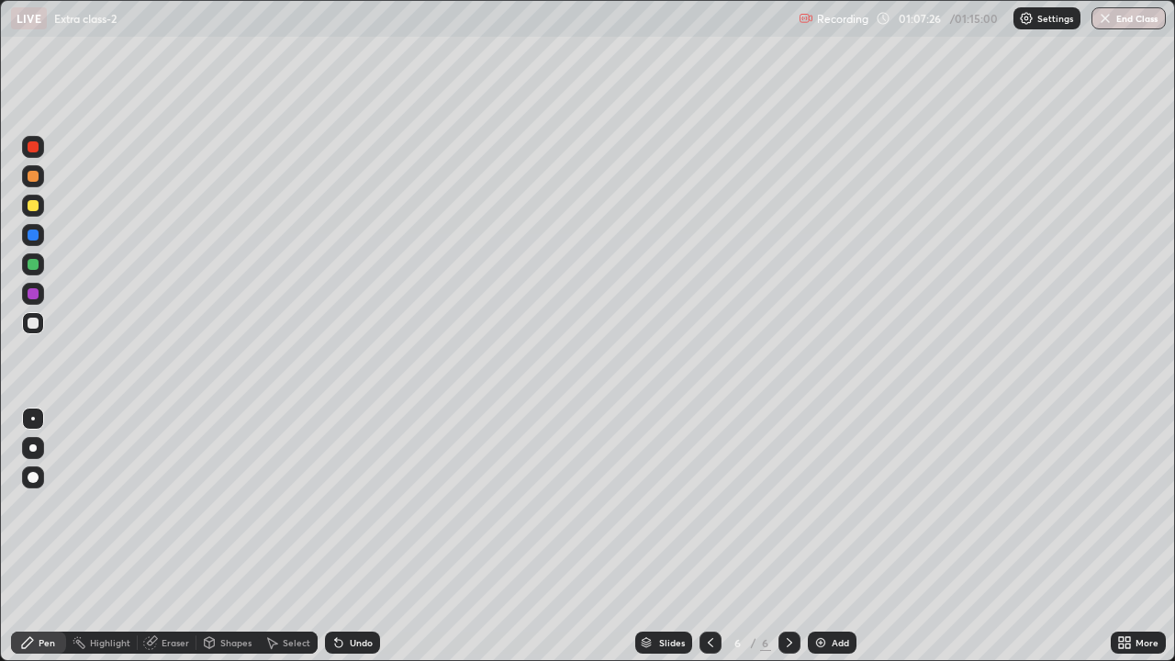
click at [223, 536] on div "Shapes" at bounding box center [235, 642] width 31 height 9
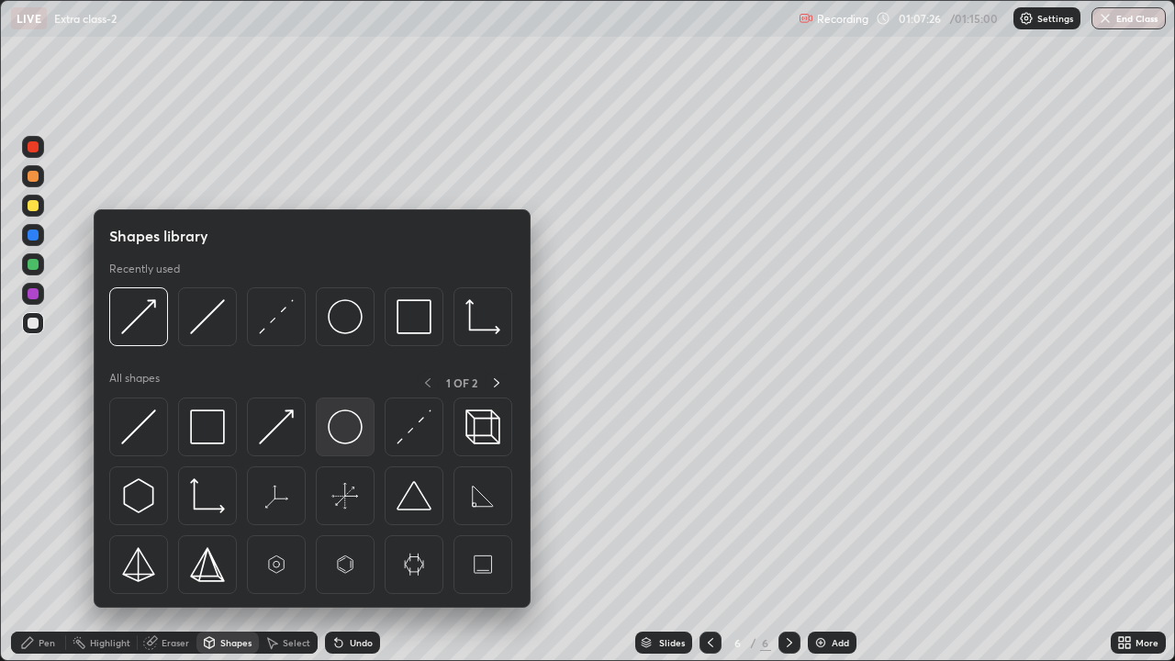
click at [334, 432] on img at bounding box center [345, 427] width 35 height 35
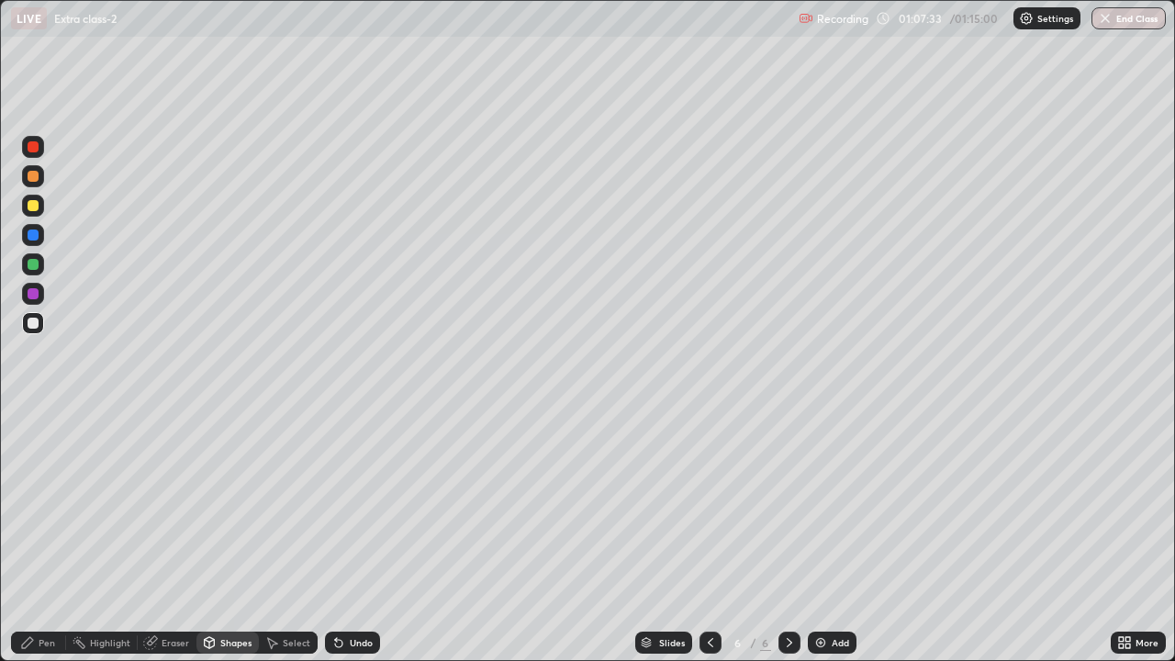
click at [232, 536] on div "Shapes" at bounding box center [235, 642] width 31 height 9
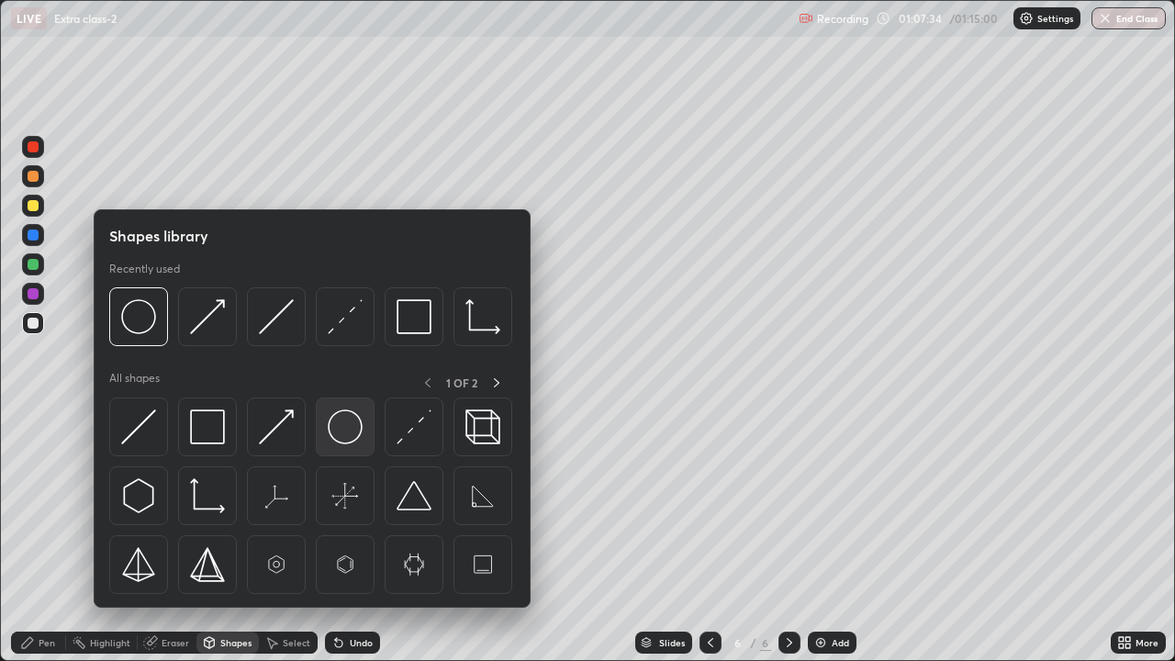
click at [334, 433] on img at bounding box center [345, 427] width 35 height 35
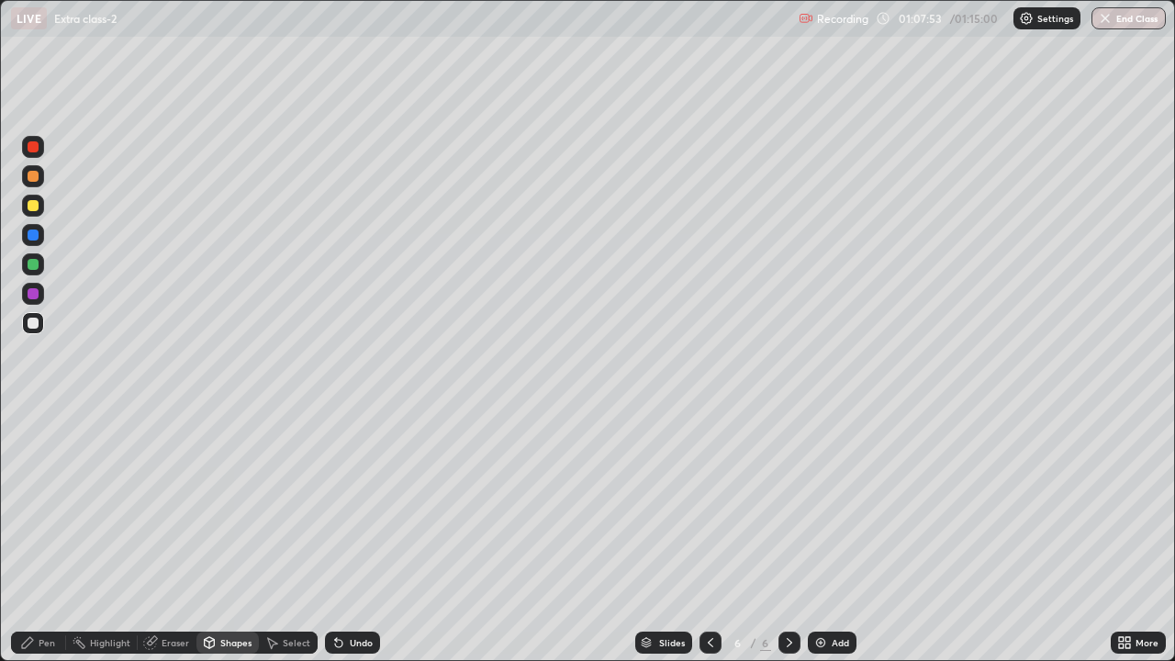
click at [353, 536] on div "Undo" at bounding box center [361, 642] width 23 height 9
click at [43, 298] on div at bounding box center [33, 294] width 22 height 22
click at [345, 536] on div "Undo" at bounding box center [352, 643] width 55 height 22
click at [39, 536] on div "Pen" at bounding box center [38, 643] width 55 height 22
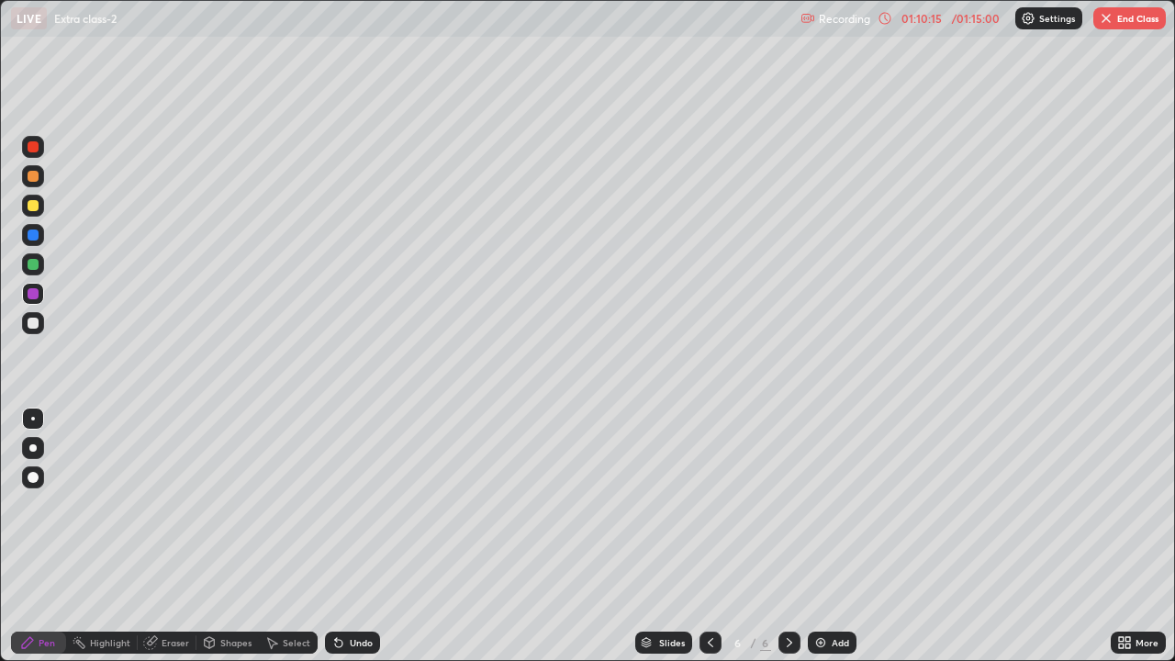
click at [960, 19] on div "/ 01:15:00" at bounding box center [976, 18] width 57 height 11
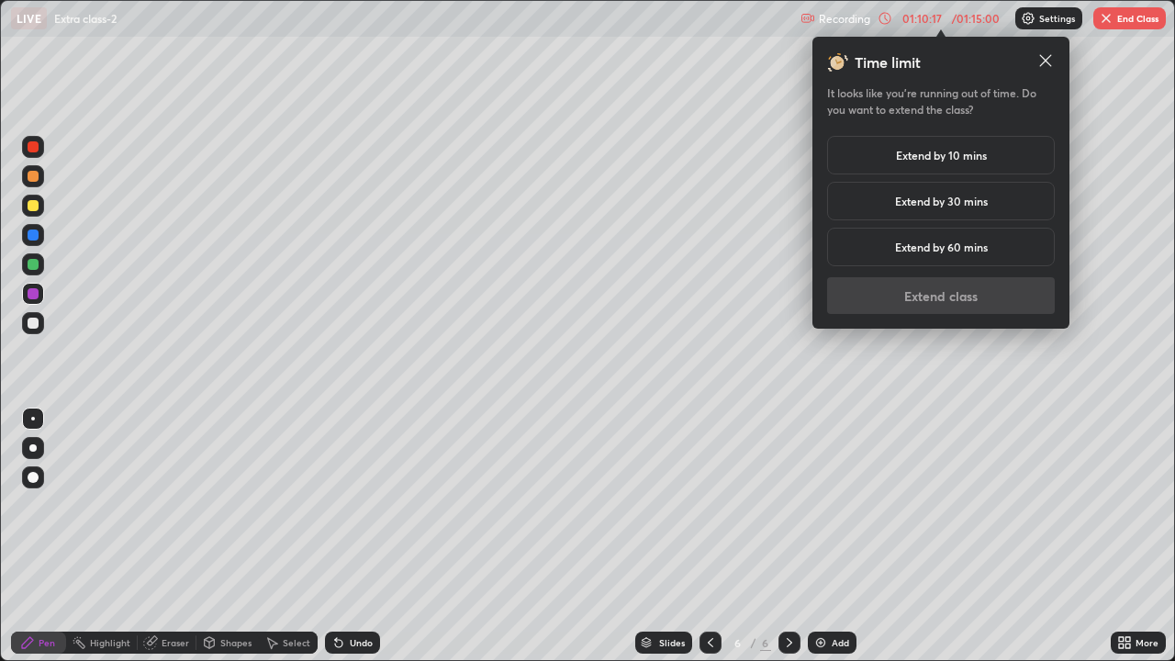
click at [969, 200] on h5 "Extend by 30 mins" at bounding box center [941, 201] width 93 height 17
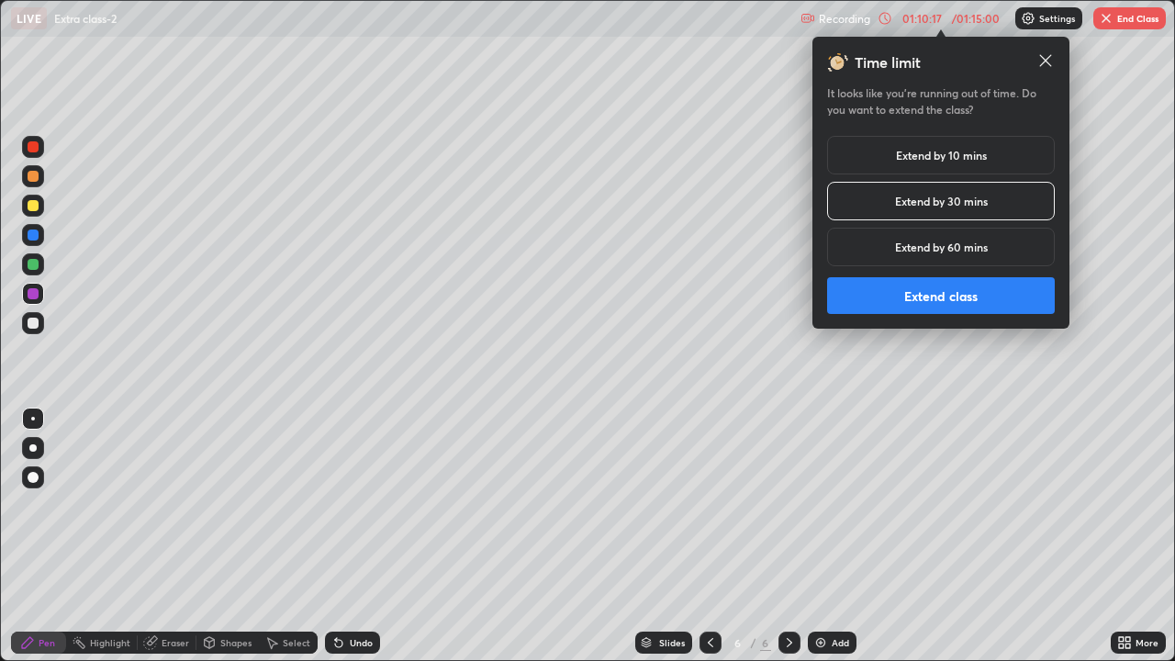
click at [971, 298] on button "Extend class" at bounding box center [941, 295] width 228 height 37
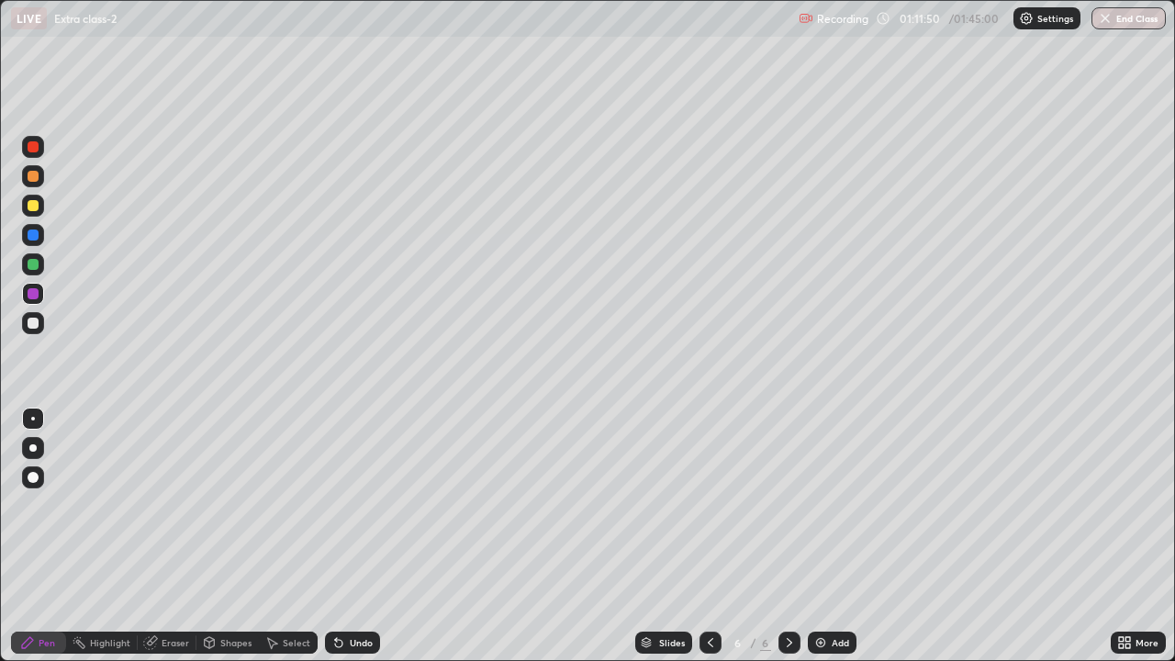
click at [174, 536] on div "Eraser" at bounding box center [176, 642] width 28 height 9
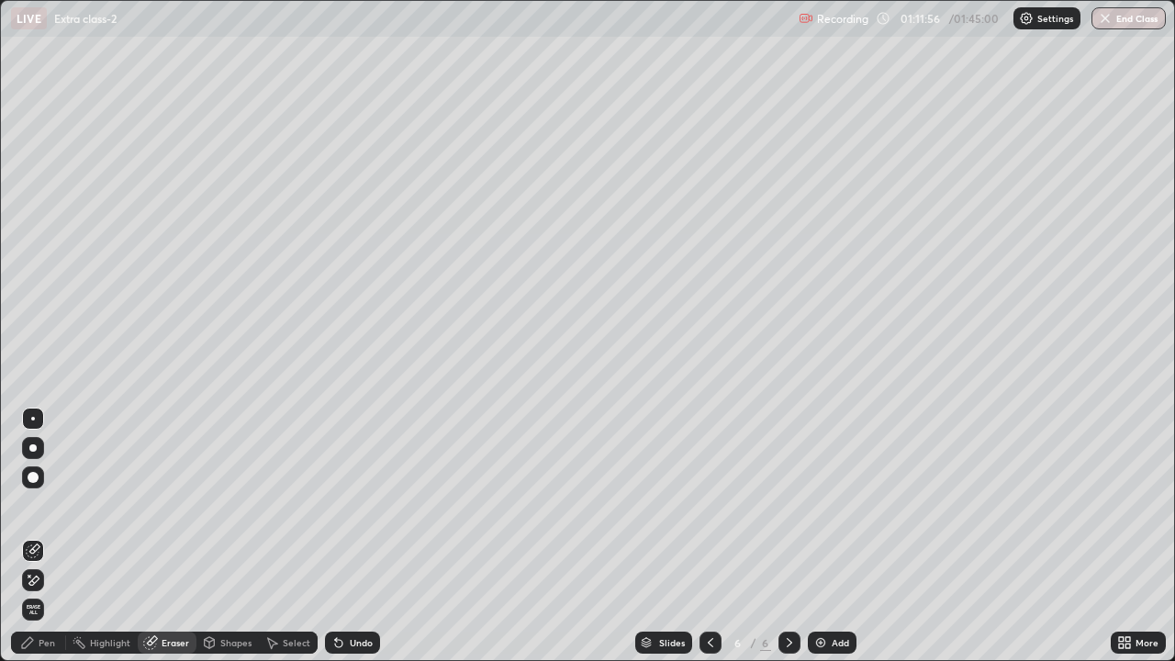
click at [217, 536] on div "Shapes" at bounding box center [228, 643] width 62 height 22
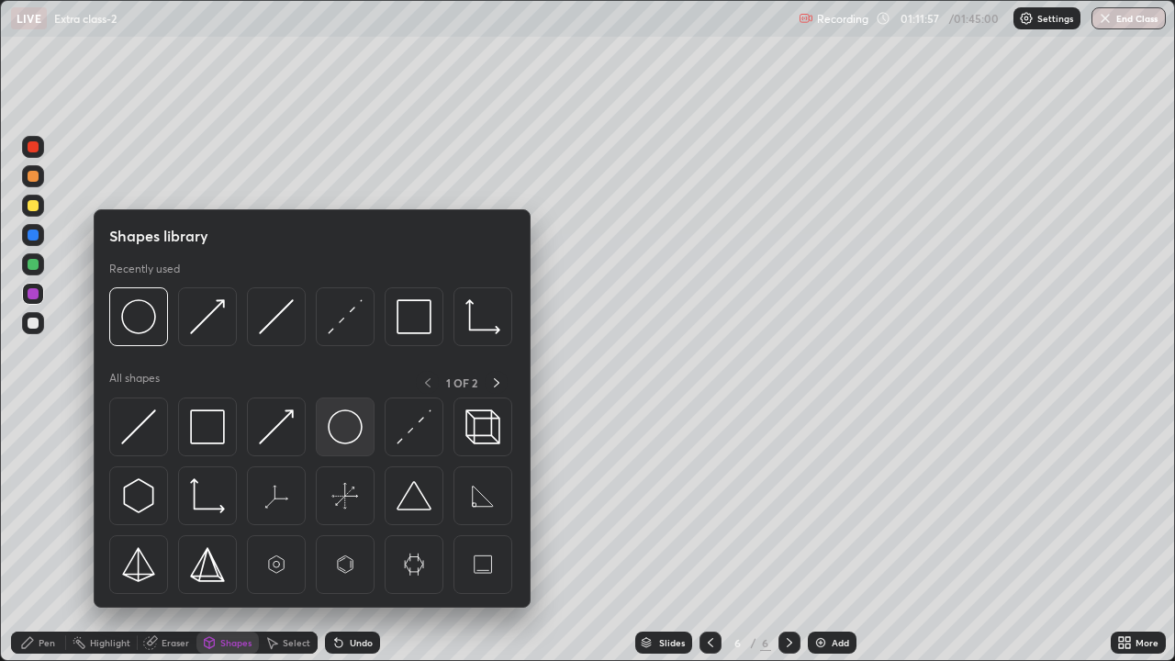
click at [333, 444] on img at bounding box center [345, 427] width 35 height 35
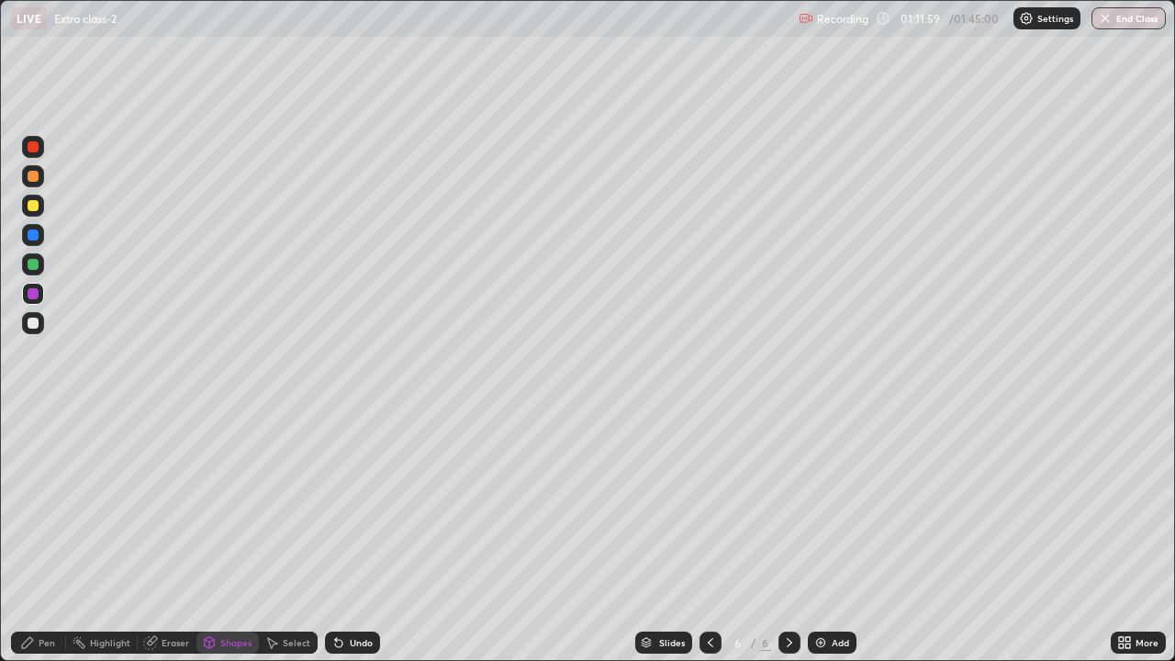
click at [335, 536] on icon at bounding box center [336, 639] width 2 height 2
click at [33, 330] on div at bounding box center [33, 323] width 22 height 22
click at [225, 536] on div "Shapes" at bounding box center [235, 642] width 31 height 9
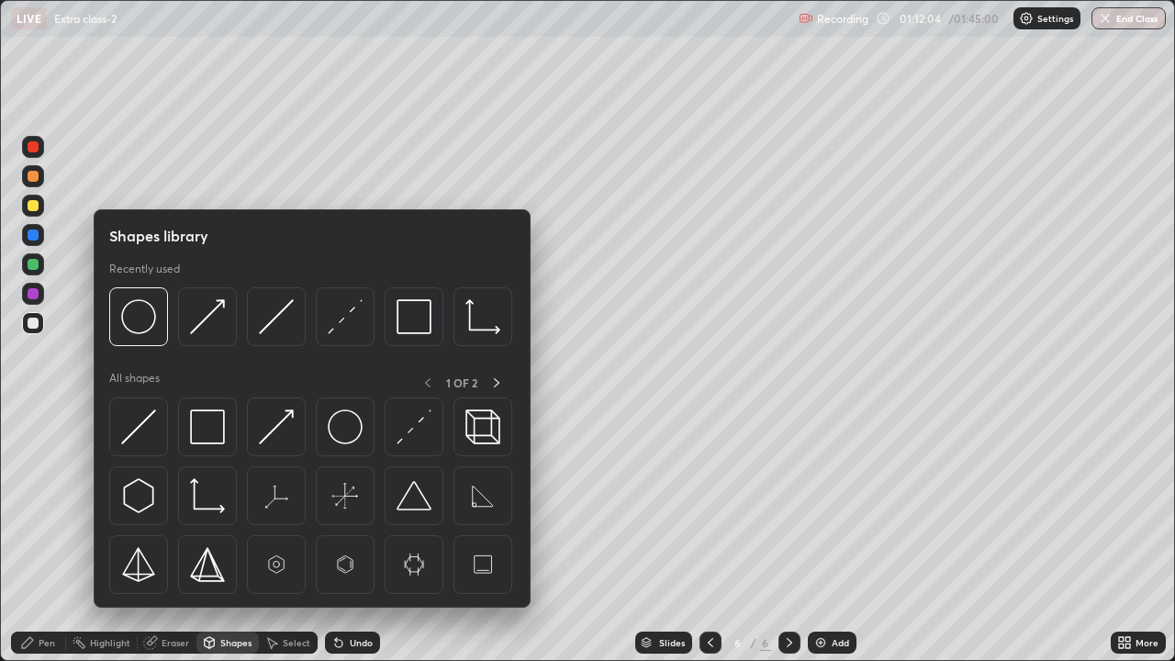
click at [343, 435] on img at bounding box center [345, 427] width 35 height 35
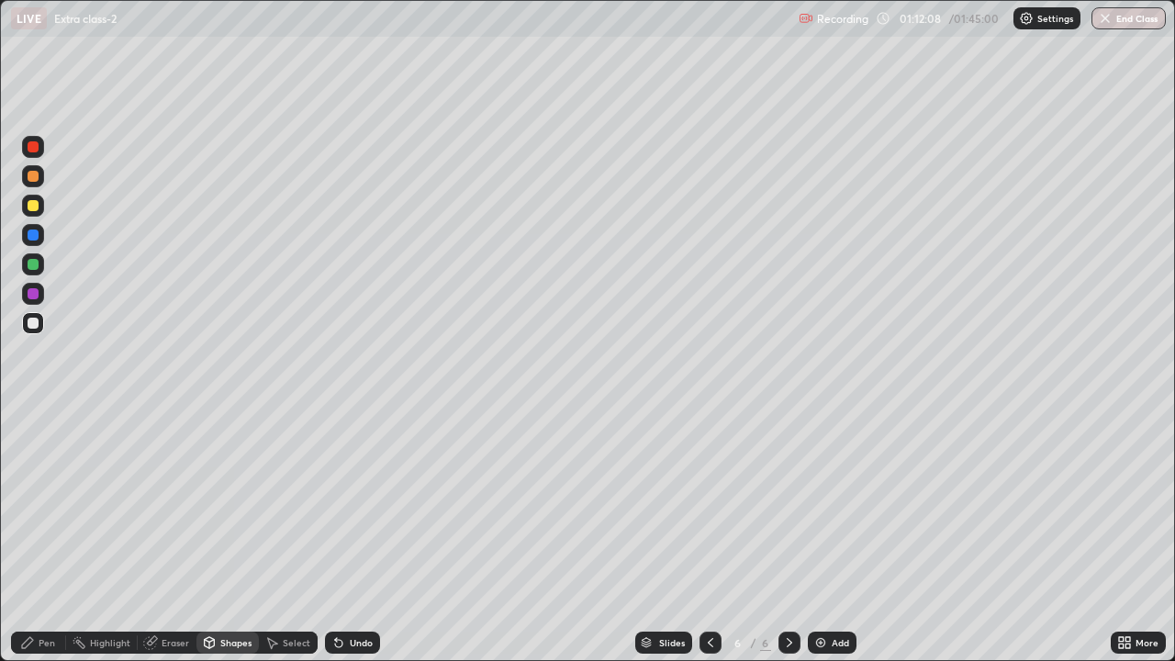
click at [48, 536] on div "Pen" at bounding box center [47, 642] width 17 height 9
click at [30, 297] on div at bounding box center [33, 293] width 11 height 11
click at [39, 329] on div at bounding box center [33, 323] width 22 height 22
click at [825, 536] on img at bounding box center [821, 642] width 15 height 15
click at [34, 295] on div at bounding box center [33, 293] width 11 height 11
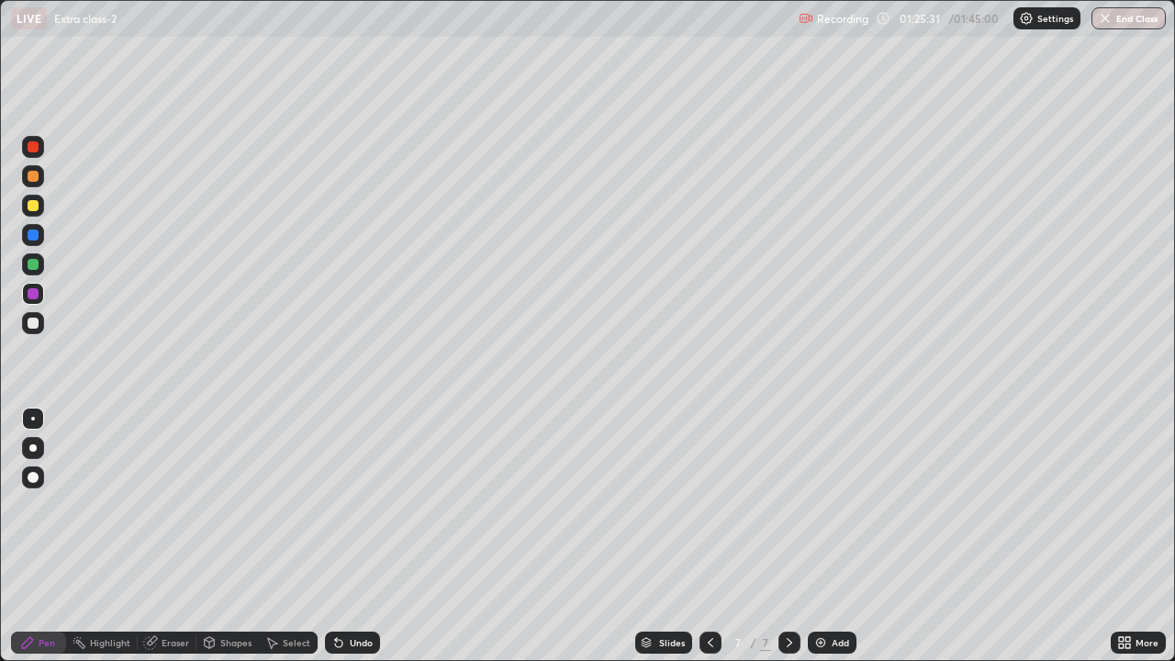
click at [35, 273] on div at bounding box center [33, 264] width 22 height 22
click at [31, 327] on div at bounding box center [33, 323] width 11 height 11
click at [286, 536] on div "Select" at bounding box center [297, 642] width 28 height 9
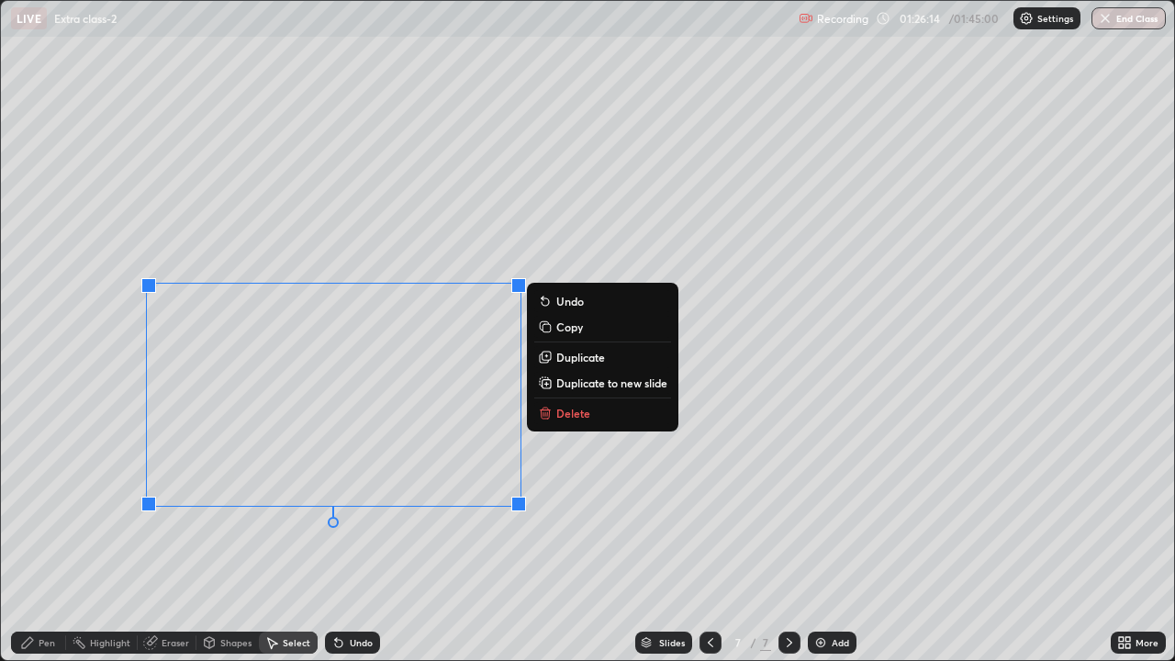
click at [555, 421] on button "Delete" at bounding box center [602, 413] width 137 height 22
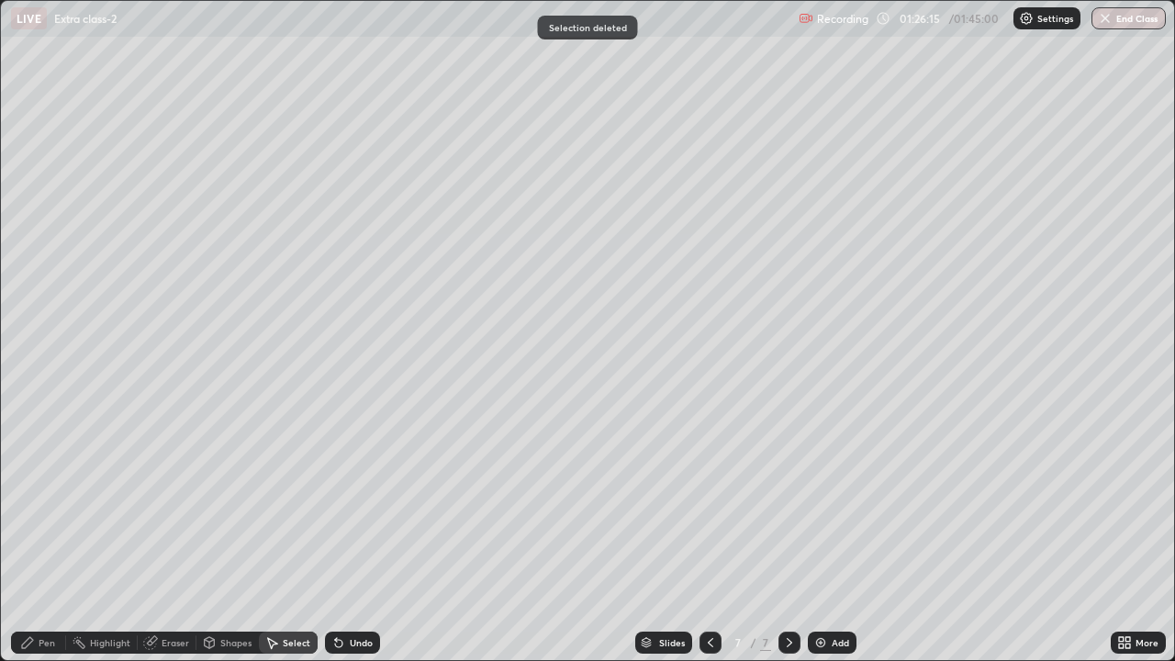
click at [38, 536] on div "Pen" at bounding box center [38, 643] width 55 height 22
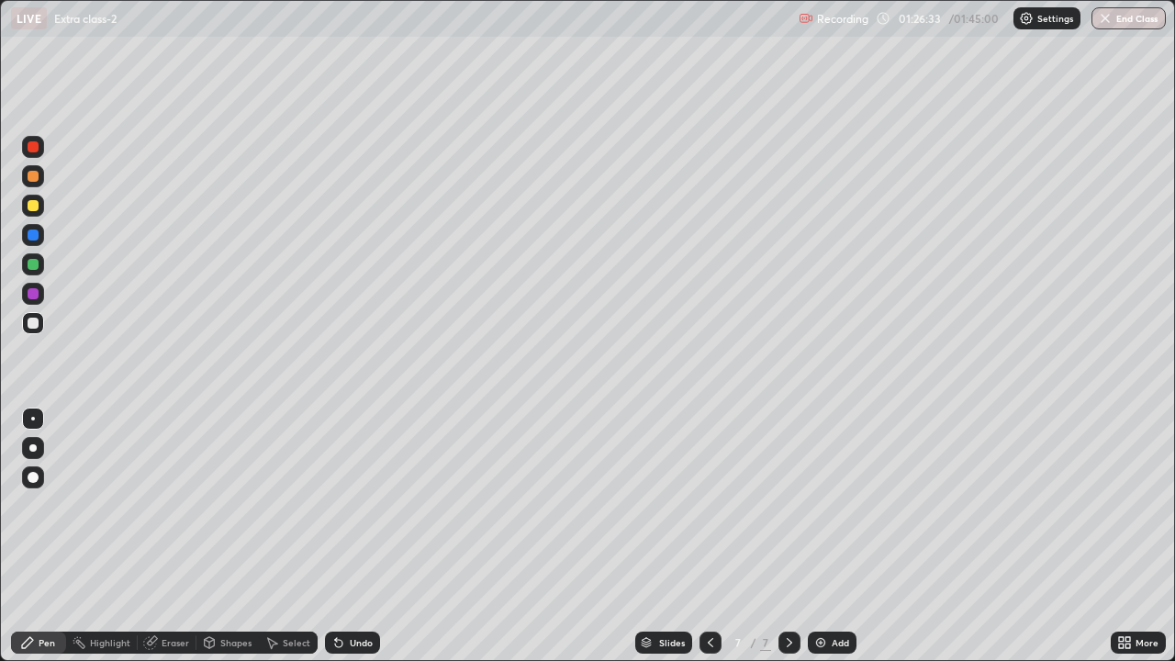
click at [354, 536] on div "Undo" at bounding box center [361, 642] width 23 height 9
click at [353, 536] on div "Undo" at bounding box center [361, 642] width 23 height 9
click at [364, 536] on div "Undo" at bounding box center [361, 642] width 23 height 9
click at [237, 536] on div "Shapes" at bounding box center [235, 642] width 31 height 9
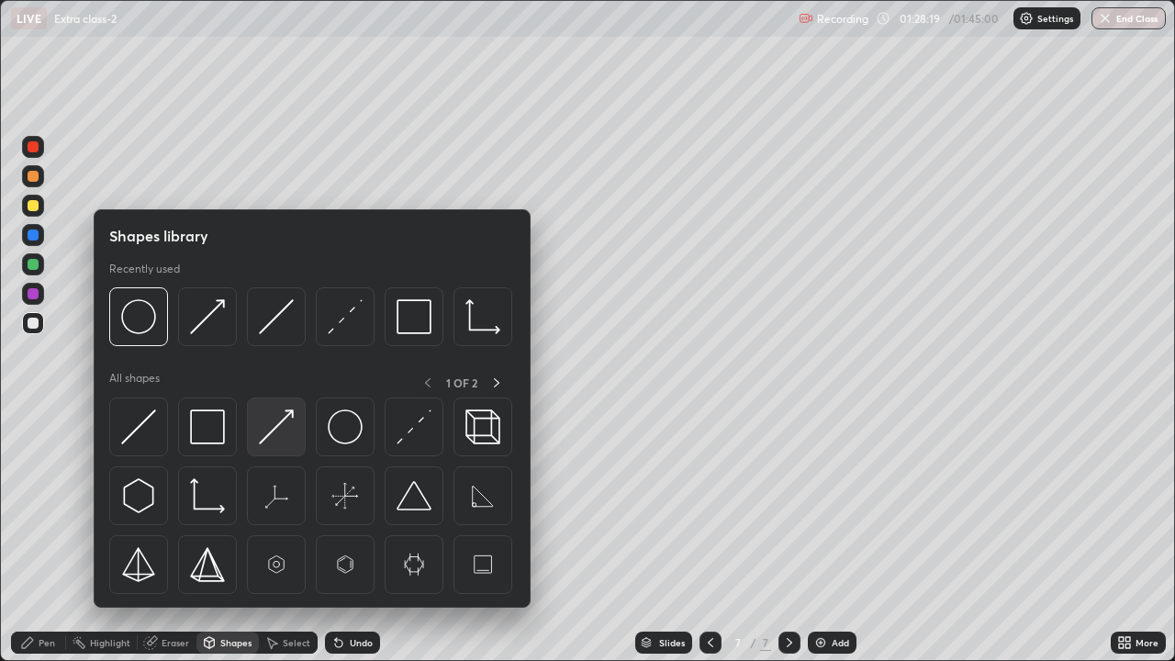
click at [279, 430] on img at bounding box center [276, 427] width 35 height 35
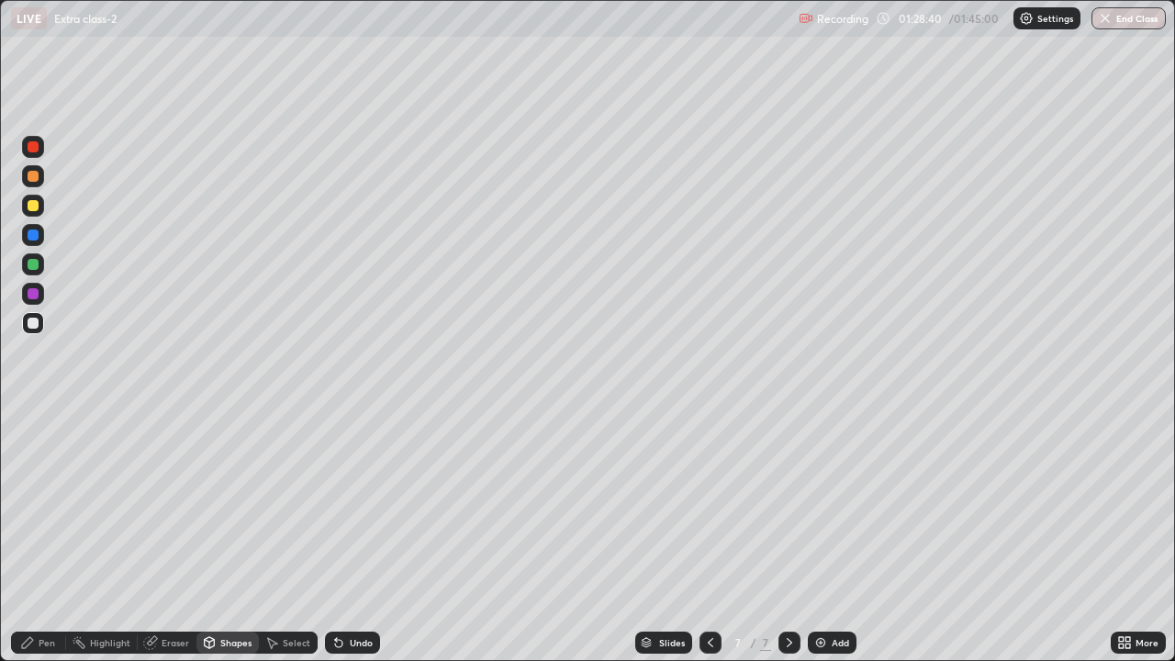
click at [34, 536] on icon at bounding box center [27, 642] width 15 height 15
click at [336, 536] on icon at bounding box center [338, 643] width 7 height 7
click at [351, 536] on div "Undo" at bounding box center [361, 642] width 23 height 9
click at [231, 536] on div "Shapes" at bounding box center [235, 642] width 31 height 9
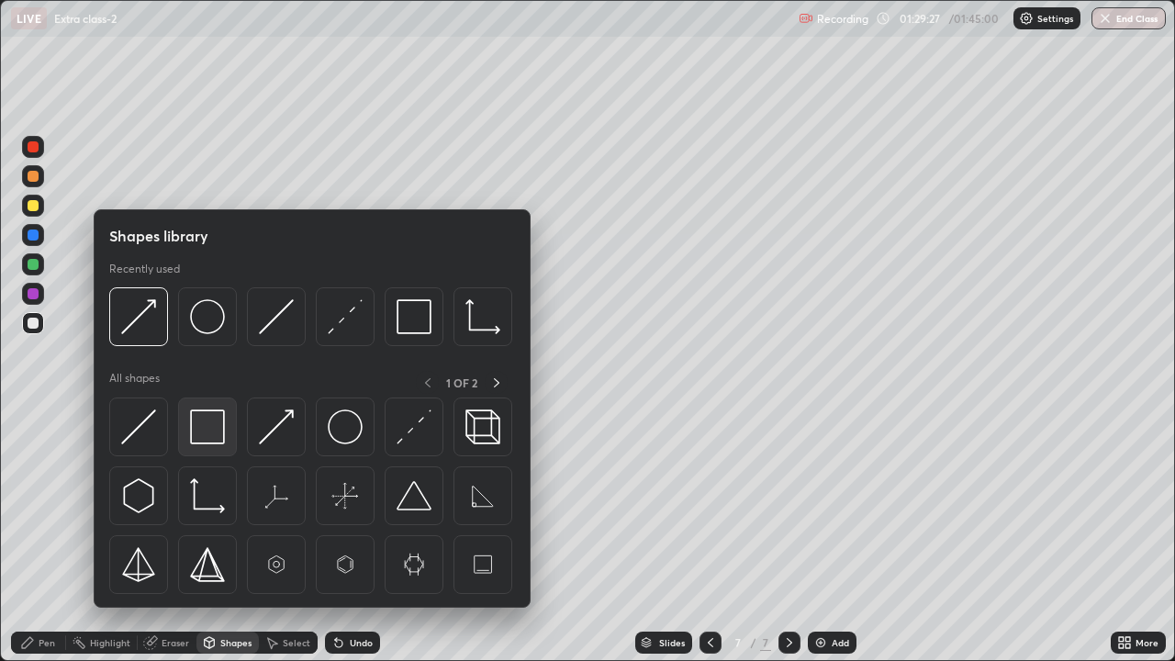
click at [198, 435] on img at bounding box center [207, 427] width 35 height 35
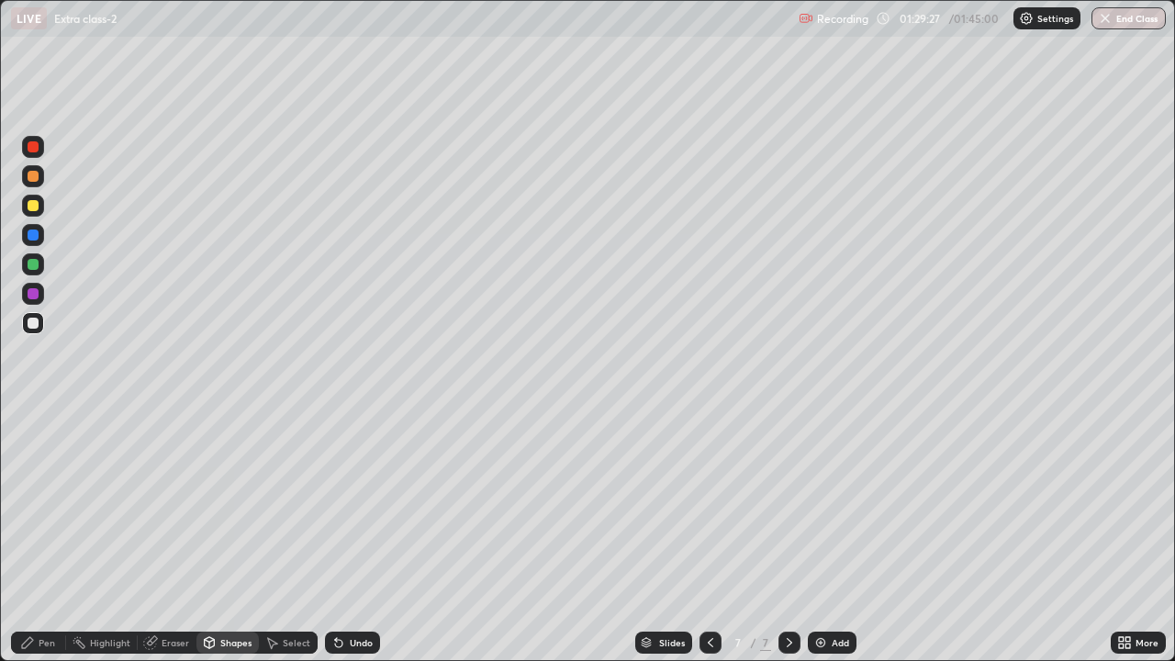
click at [28, 296] on div at bounding box center [33, 293] width 11 height 11
click at [43, 536] on div "Pen" at bounding box center [47, 642] width 17 height 9
click at [35, 324] on div at bounding box center [33, 323] width 11 height 11
click at [365, 536] on div "Undo" at bounding box center [361, 642] width 23 height 9
click at [358, 536] on div "Undo" at bounding box center [361, 642] width 23 height 9
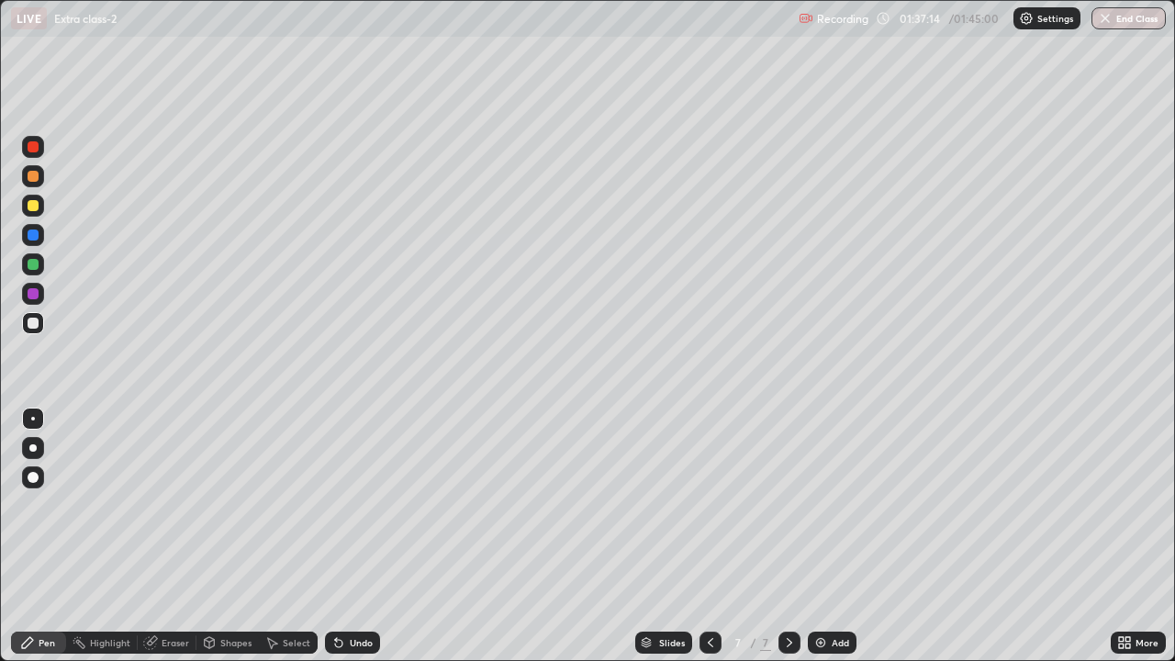
click at [832, 536] on div "Add" at bounding box center [840, 642] width 17 height 9
click at [345, 536] on div "Undo" at bounding box center [352, 643] width 55 height 22
click at [974, 19] on div "/ 01:45:00" at bounding box center [976, 18] width 57 height 11
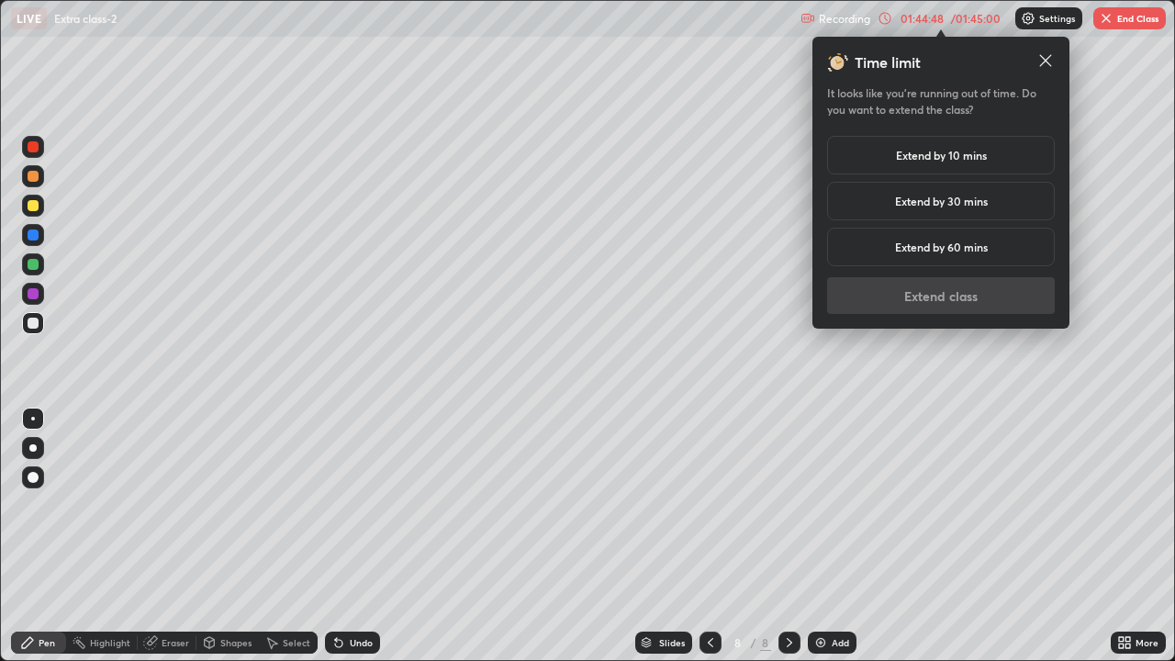
click at [934, 156] on h5 "Extend by 10 mins" at bounding box center [941, 155] width 91 height 17
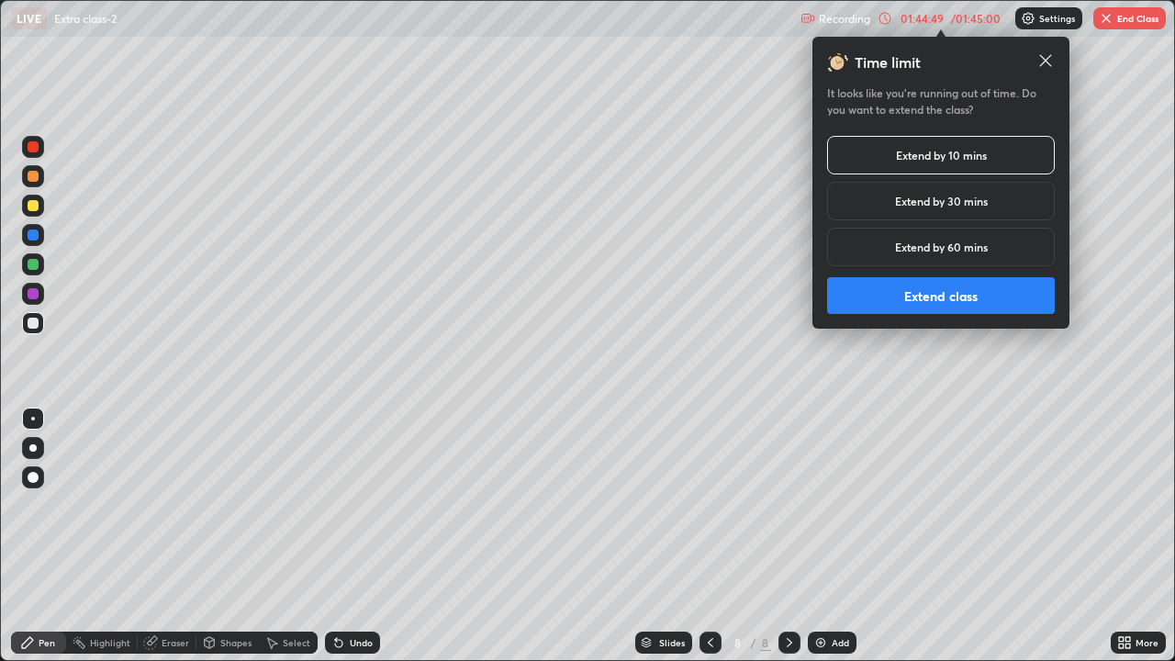
click at [953, 282] on button "Extend class" at bounding box center [941, 295] width 228 height 37
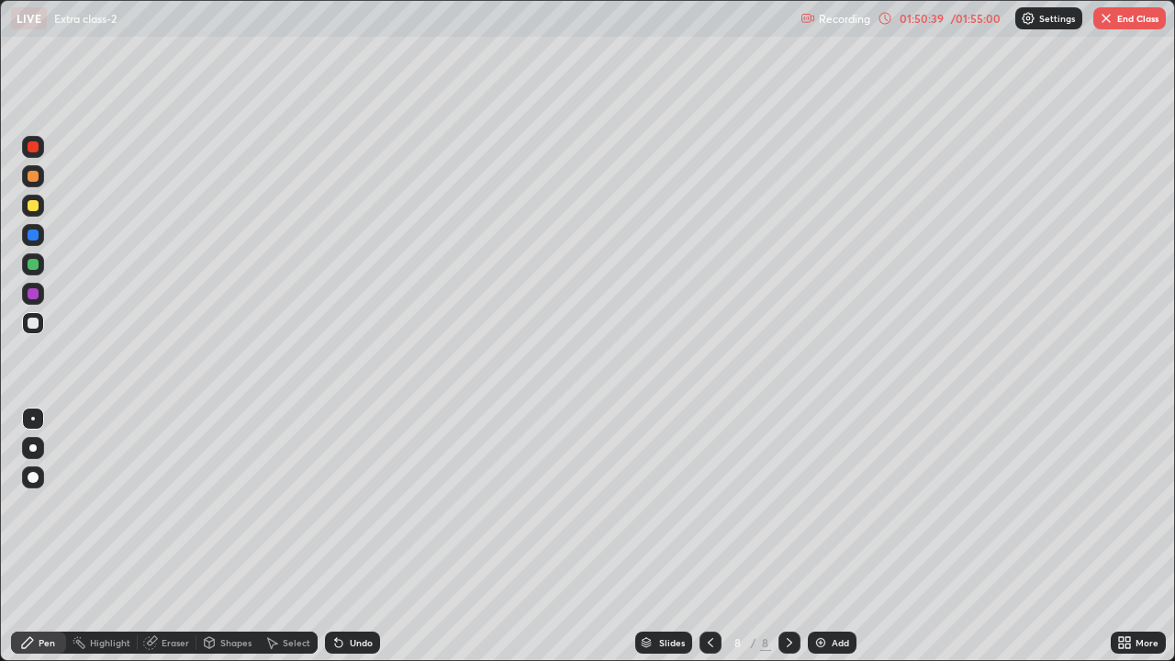
click at [350, 536] on div "Undo" at bounding box center [361, 642] width 23 height 9
click at [180, 536] on div "Eraser" at bounding box center [176, 642] width 28 height 9
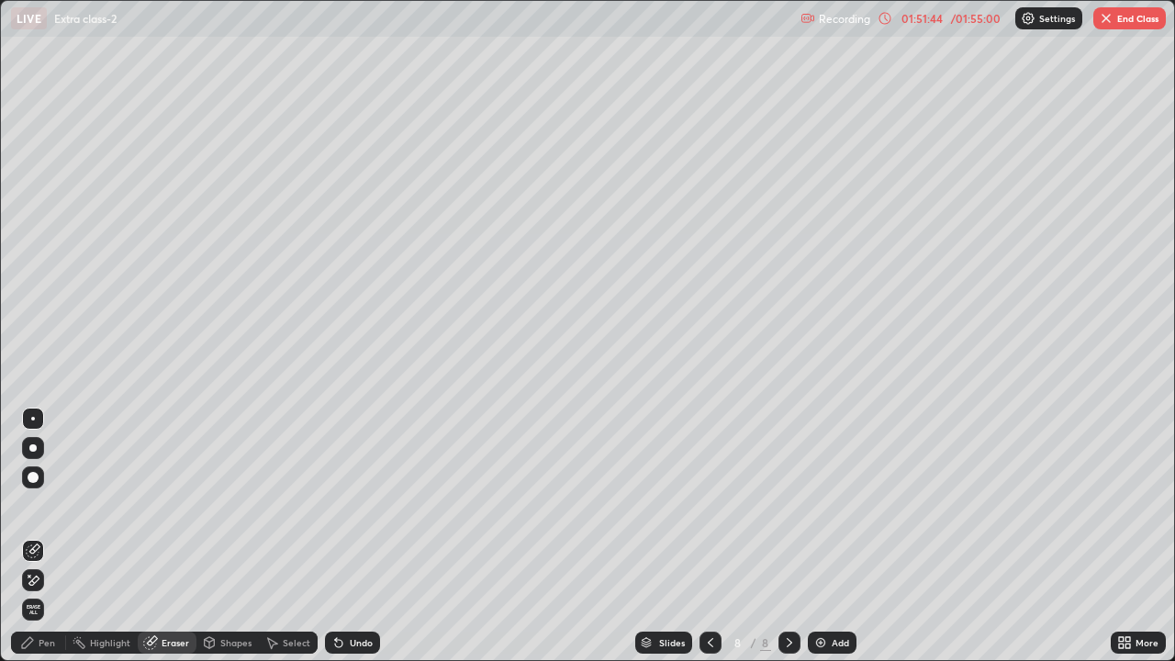
click at [41, 536] on div "Pen" at bounding box center [47, 642] width 17 height 9
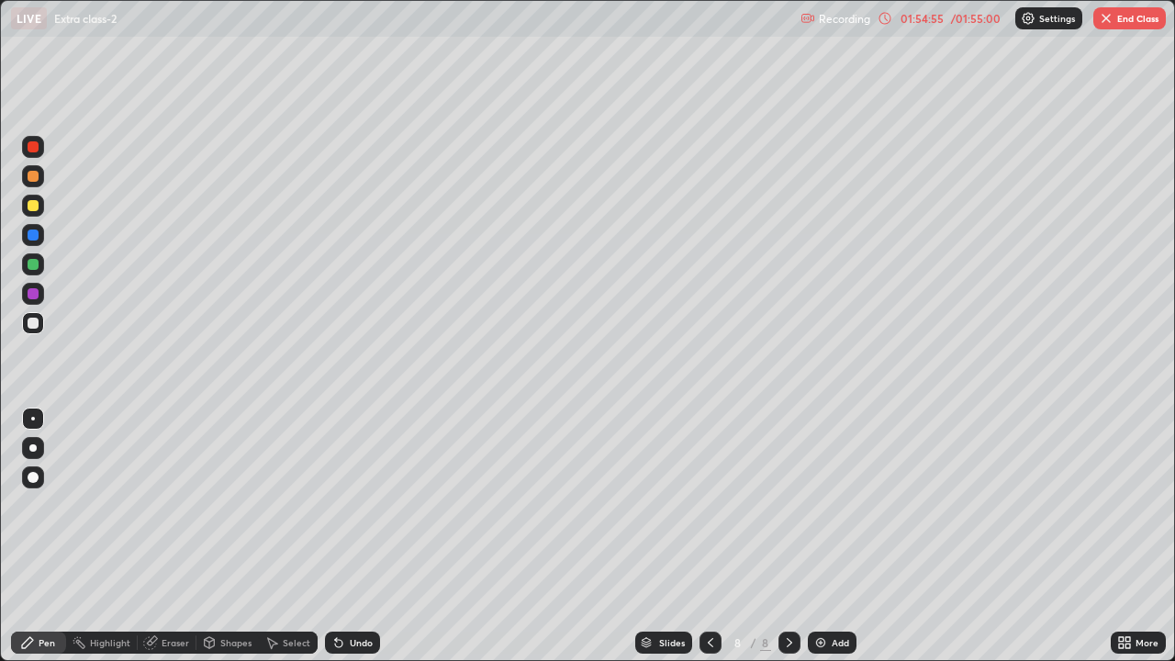
click at [34, 536] on icon at bounding box center [27, 642] width 15 height 15
click at [39, 536] on div "Pen" at bounding box center [47, 642] width 17 height 9
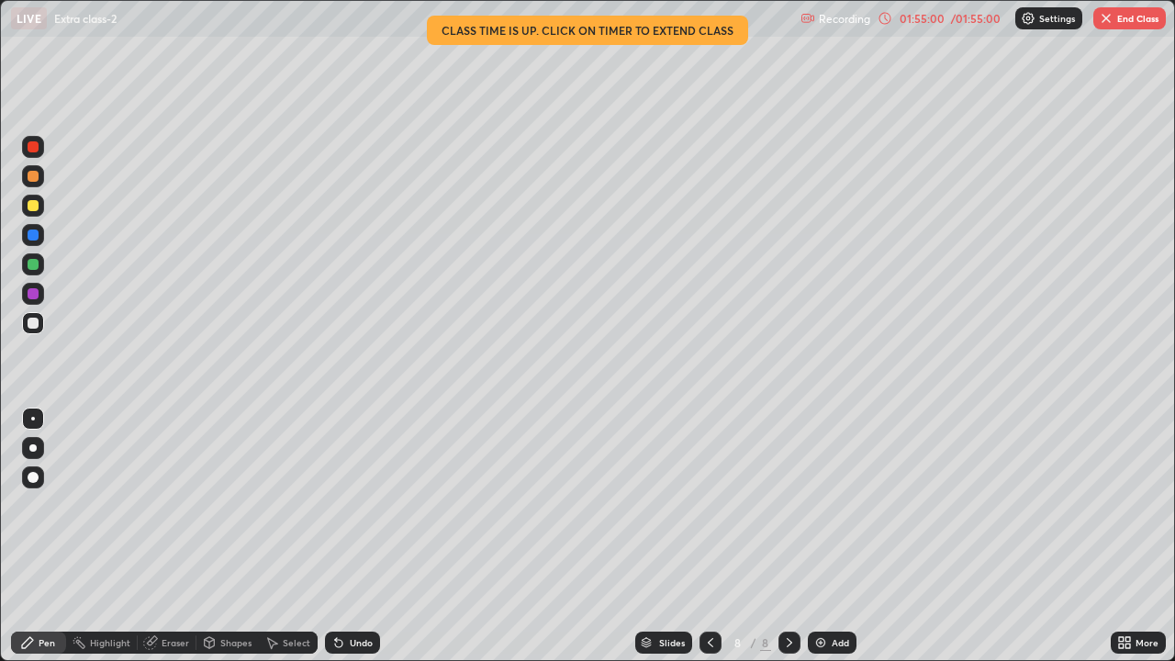
click at [13, 536] on div "Erase all" at bounding box center [33, 331] width 44 height 588
click at [38, 298] on div at bounding box center [33, 293] width 11 height 11
click at [36, 517] on div at bounding box center [32, 514] width 29 height 220
click at [162, 536] on div "Eraser" at bounding box center [167, 643] width 59 height 22
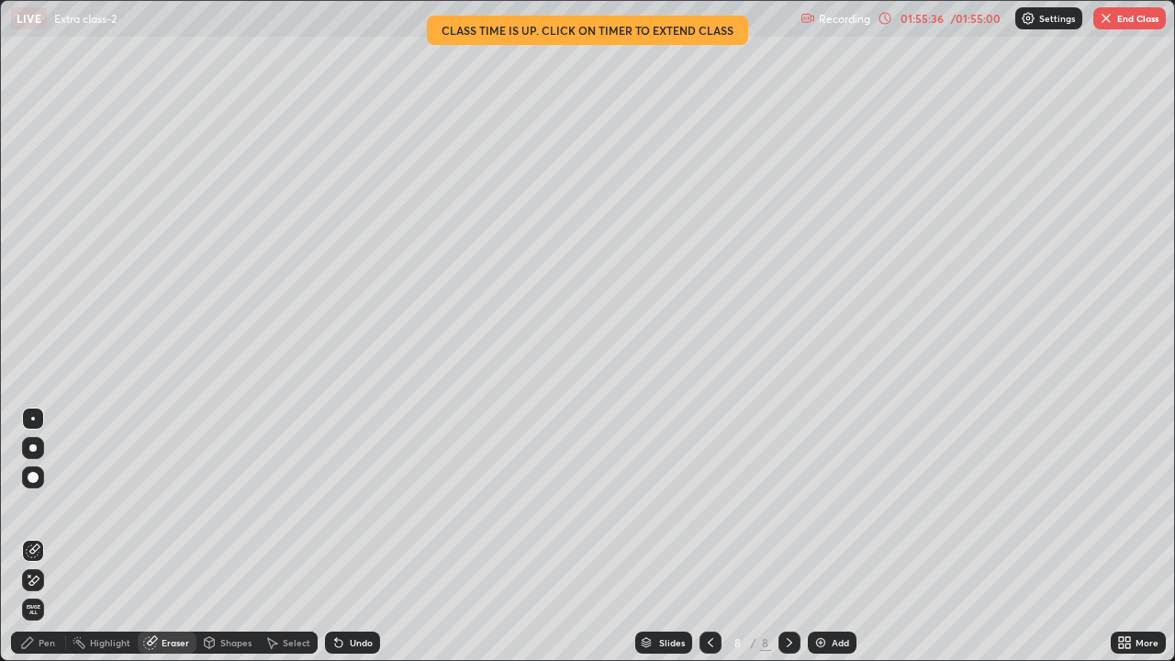
click at [163, 536] on div "Eraser" at bounding box center [167, 643] width 59 height 22
click at [37, 536] on span "Erase all" at bounding box center [33, 609] width 20 height 11
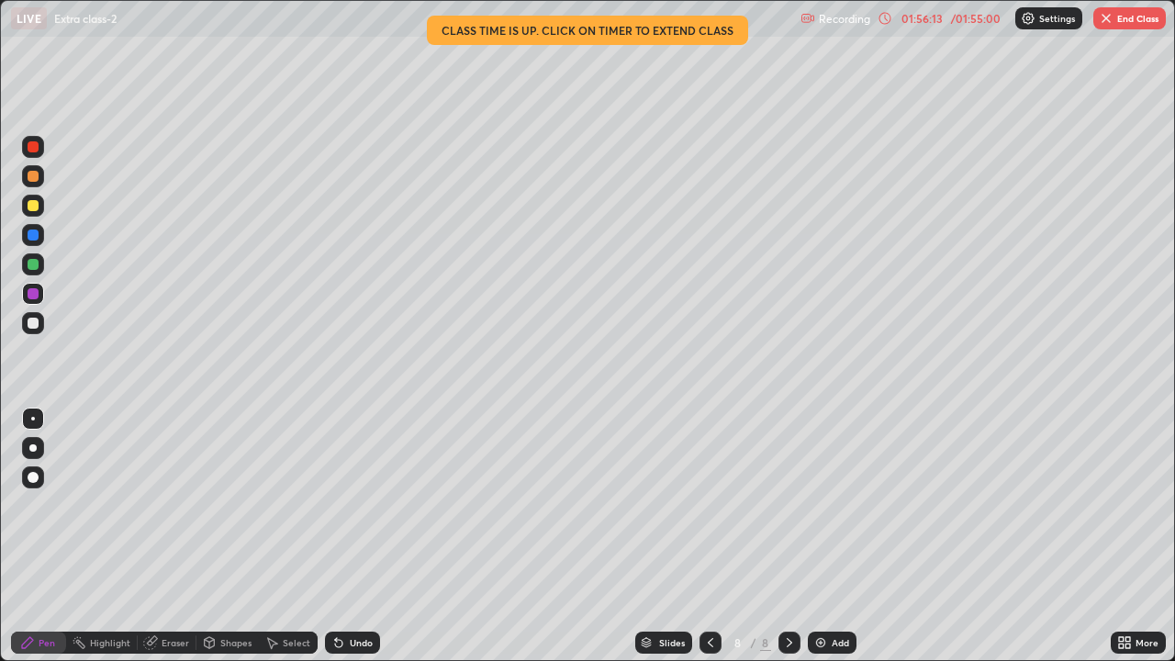
click at [346, 536] on div "Undo" at bounding box center [352, 643] width 55 height 22
click at [335, 536] on icon at bounding box center [338, 643] width 7 height 7
click at [1116, 19] on button "End Class" at bounding box center [1130, 18] width 73 height 22
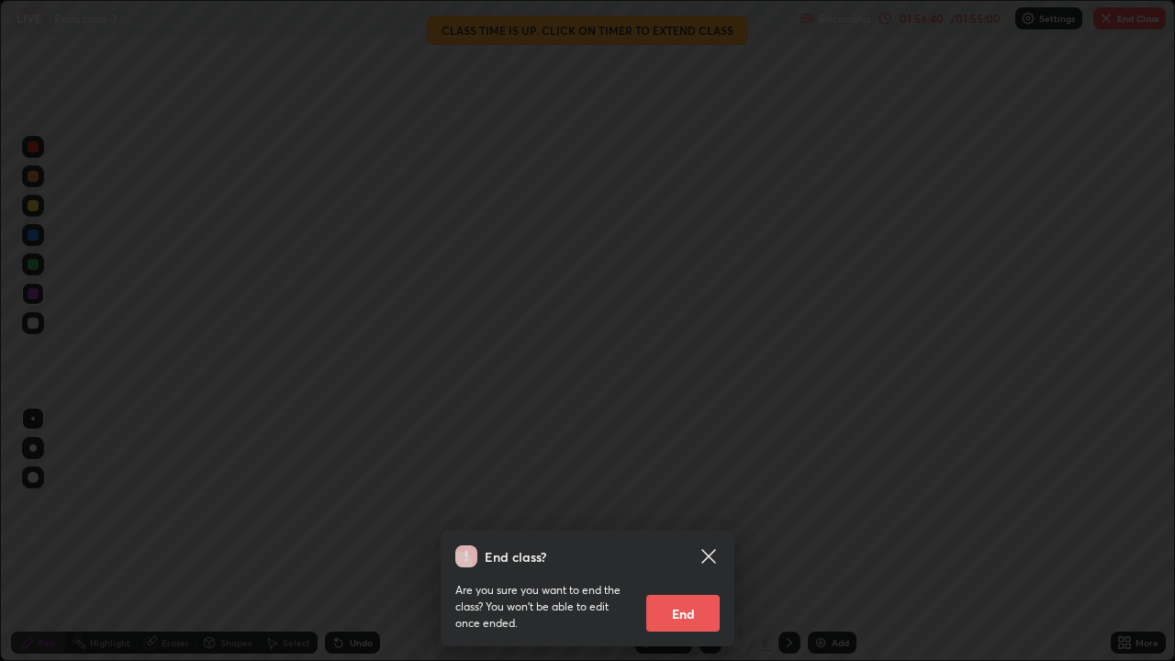
click at [689, 536] on button "End" at bounding box center [682, 613] width 73 height 37
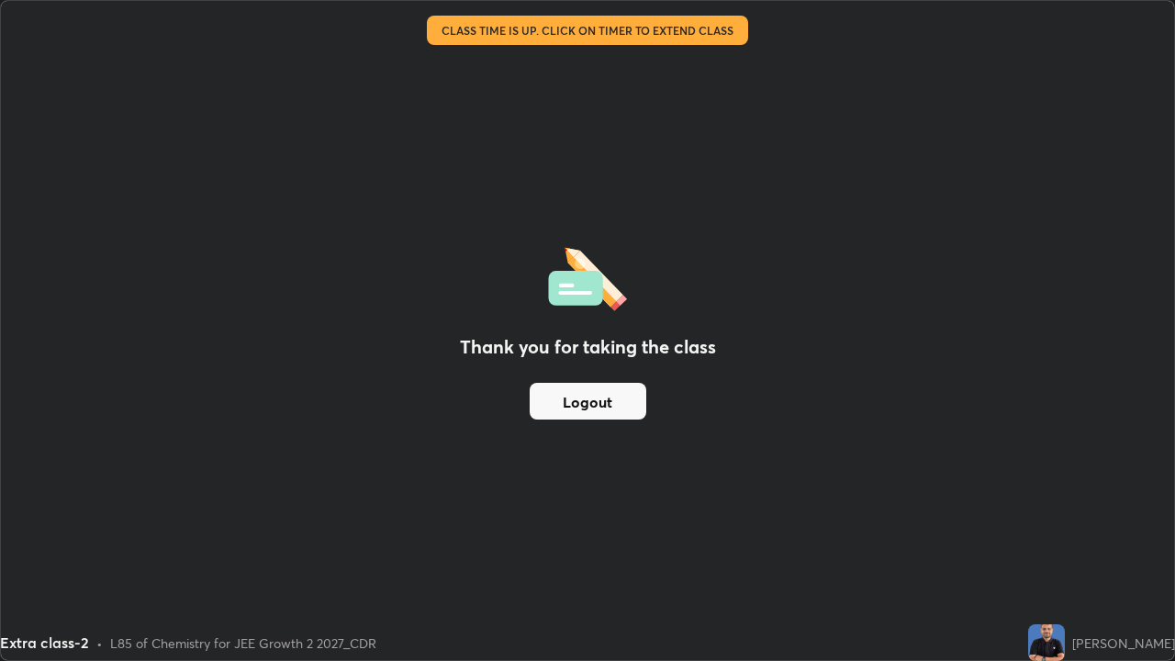
click at [612, 402] on button "Logout" at bounding box center [588, 401] width 117 height 37
